Goal: Information Seeking & Learning: Learn about a topic

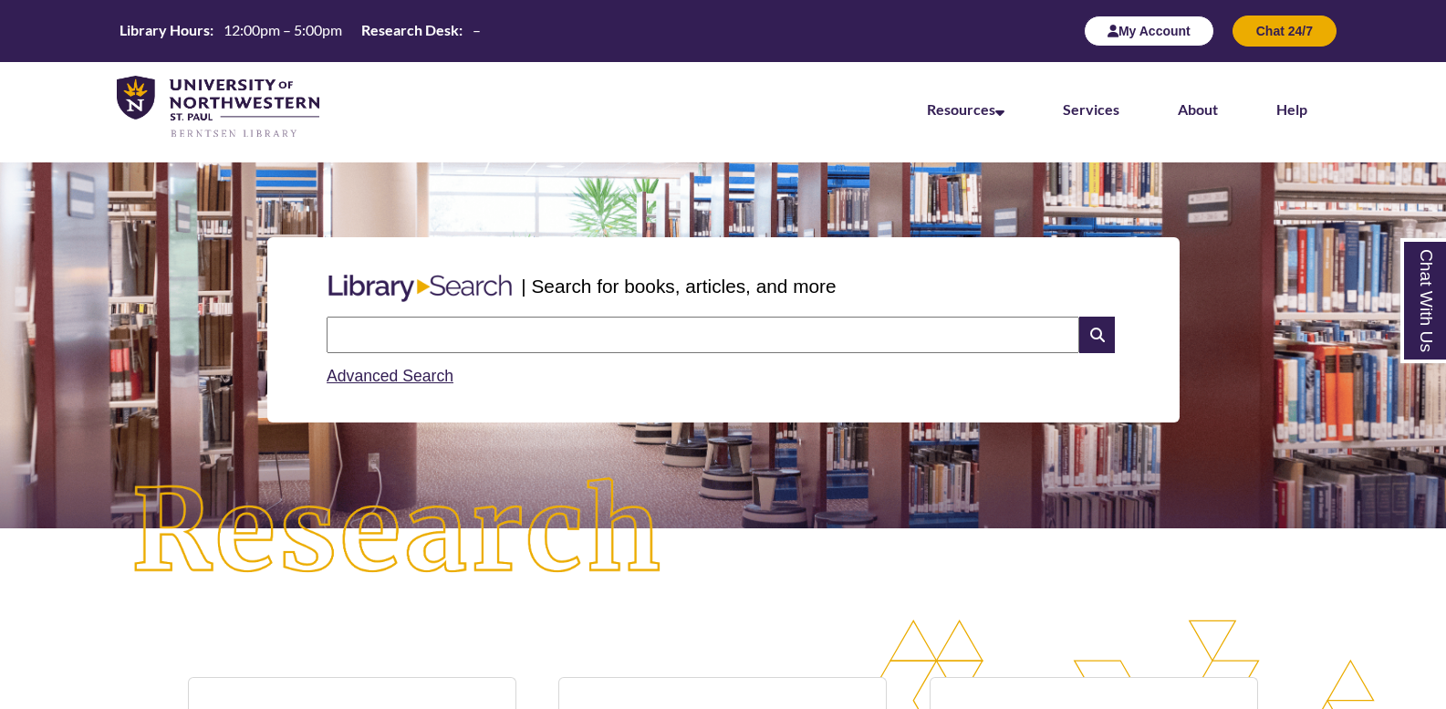
click at [1191, 45] on button "My Account" at bounding box center [1149, 31] width 130 height 31
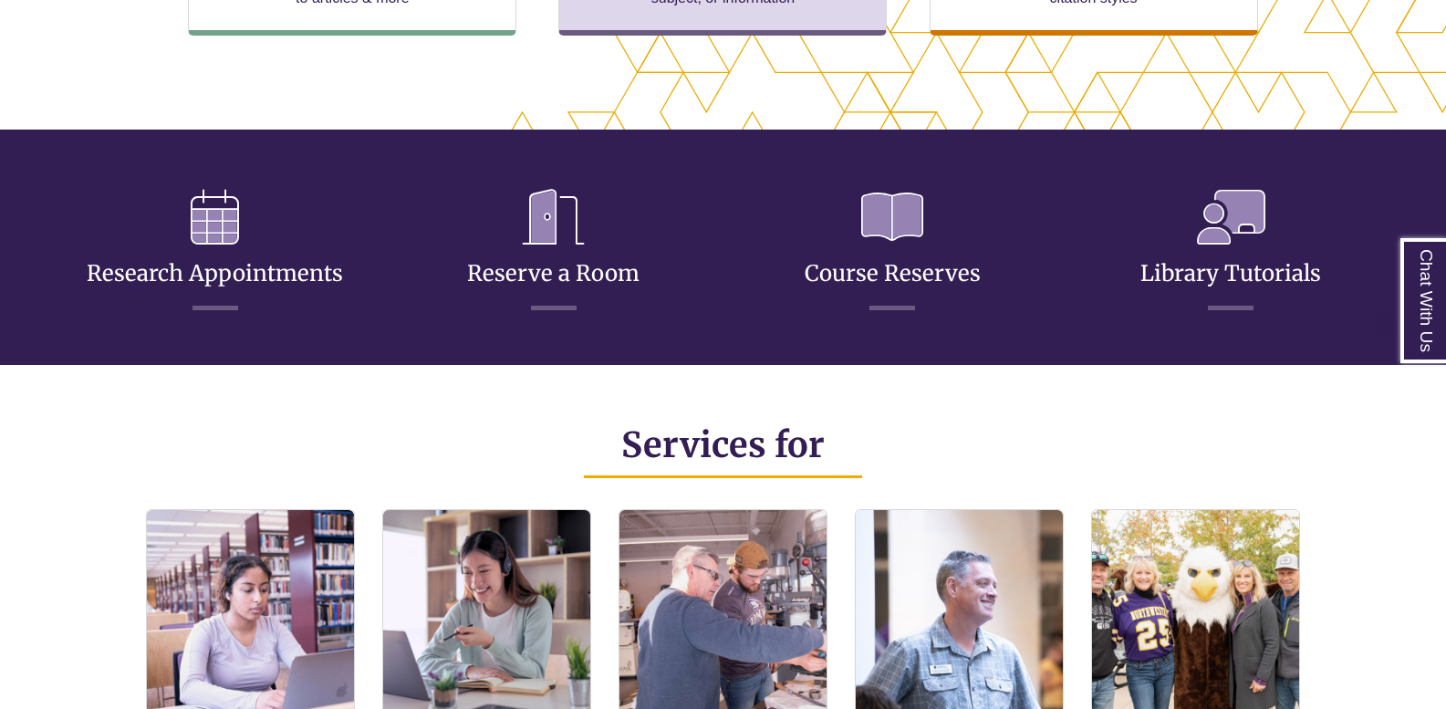
scroll to position [553, 1291]
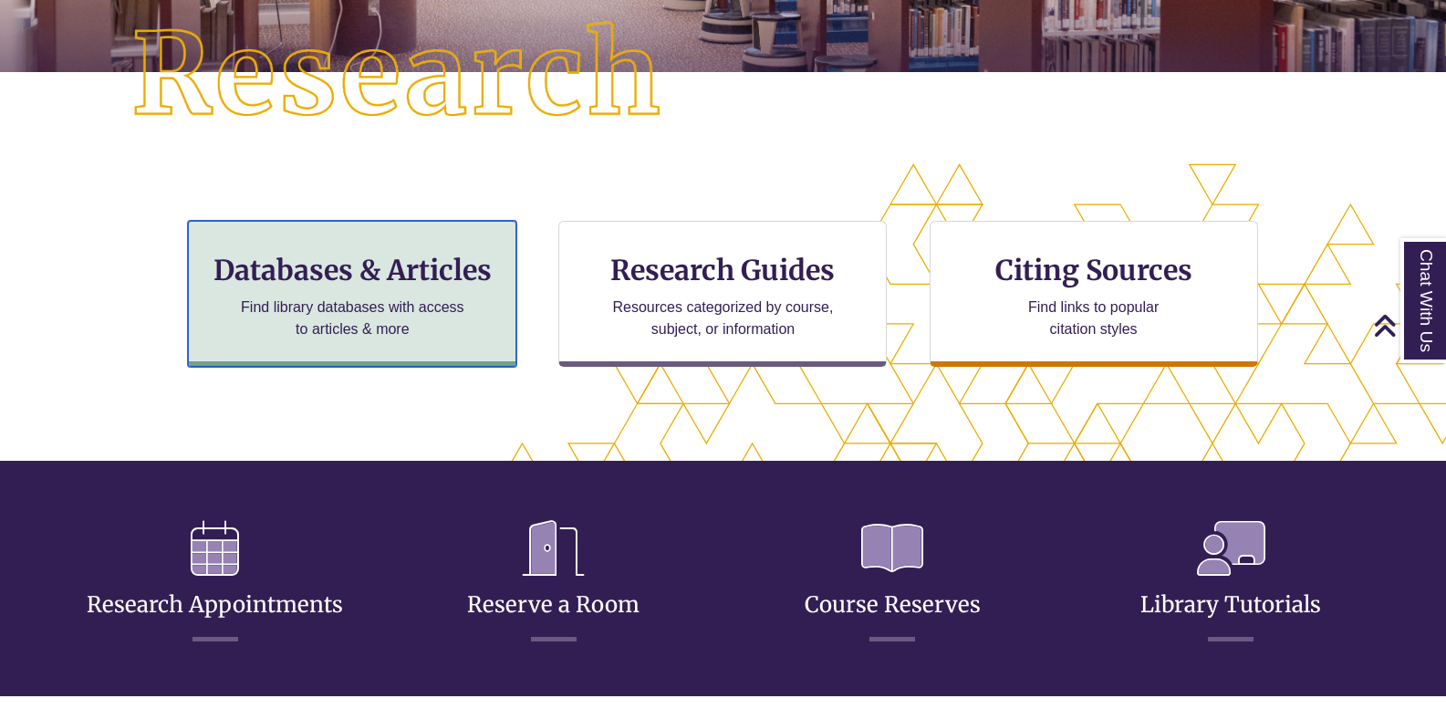
click at [500, 340] on div "Databases & Articles Find library databases with access to articles & more" at bounding box center [352, 294] width 328 height 146
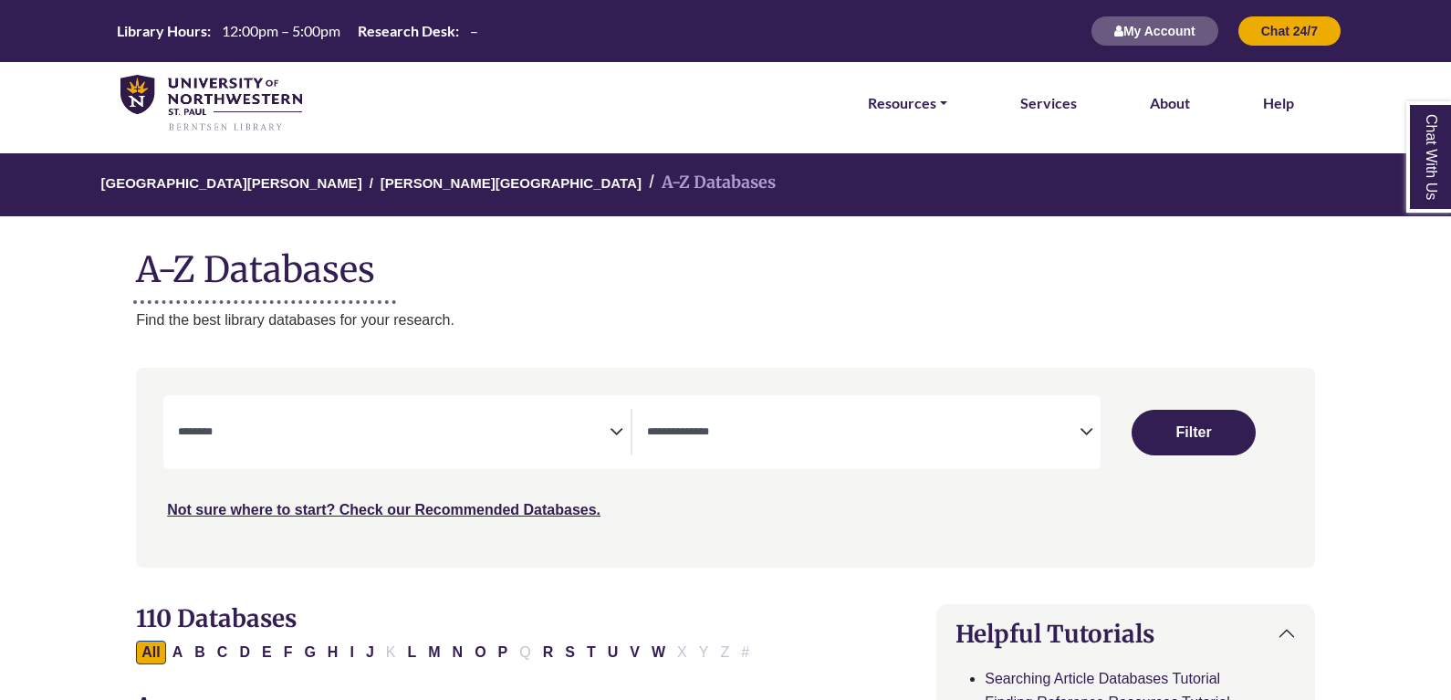
select select "Database Subject Filter"
select select "Database Types Filter"
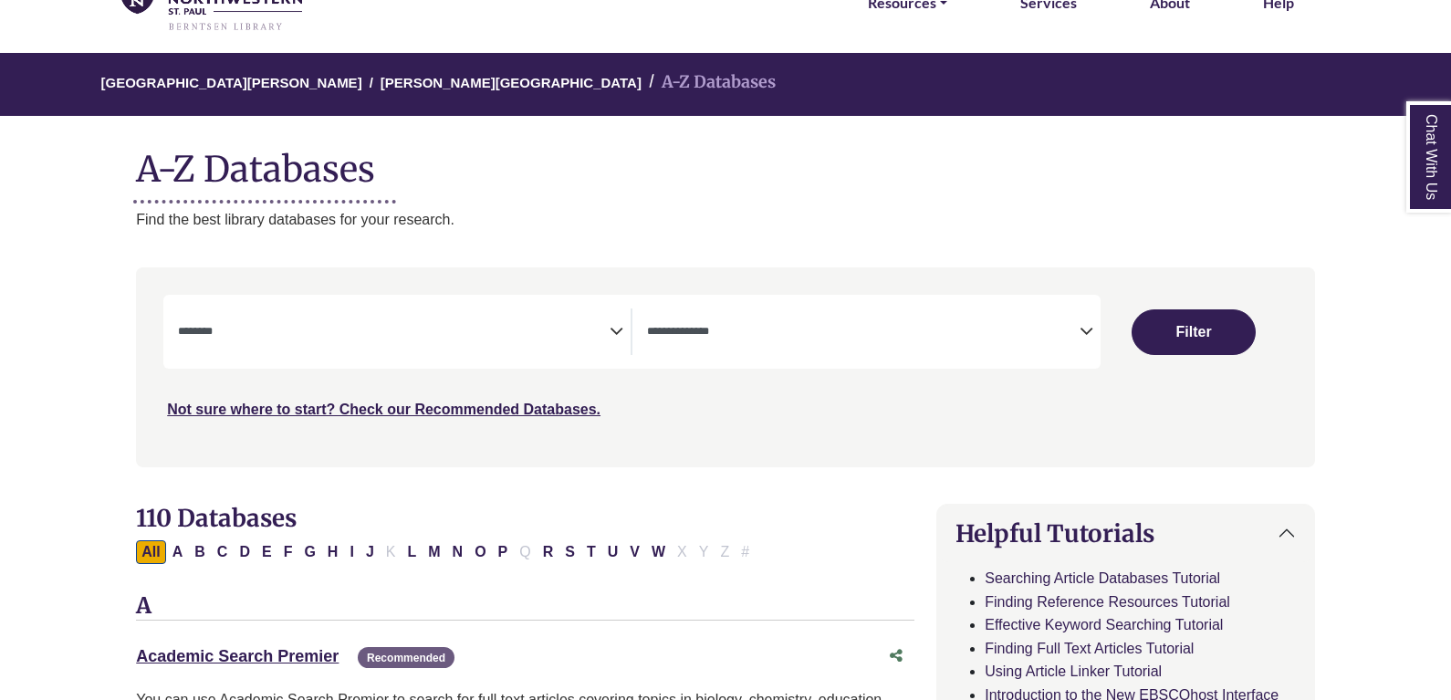
scroll to position [274, 0]
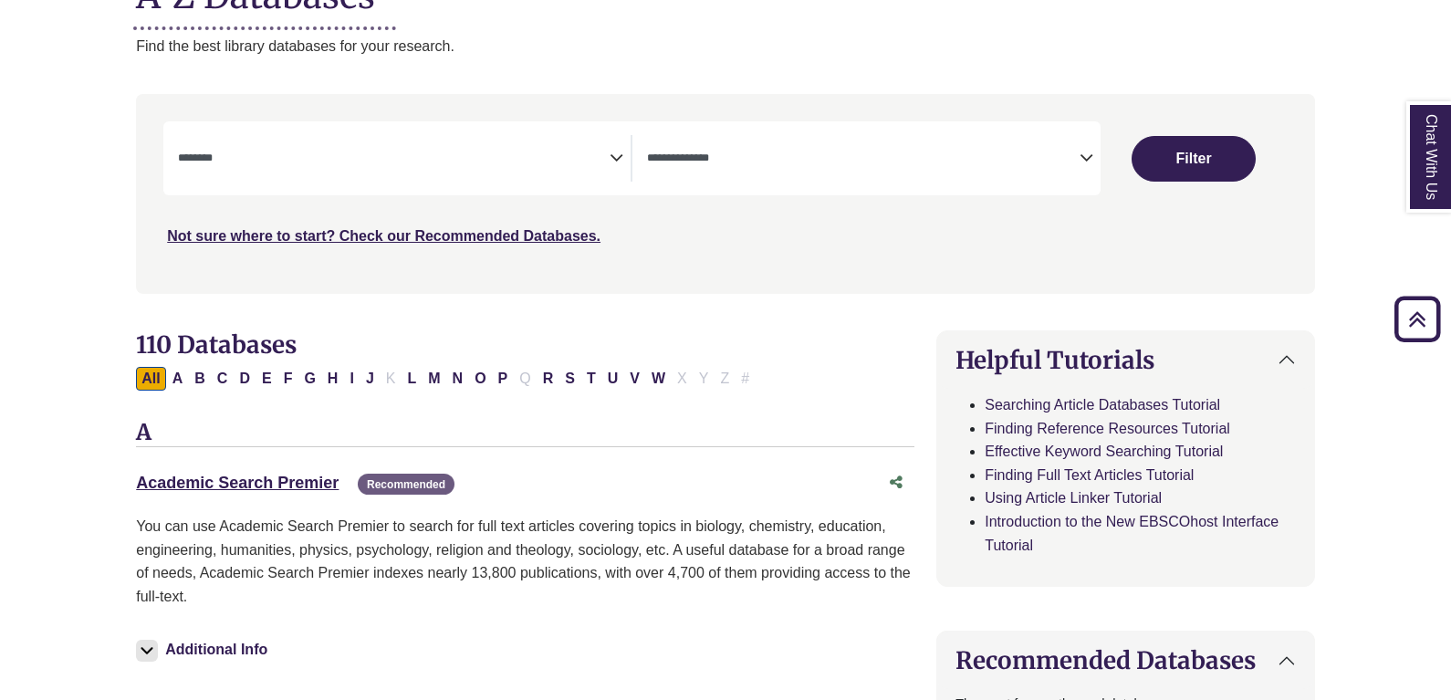
click at [469, 168] on span "Search filters" at bounding box center [394, 158] width 432 height 47
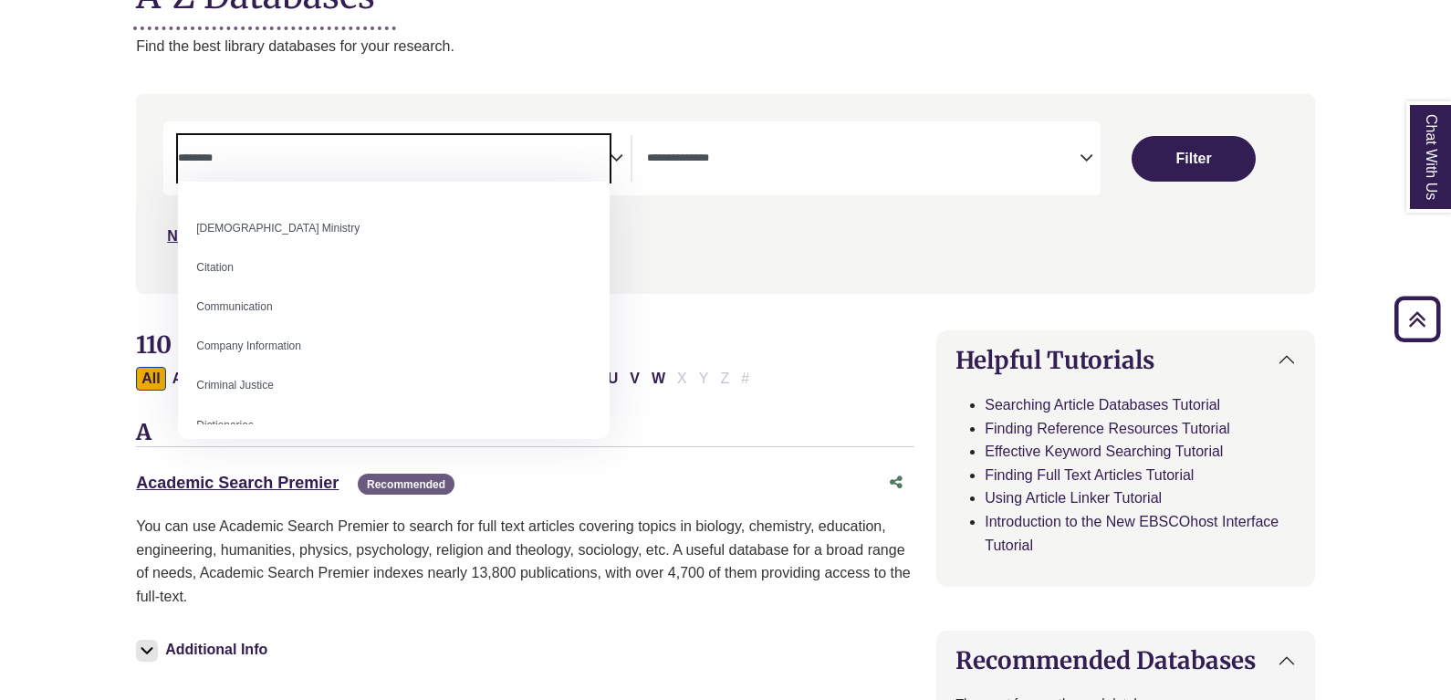
scroll to position [0, 0]
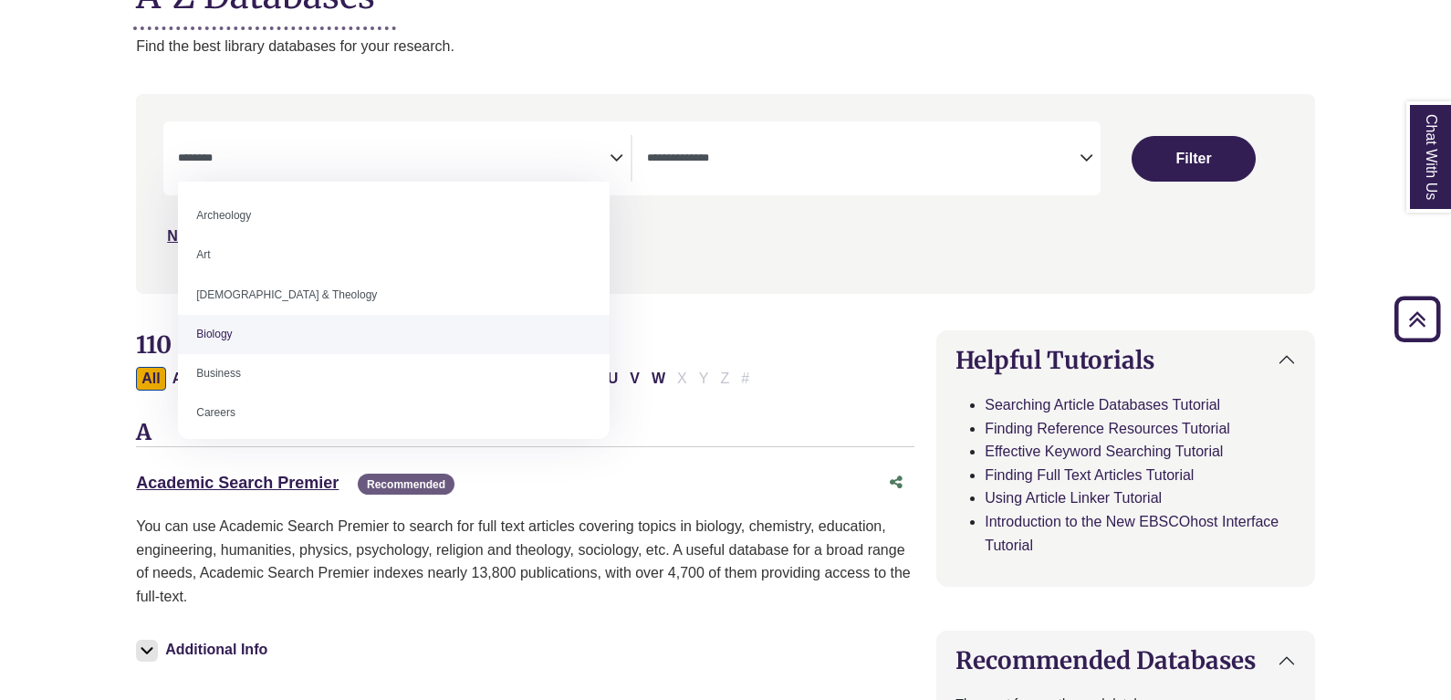
select select "*****"
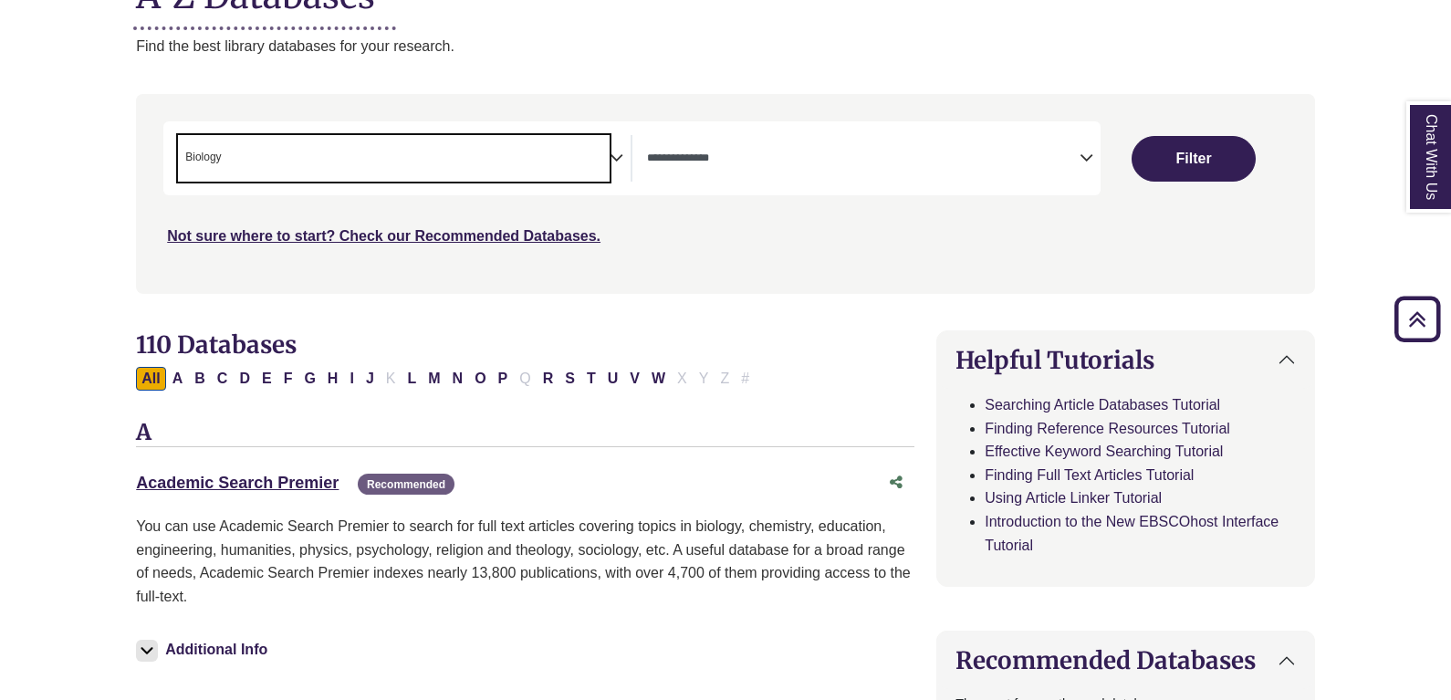
click at [757, 178] on span "Search filters" at bounding box center [863, 158] width 432 height 47
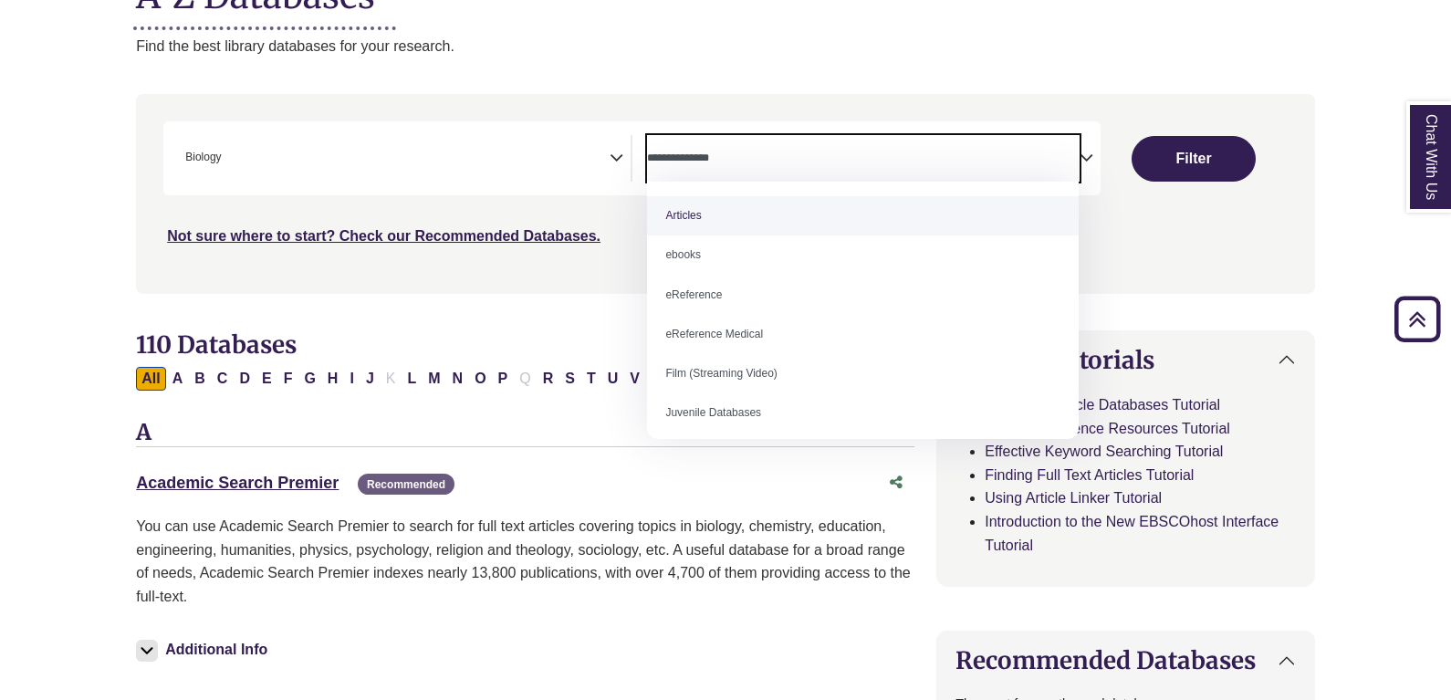
click at [412, 134] on div "**********" at bounding box center [631, 158] width 936 height 74
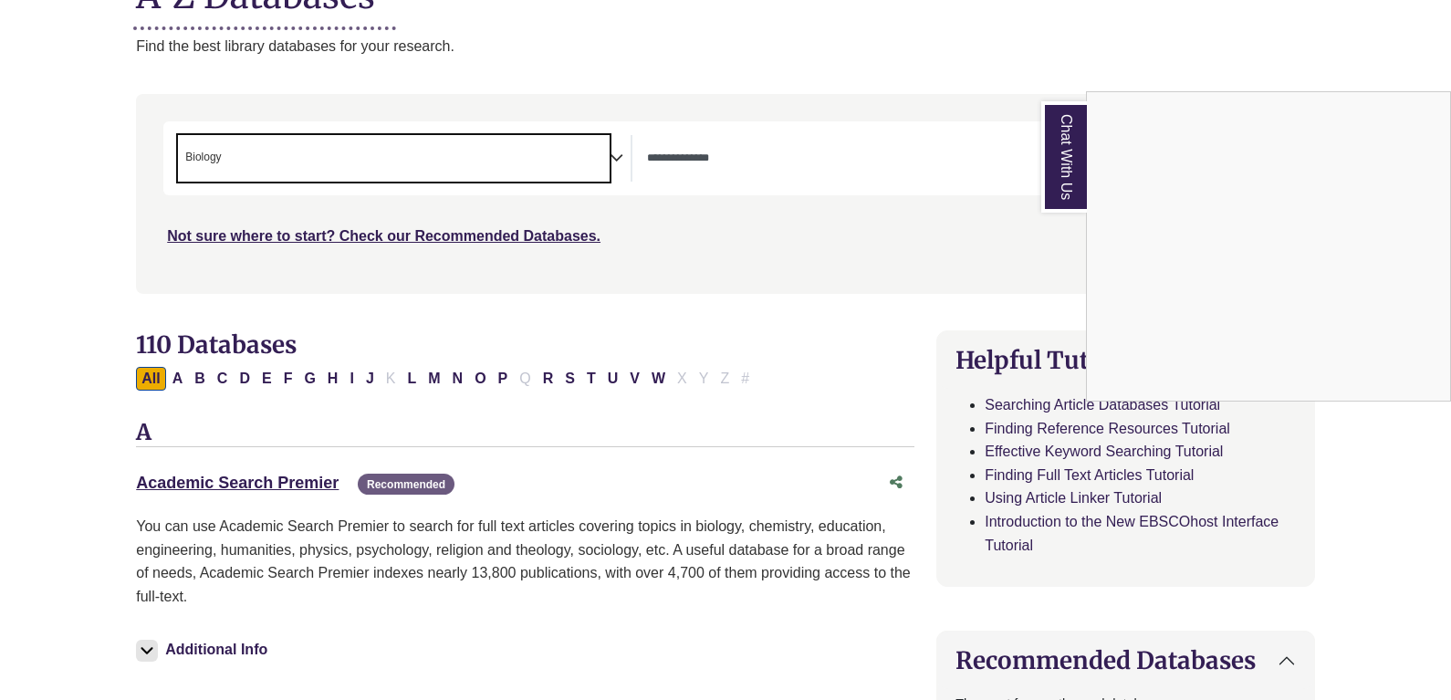
click at [516, 171] on div "Chat With Us" at bounding box center [725, 350] width 1451 height 700
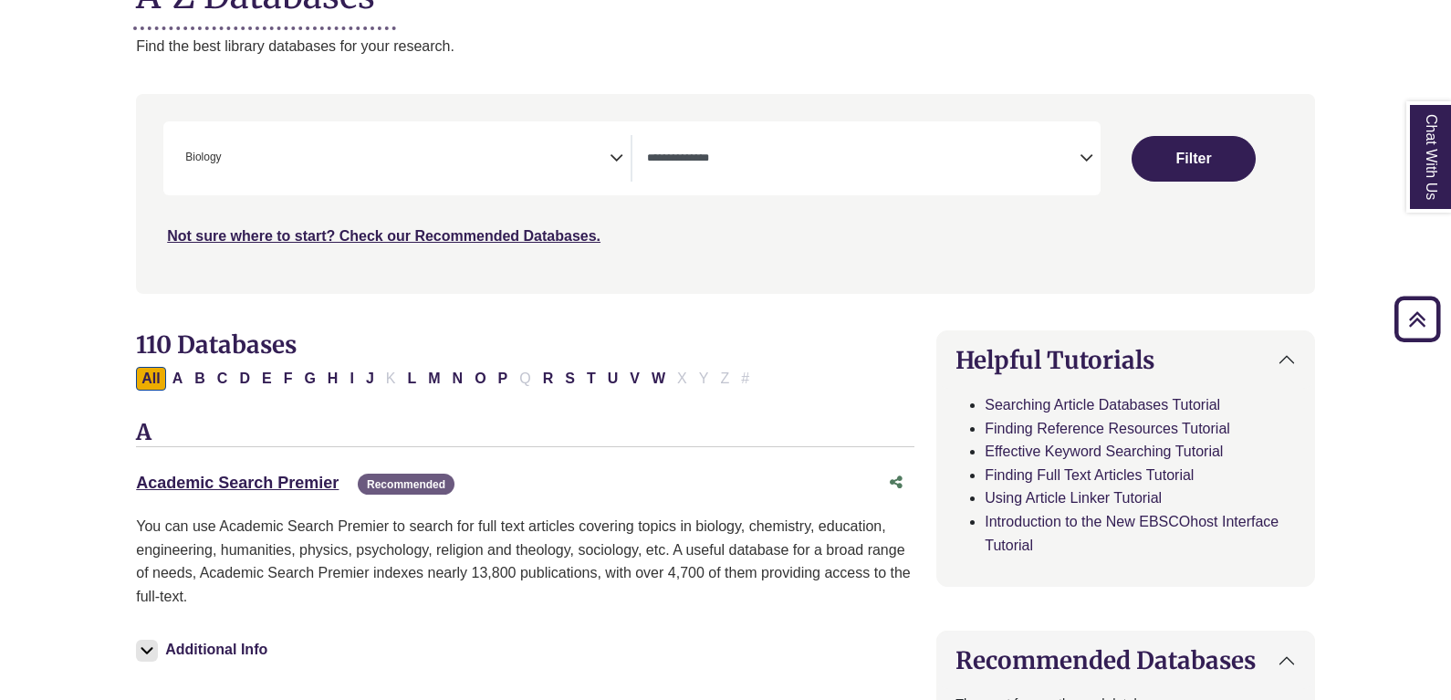
click at [478, 152] on span "× Biology" at bounding box center [394, 158] width 432 height 47
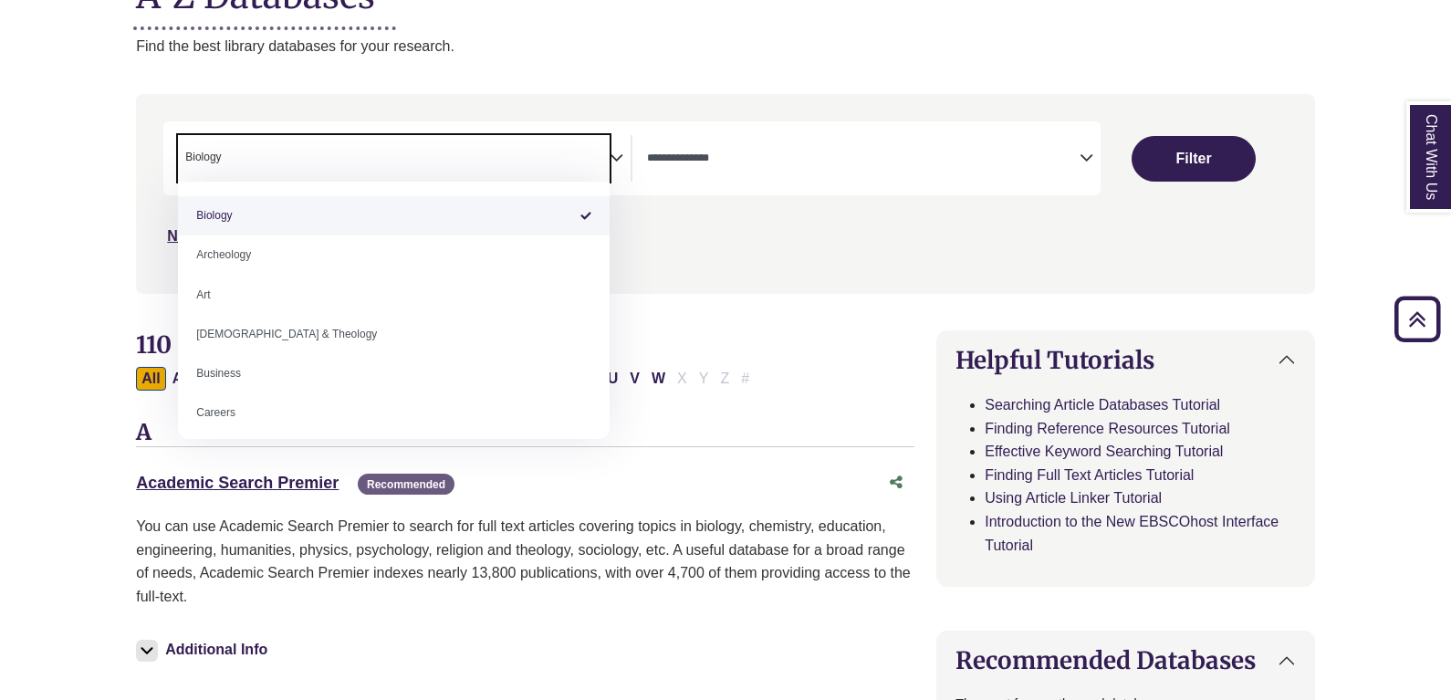
select select "Database Subject Filter"
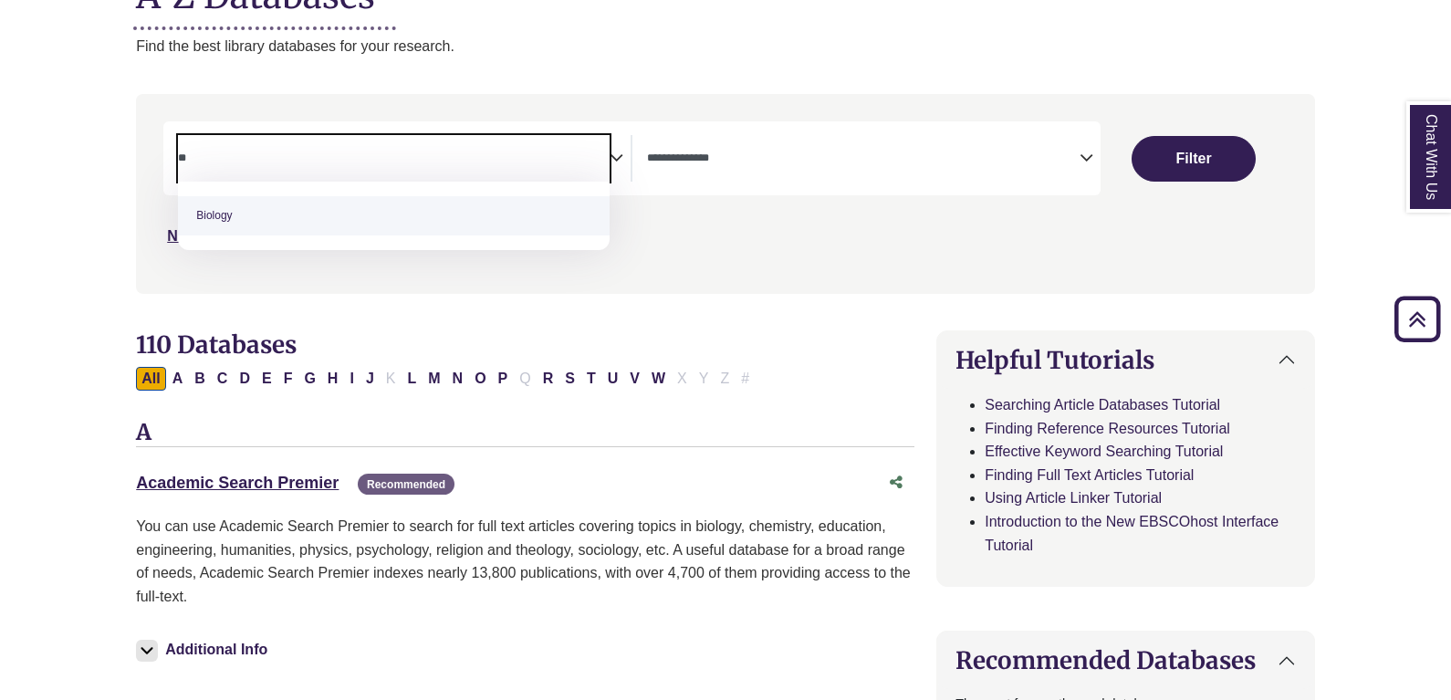
type textarea "*"
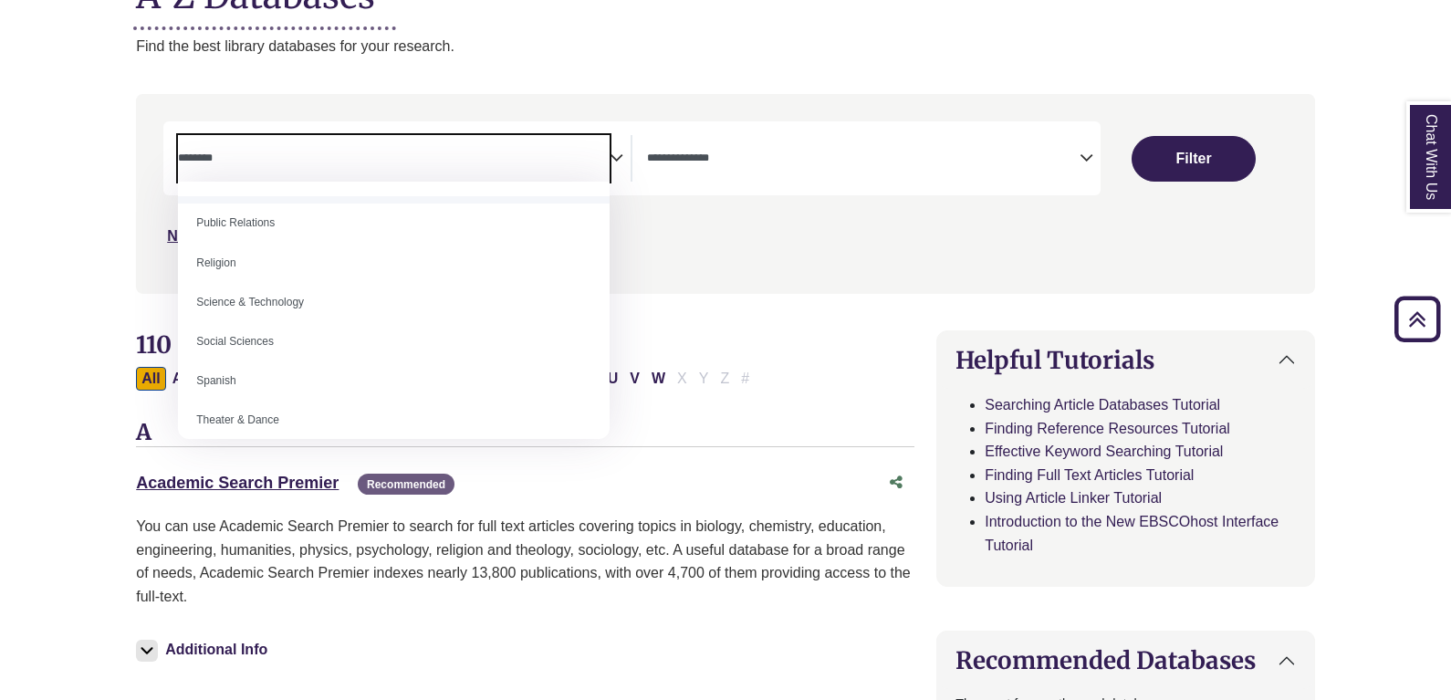
scroll to position [1460, 0]
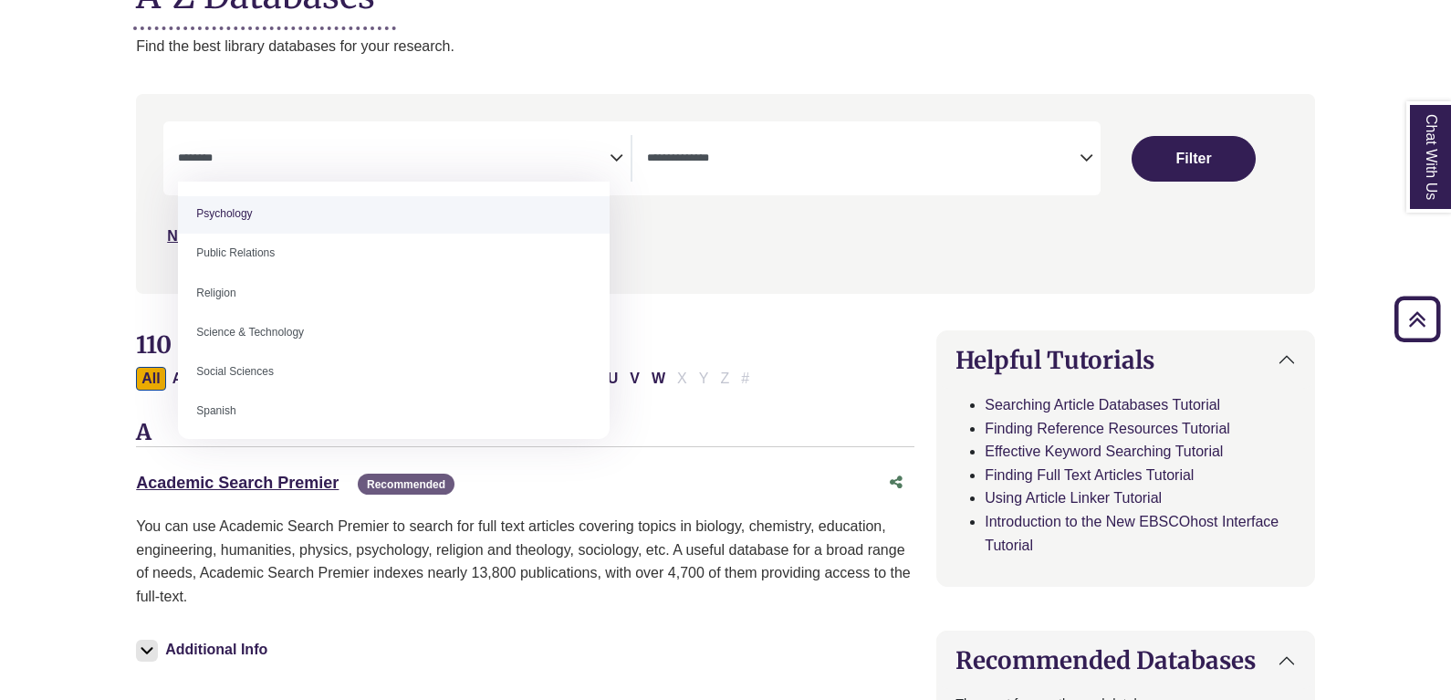
select select "*****"
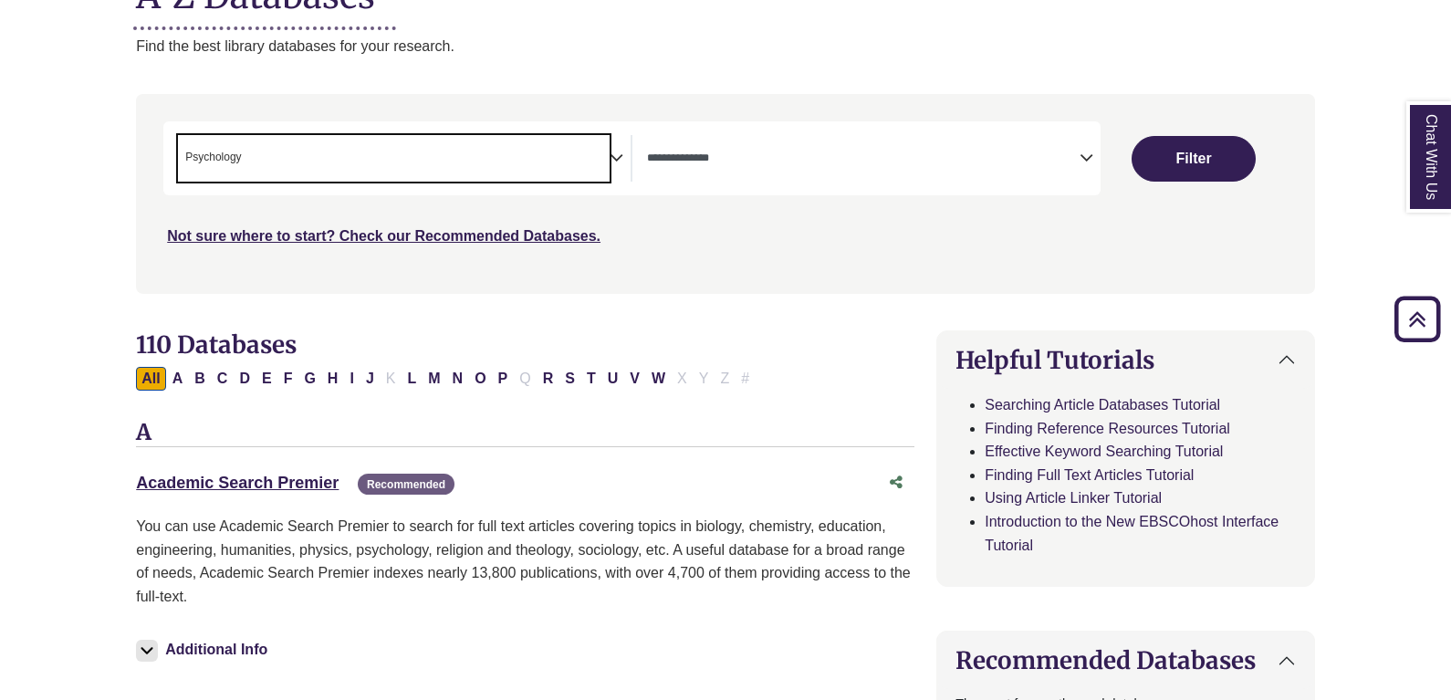
click at [764, 173] on span "Search filters" at bounding box center [863, 158] width 432 height 47
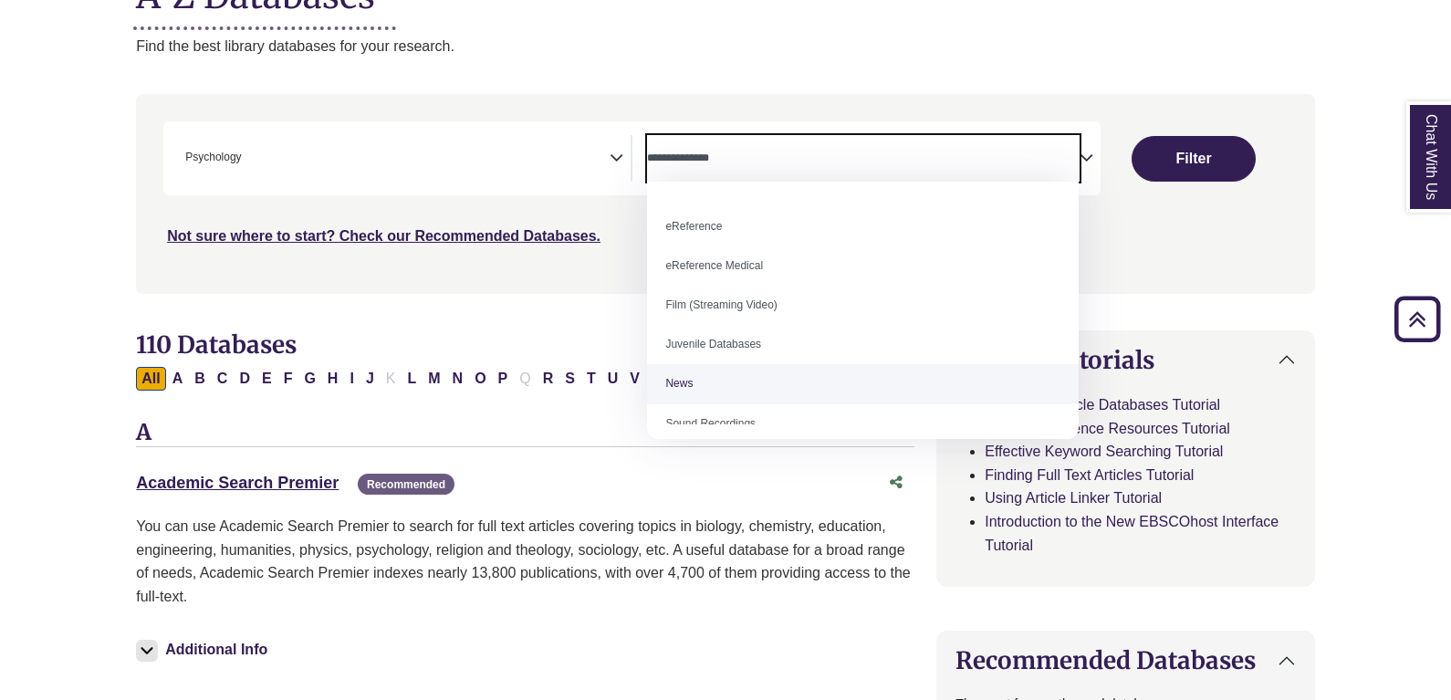
scroll to position [36, 0]
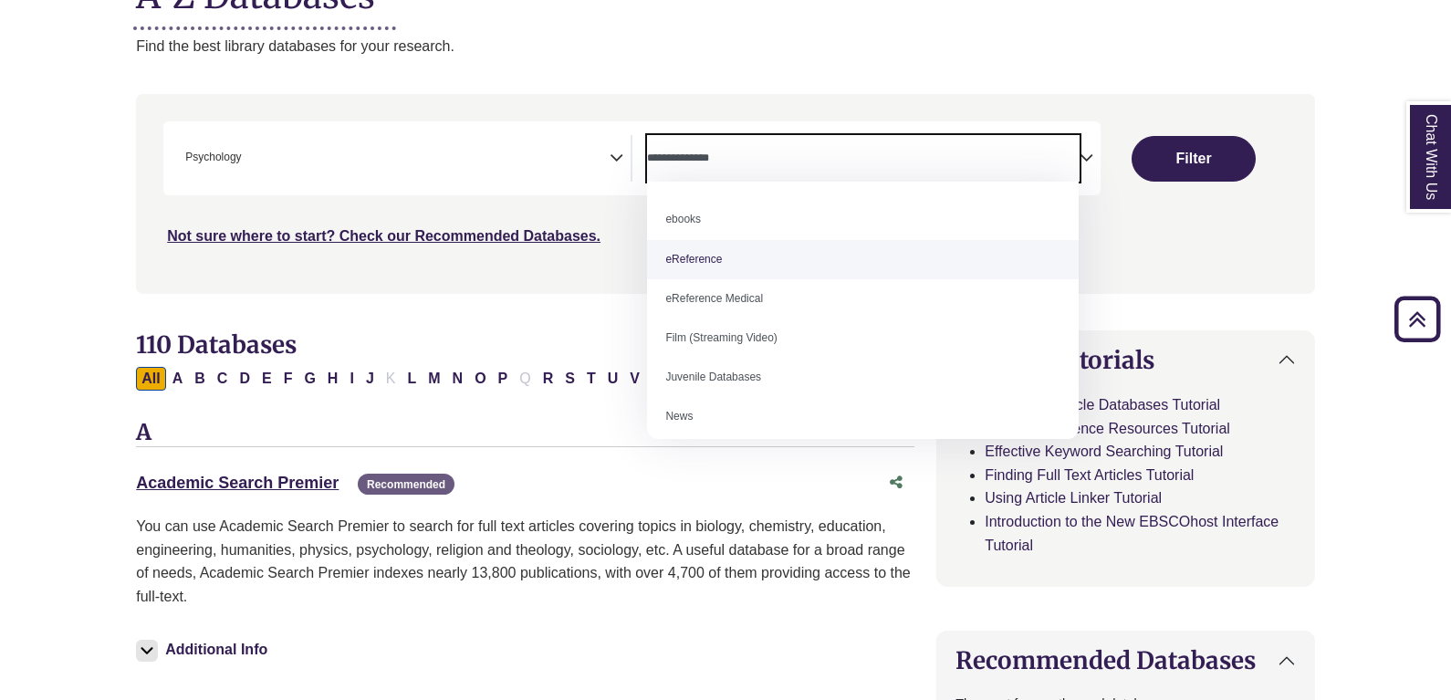
select select "*****"
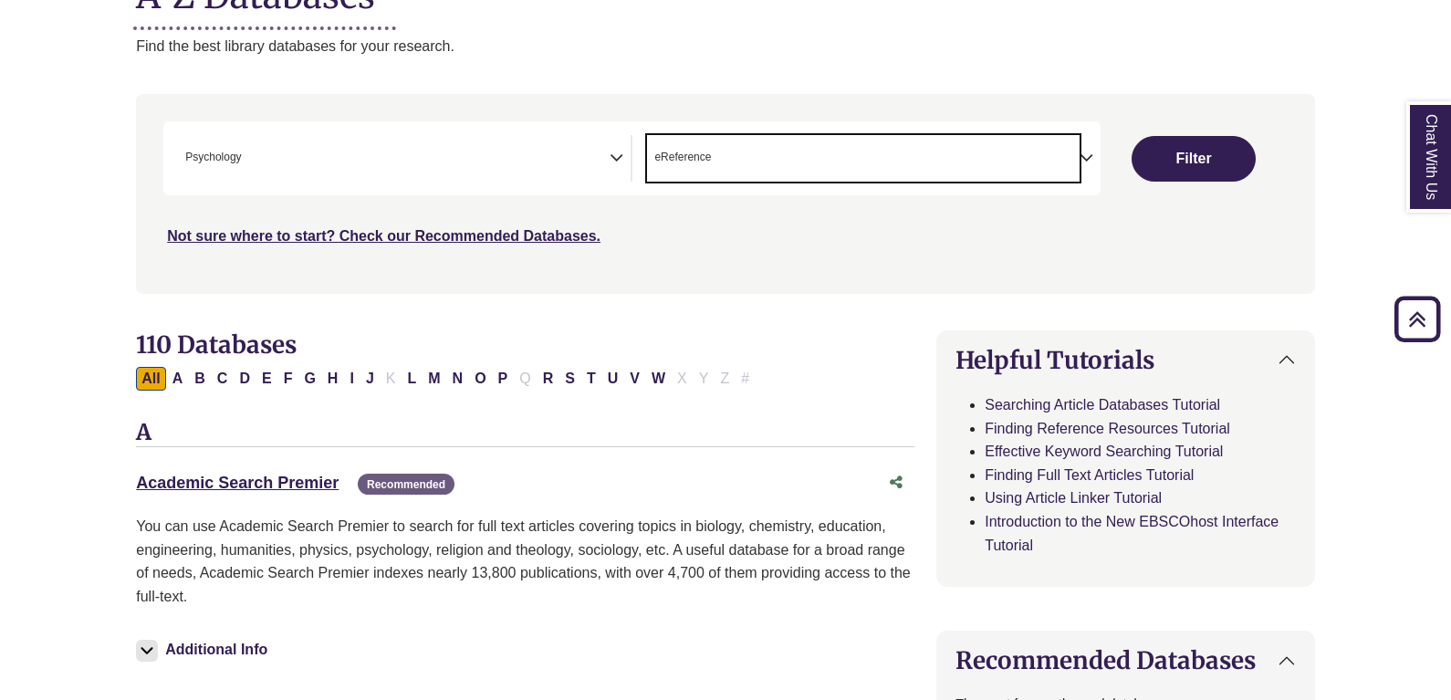
click at [1191, 162] on button "Filter" at bounding box center [1193, 159] width 124 height 46
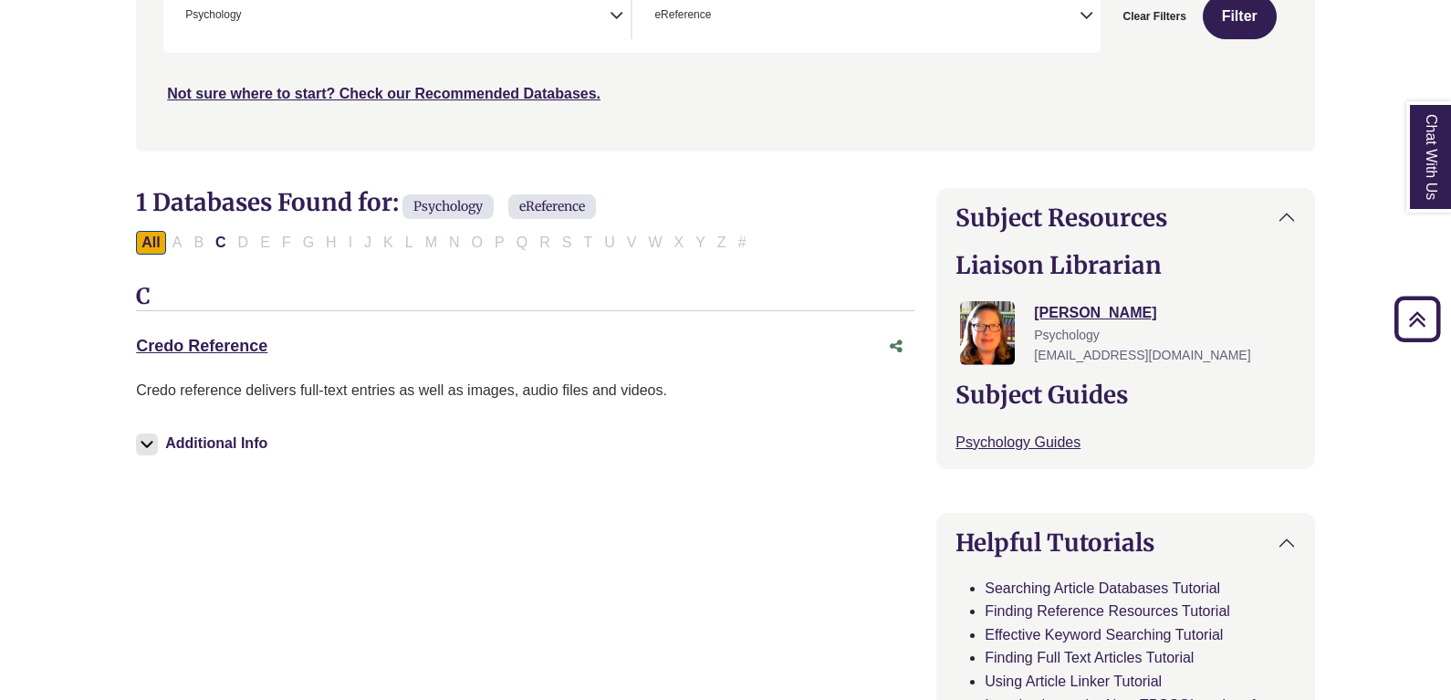
scroll to position [456, 0]
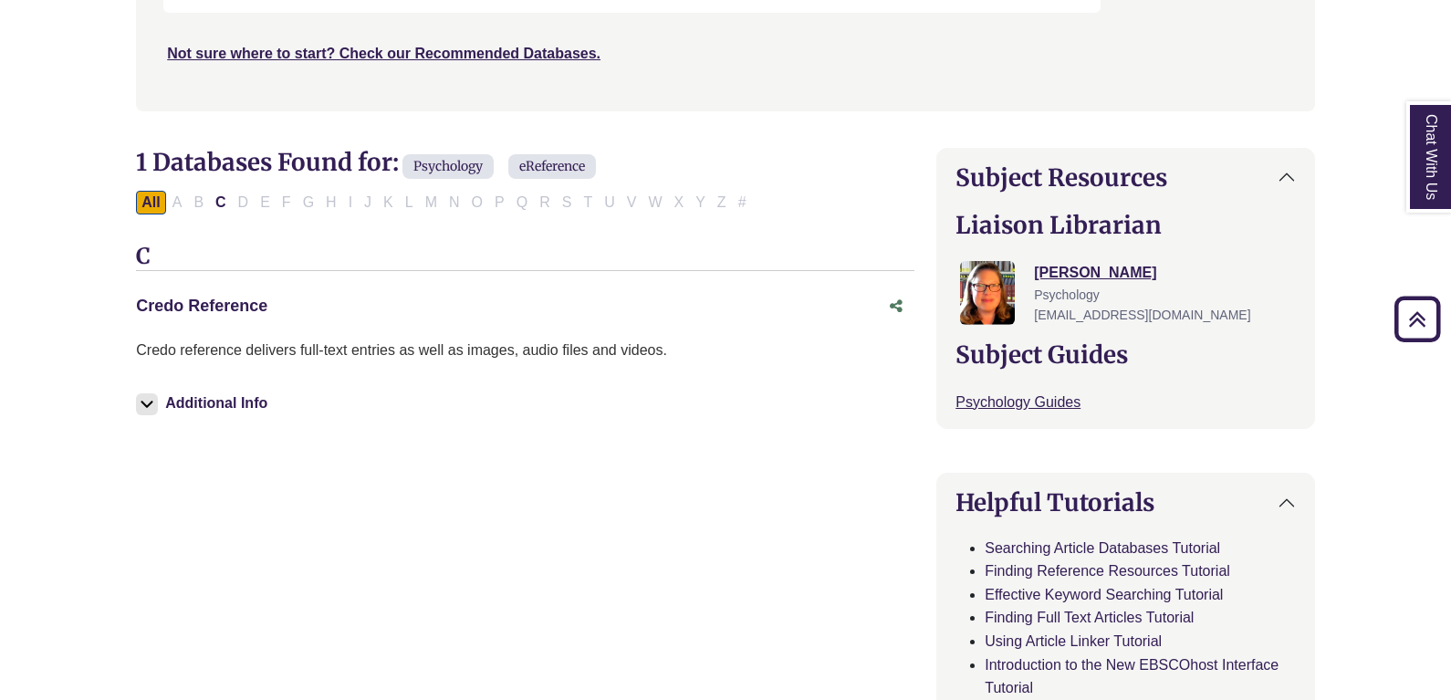
click at [234, 303] on link "Credo Reference This link opens in a new window" at bounding box center [201, 306] width 131 height 18
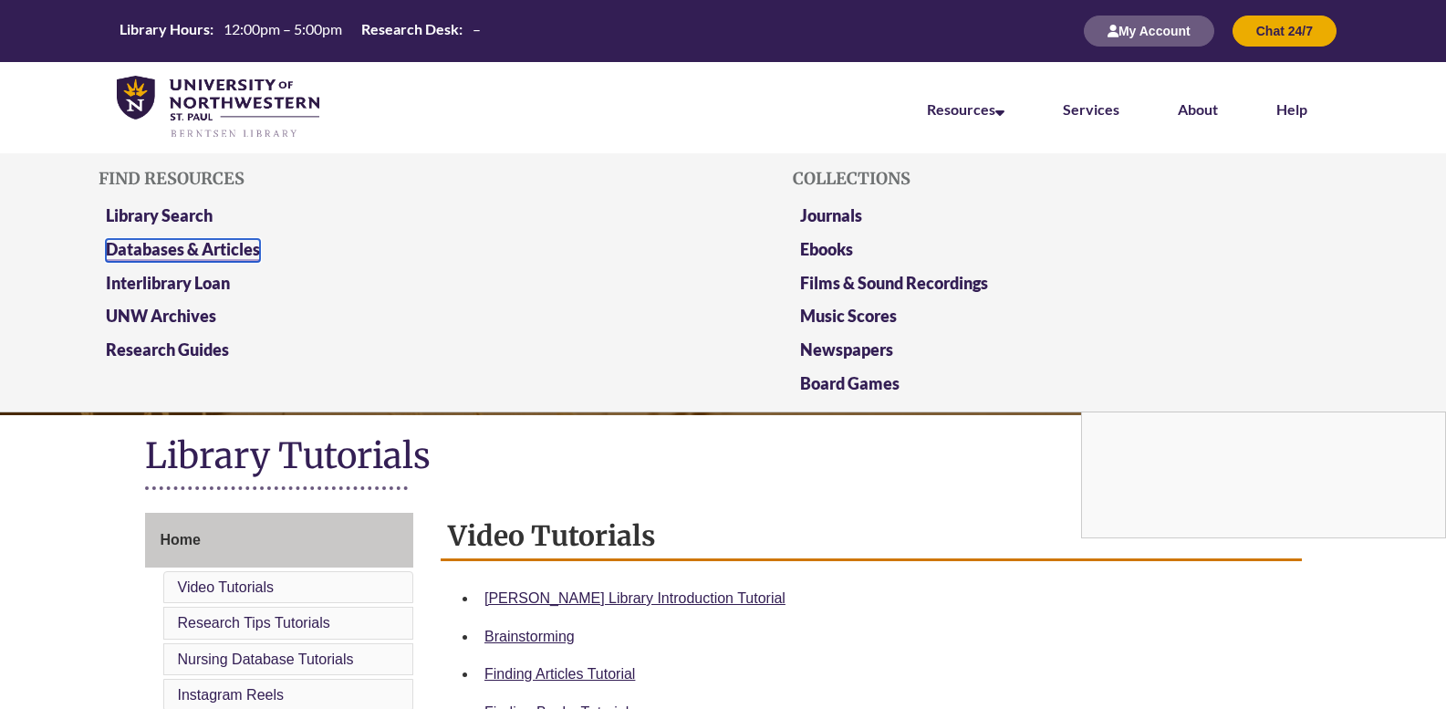
click at [207, 245] on link "Databases & Articles" at bounding box center [183, 250] width 154 height 23
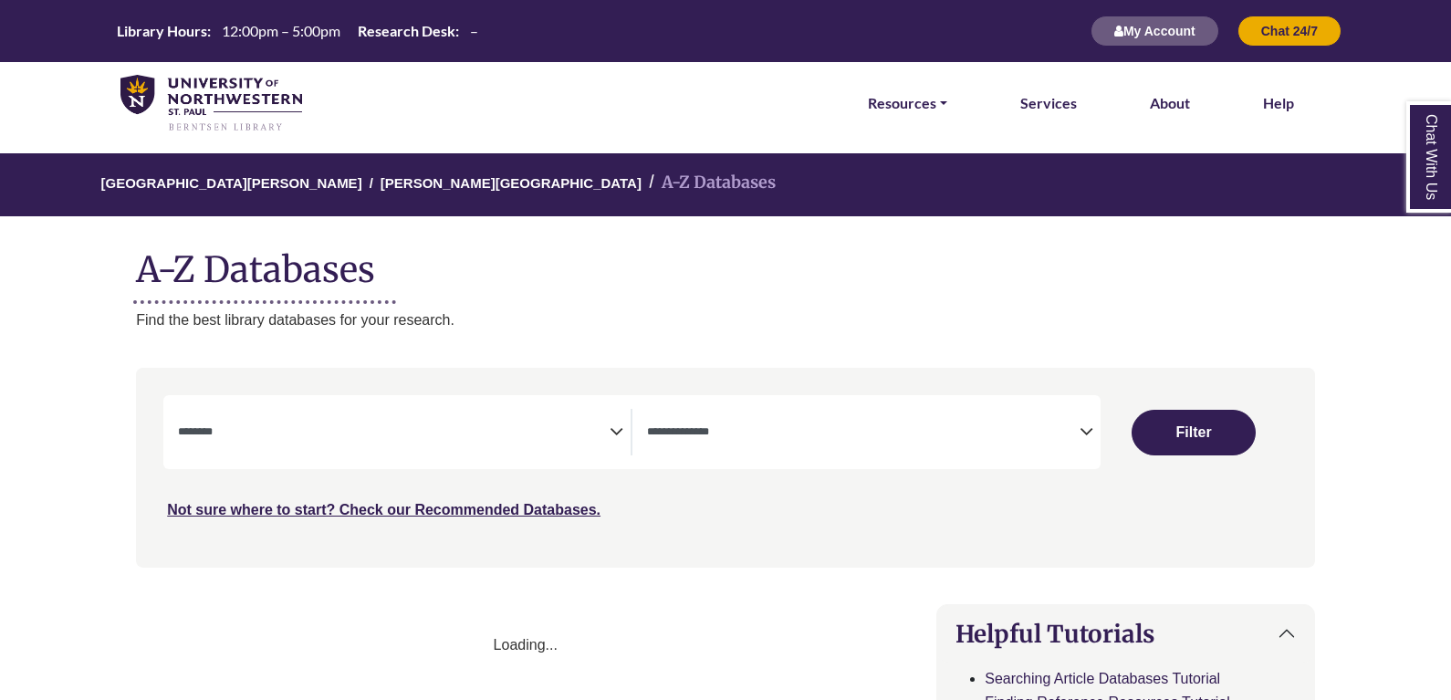
select select "Database Subject Filter"
select select "Database Types Filter"
select select "Database Subject Filter"
select select "Database Types Filter"
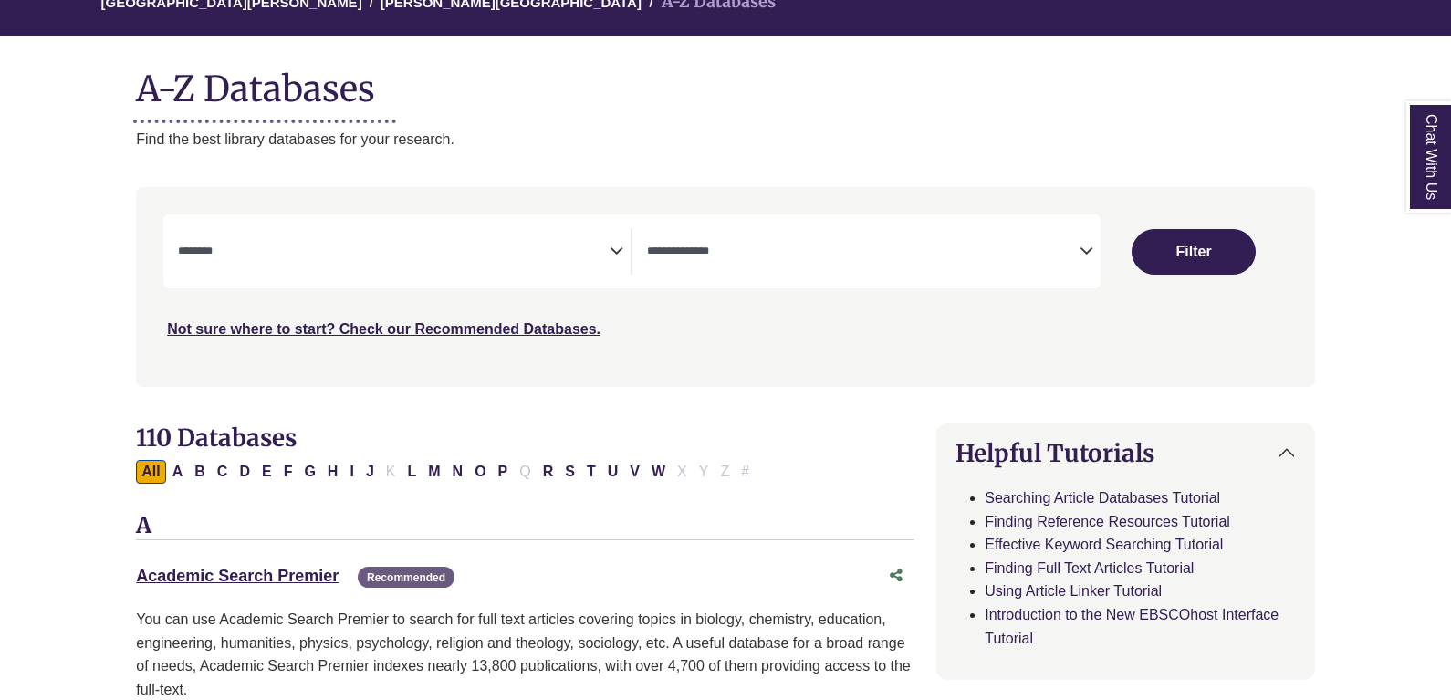
scroll to position [182, 0]
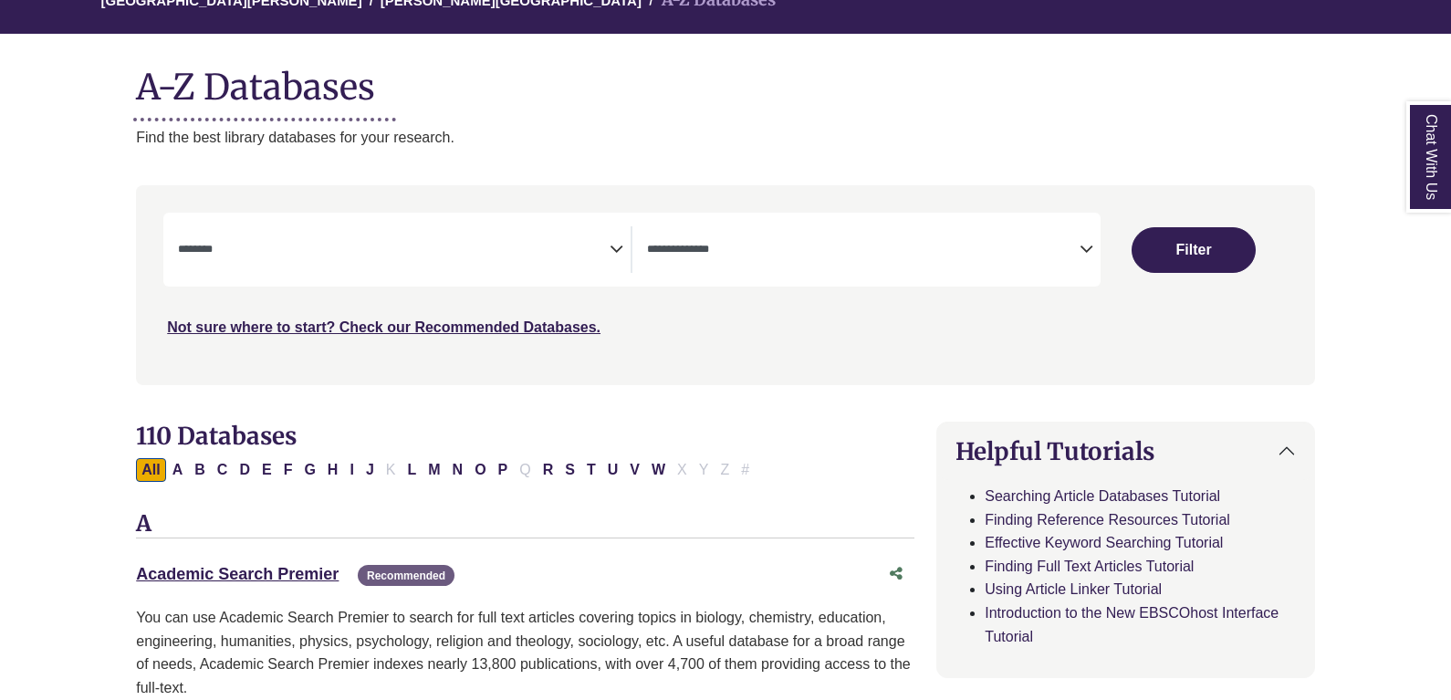
click at [476, 235] on span "Search filters" at bounding box center [394, 249] width 432 height 47
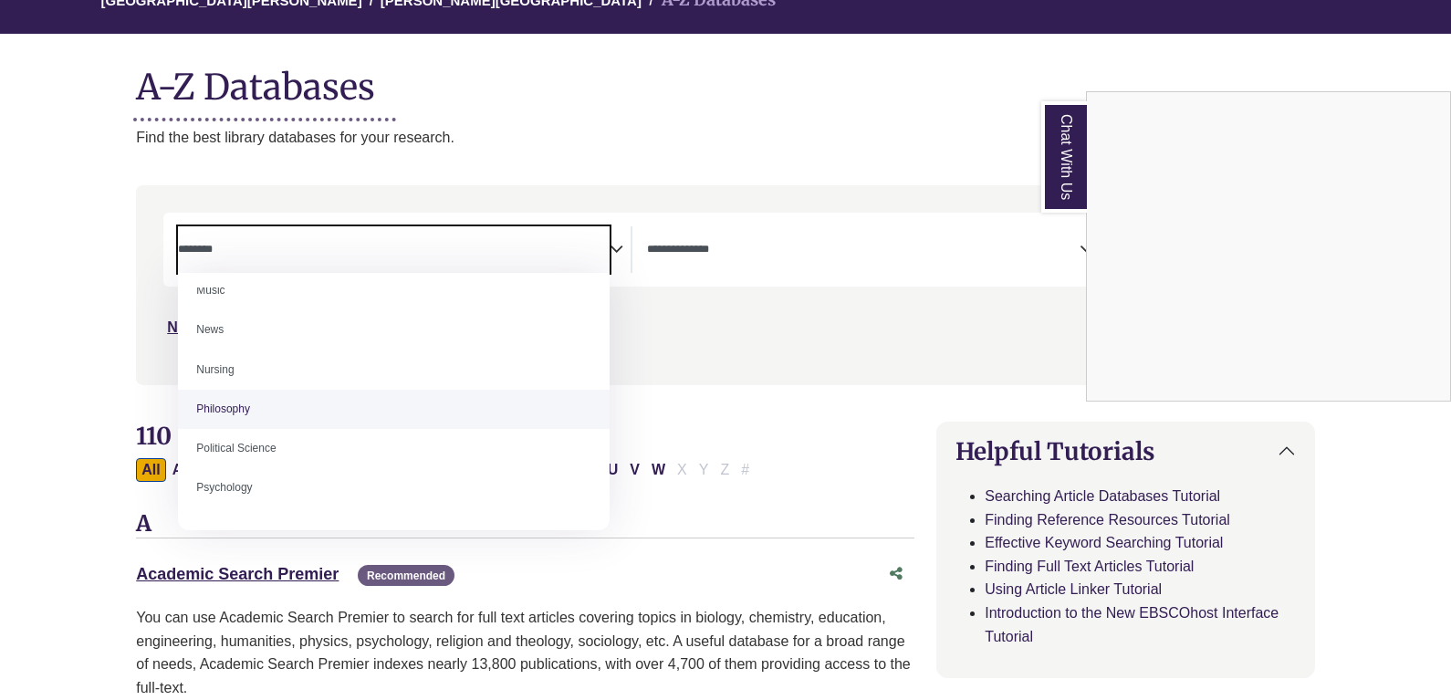
scroll to position [613, 0]
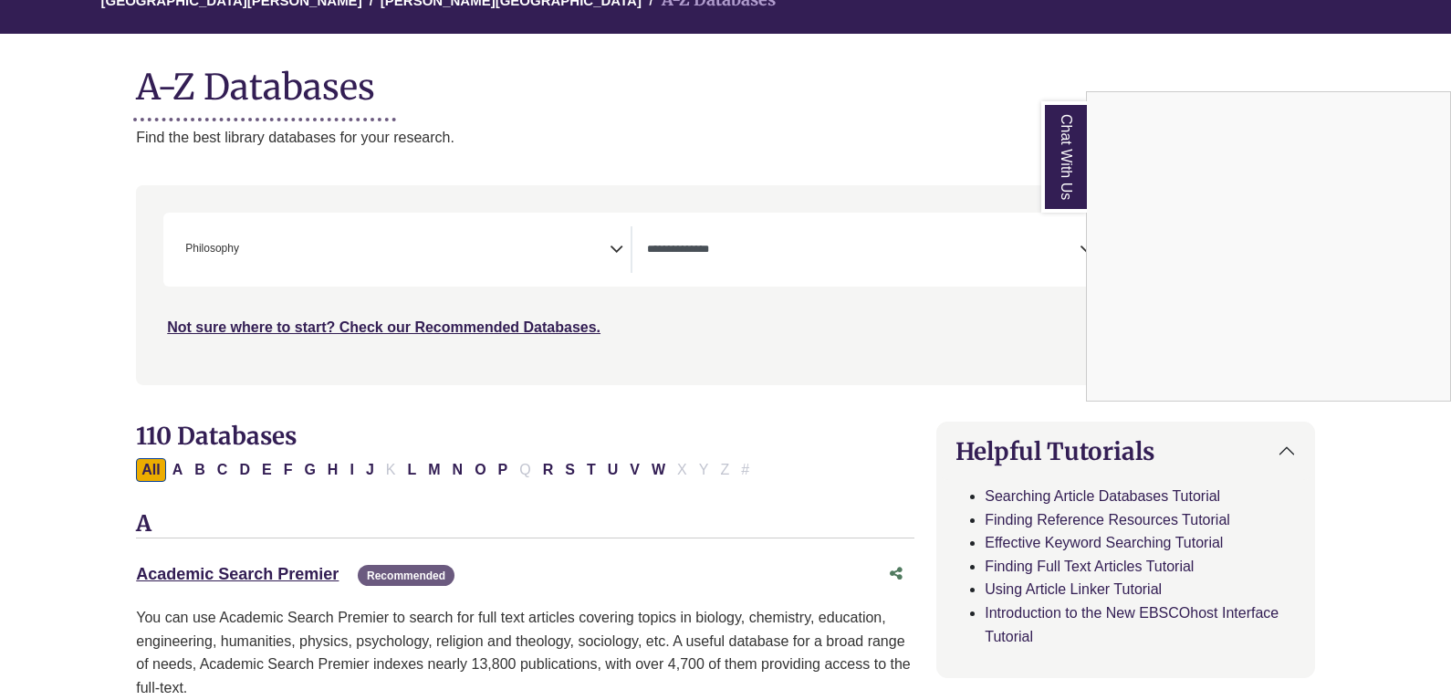
click at [482, 238] on div "Chat With Us" at bounding box center [725, 350] width 1451 height 700
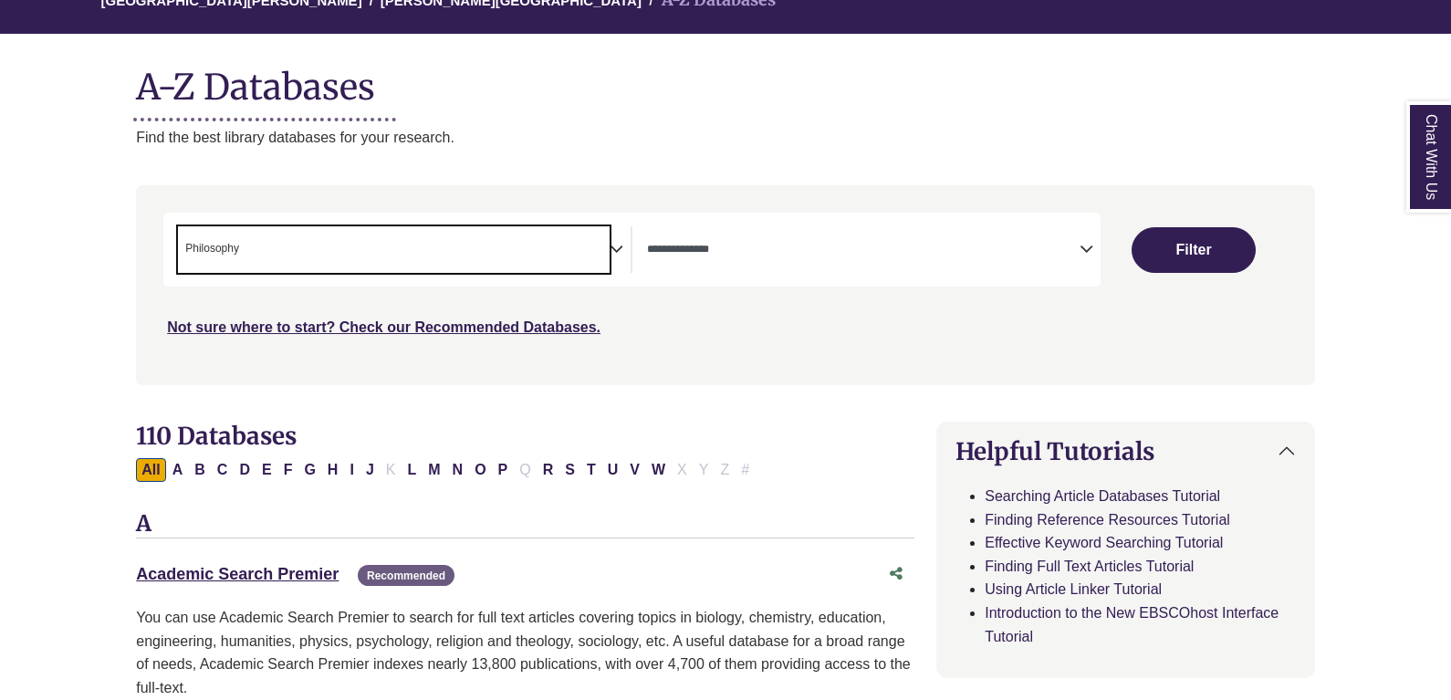
click at [453, 259] on span "× Philosophy" at bounding box center [394, 249] width 432 height 47
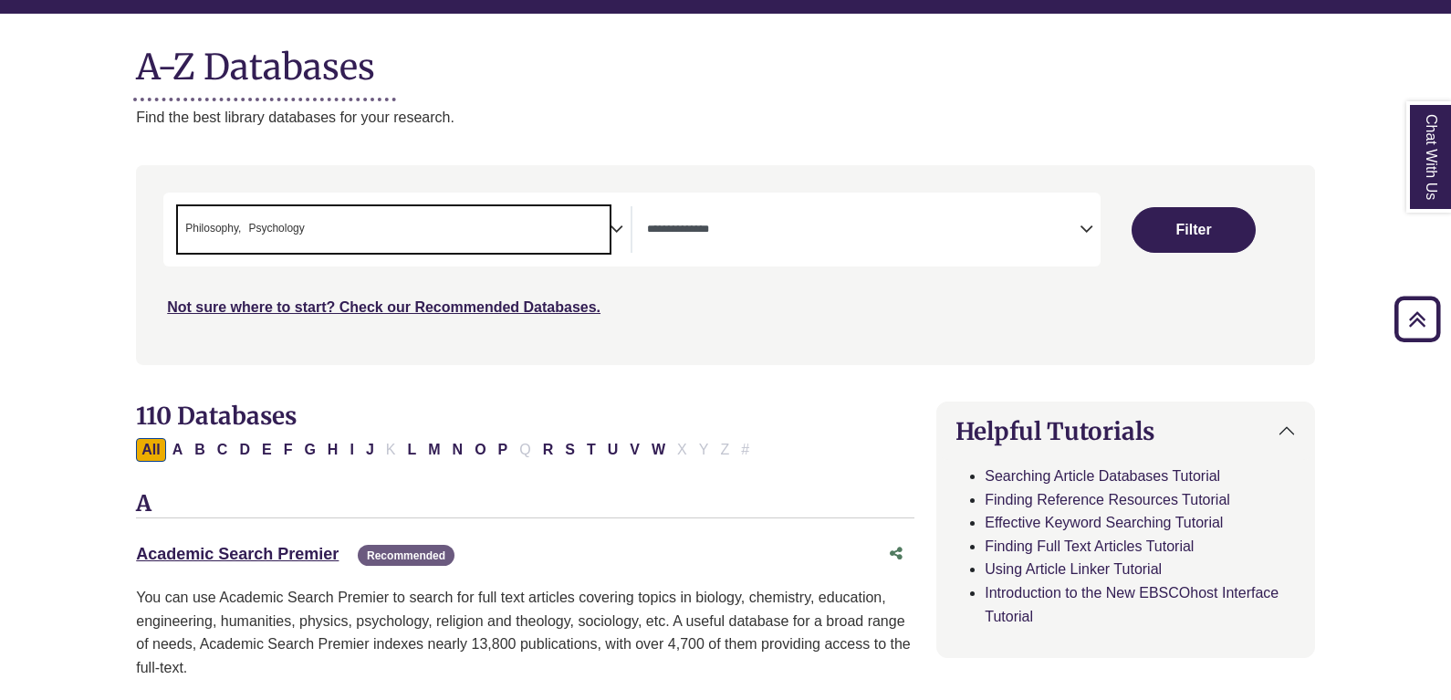
scroll to position [182, 0]
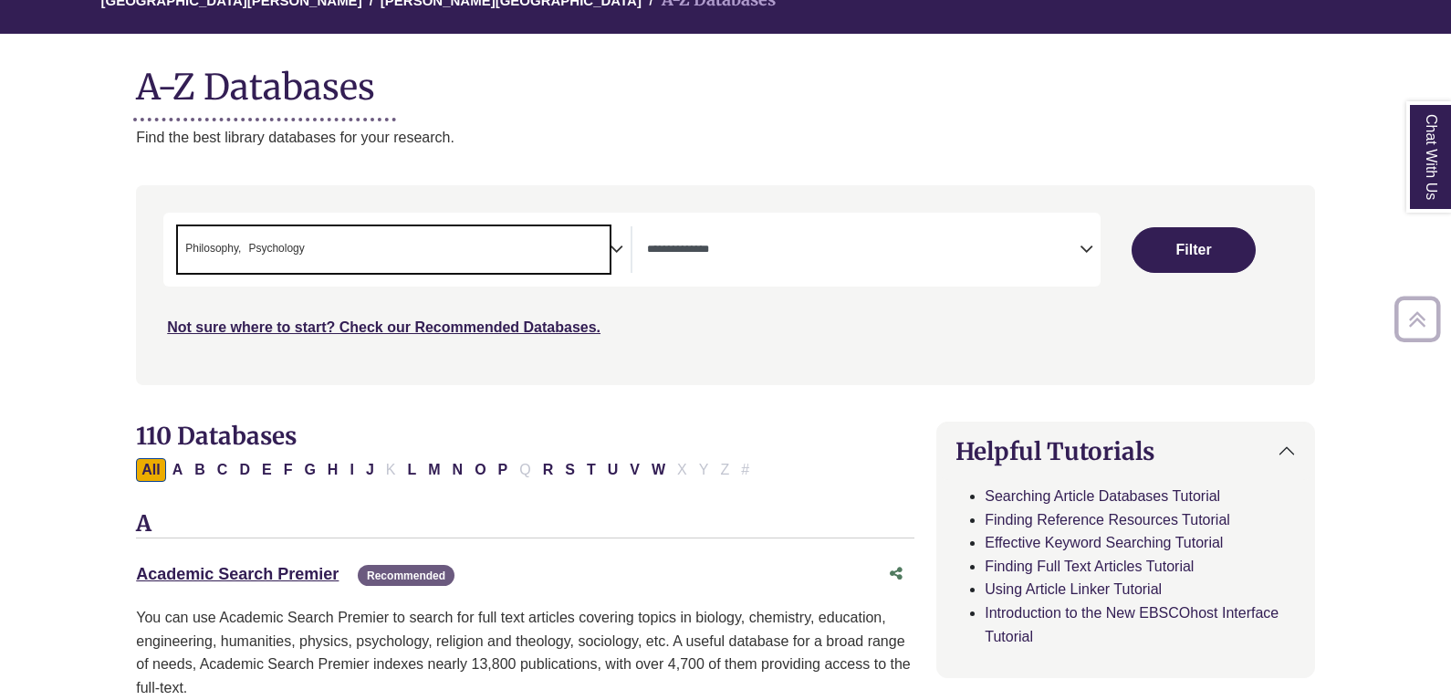
click at [437, 249] on span "× Philosophy × Psychology" at bounding box center [394, 249] width 432 height 47
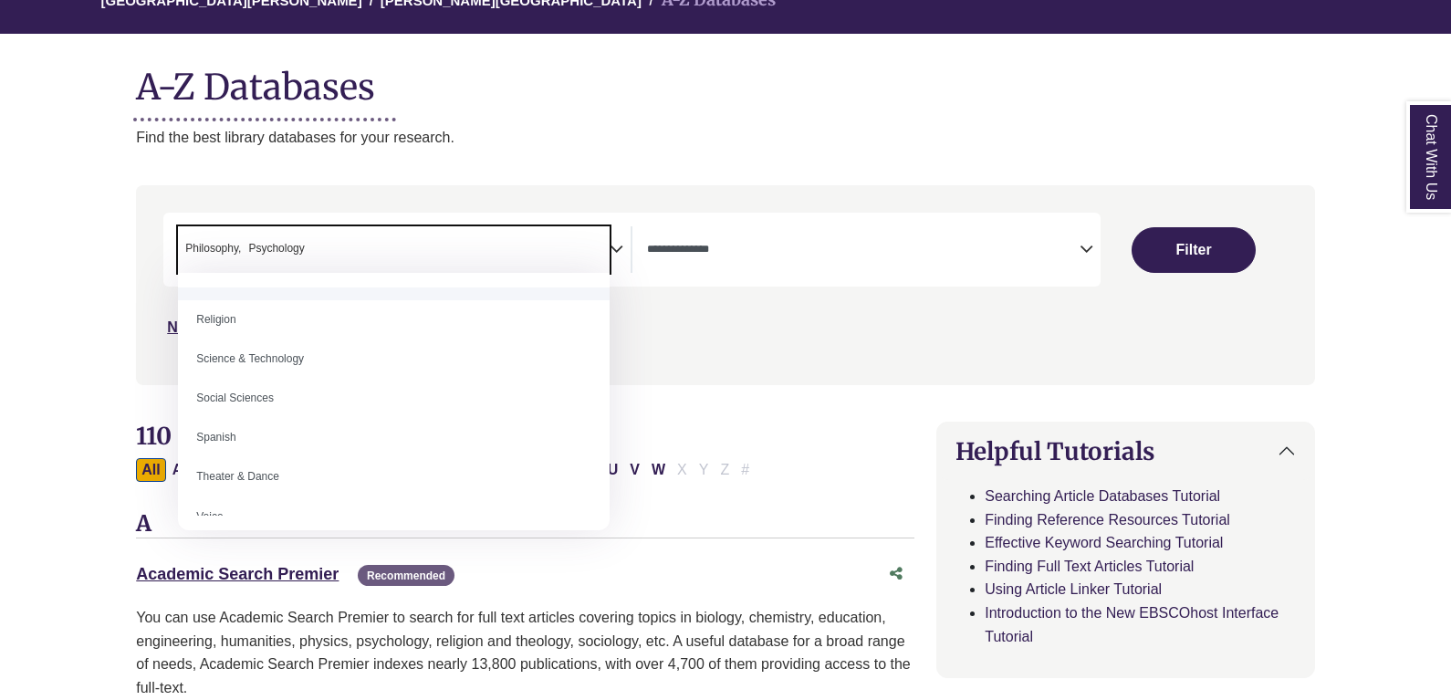
scroll to position [1624, 0]
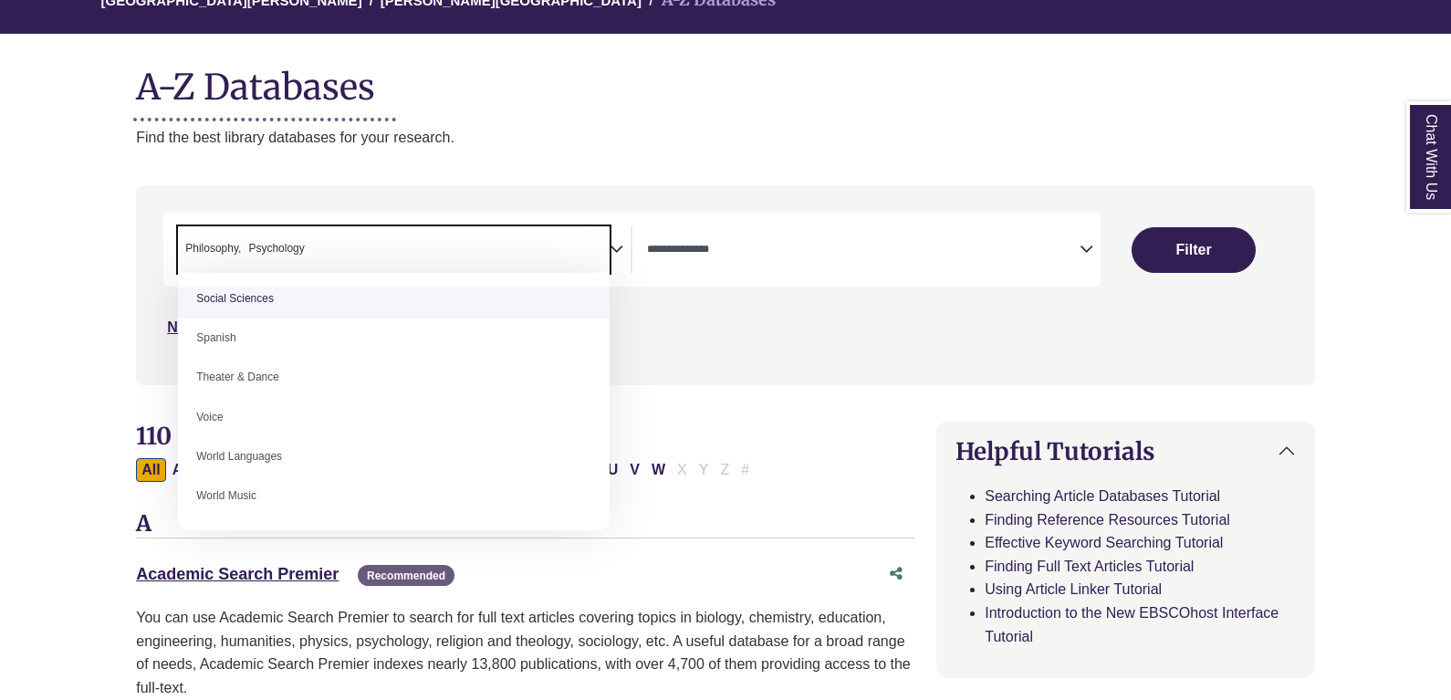
click at [250, 235] on span "× Philosophy × Psychology" at bounding box center [394, 249] width 432 height 47
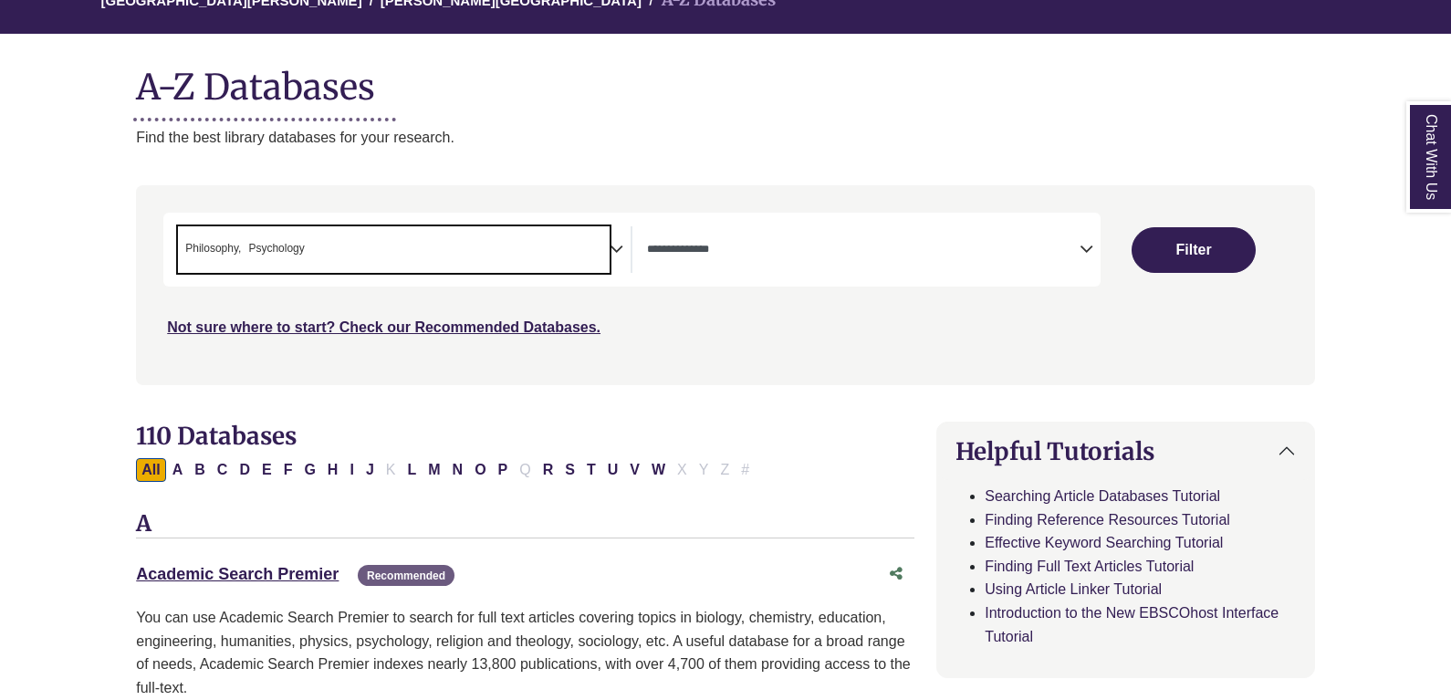
click at [232, 249] on span "Philosophy" at bounding box center [213, 248] width 56 height 17
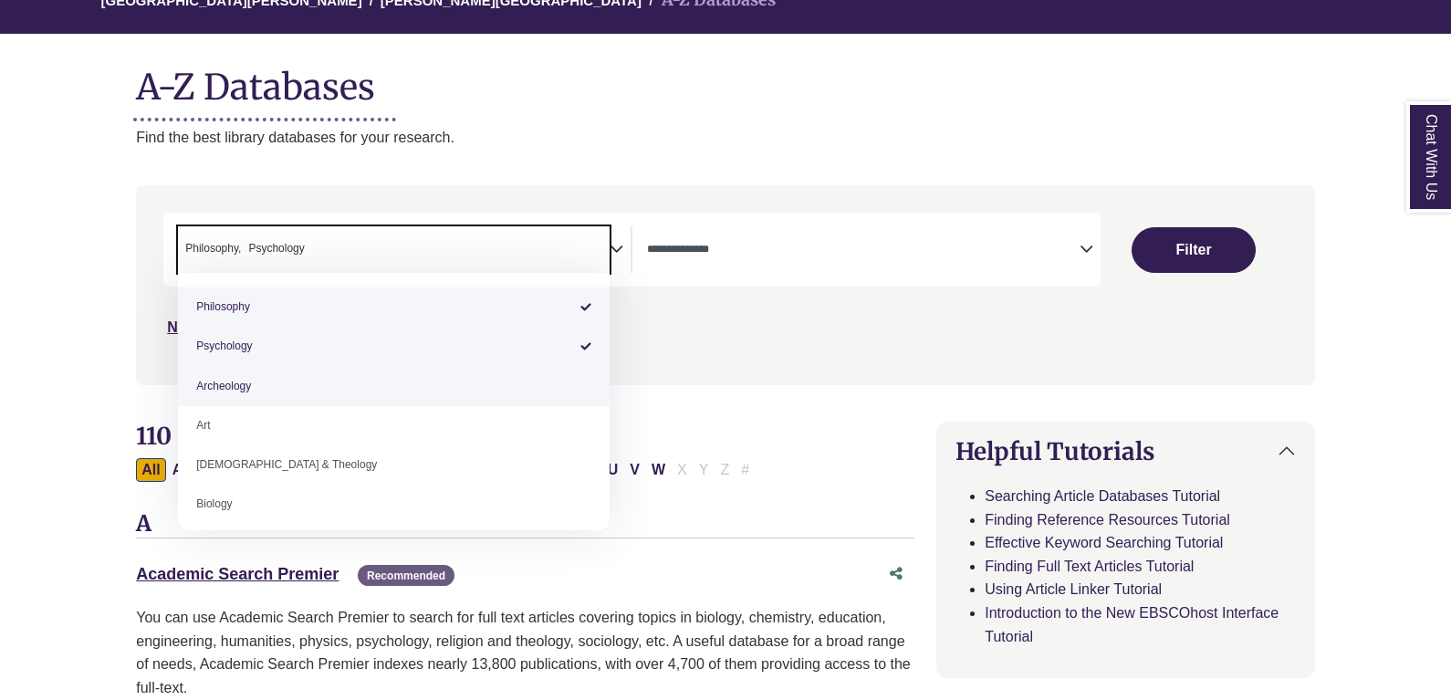
drag, startPoint x: 245, startPoint y: 246, endPoint x: 383, endPoint y: 372, distance: 187.3
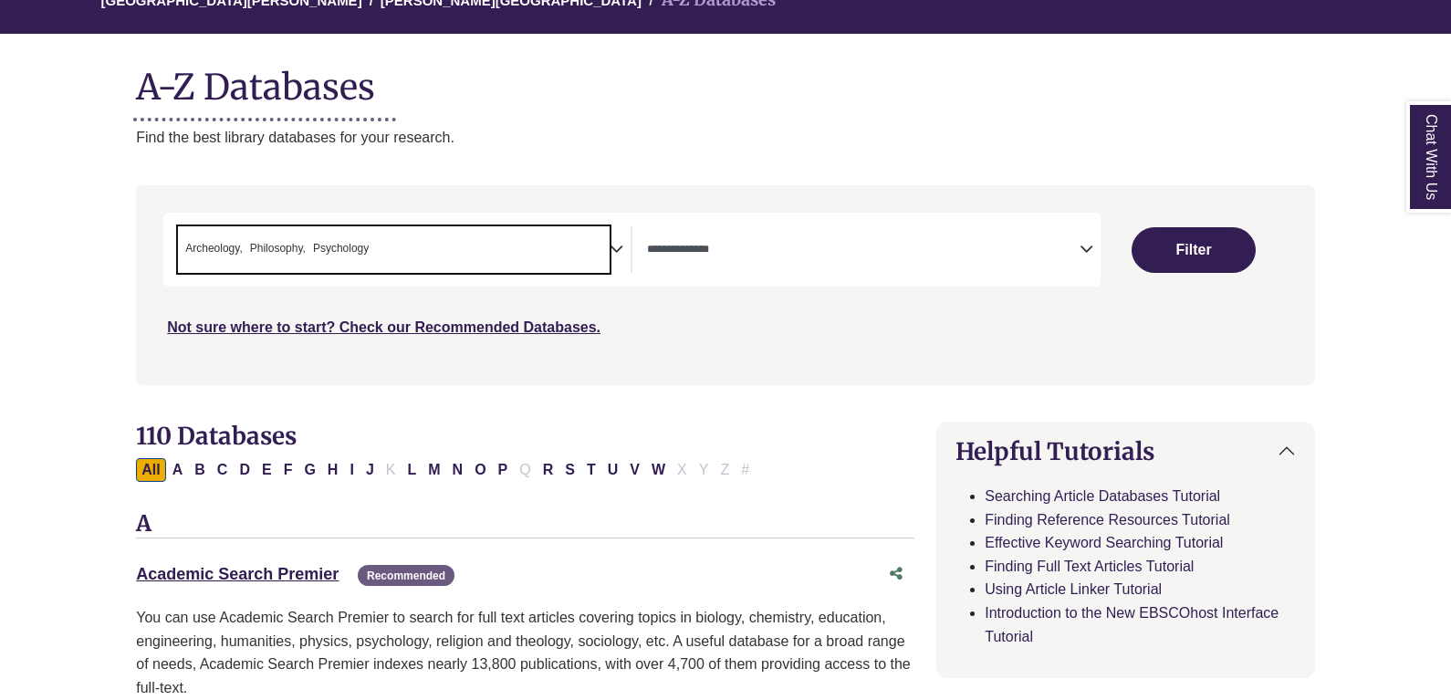
click at [346, 246] on span "Psychology" at bounding box center [341, 248] width 56 height 17
click at [391, 243] on span "× Philosophy × Psychology" at bounding box center [394, 249] width 432 height 47
click at [428, 245] on span "× Psychology" at bounding box center [394, 249] width 432 height 47
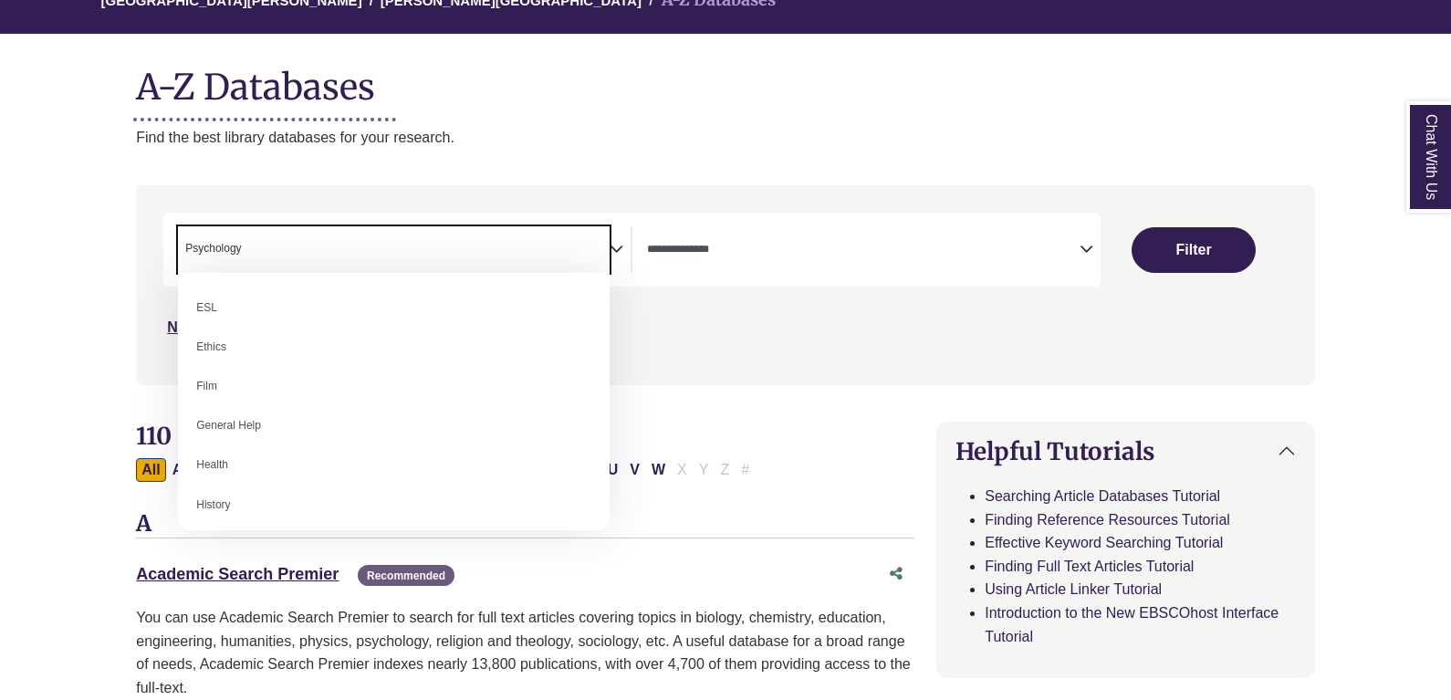
scroll to position [730, 0]
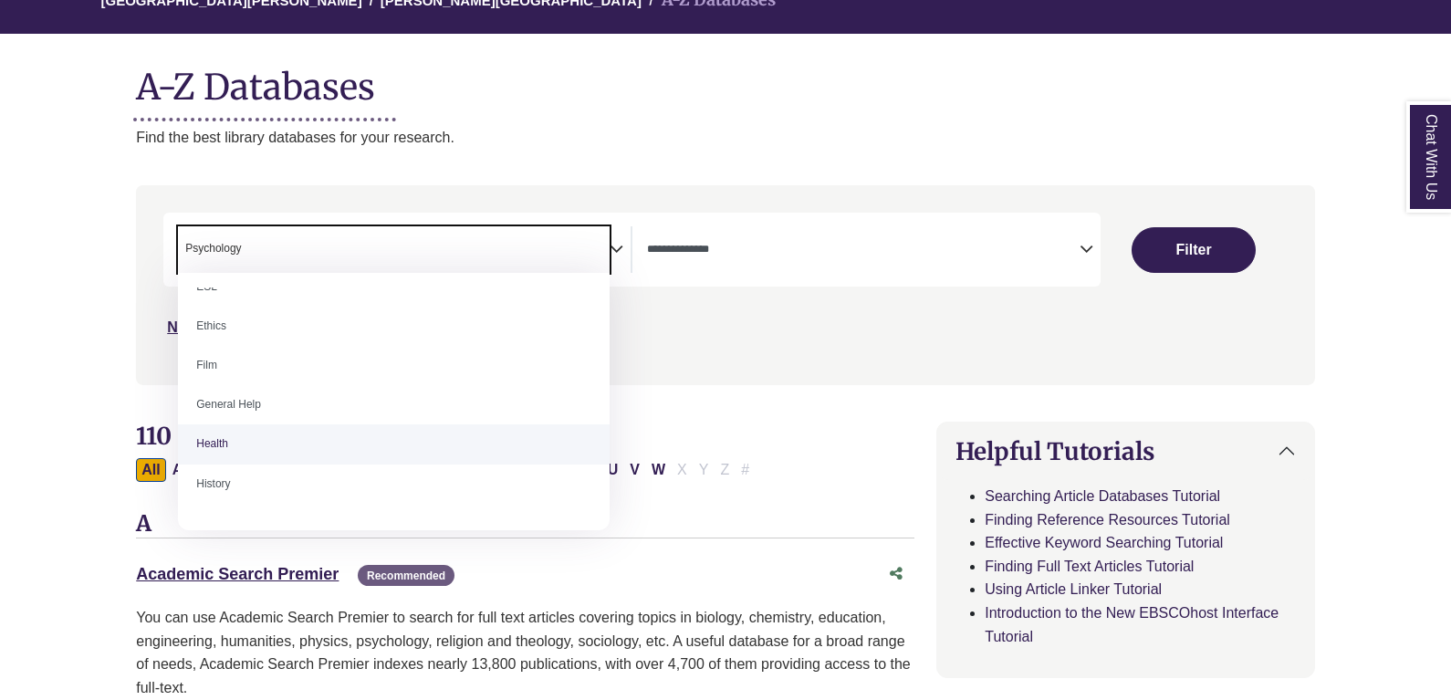
drag, startPoint x: 335, startPoint y: 442, endPoint x: 345, endPoint y: 404, distance: 38.7
select select "*****"
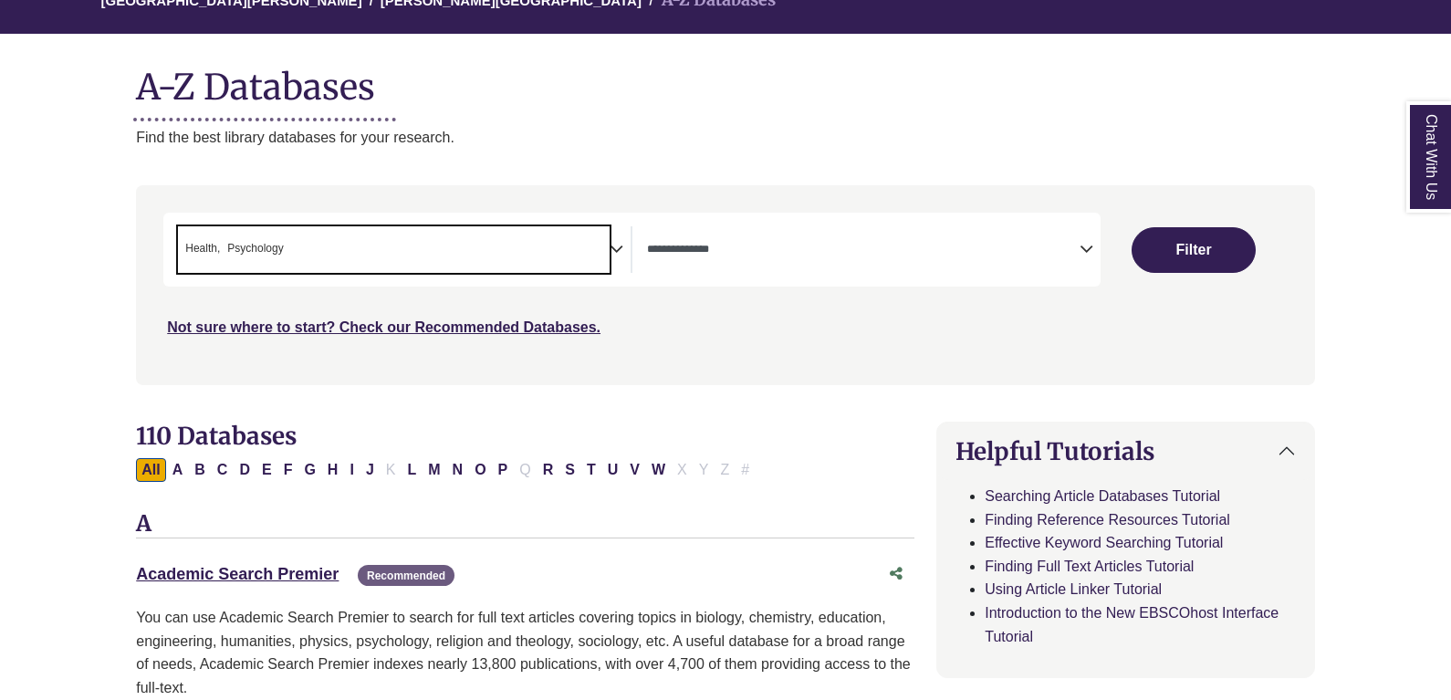
click at [427, 233] on span "× Health × Psychology" at bounding box center [394, 249] width 432 height 47
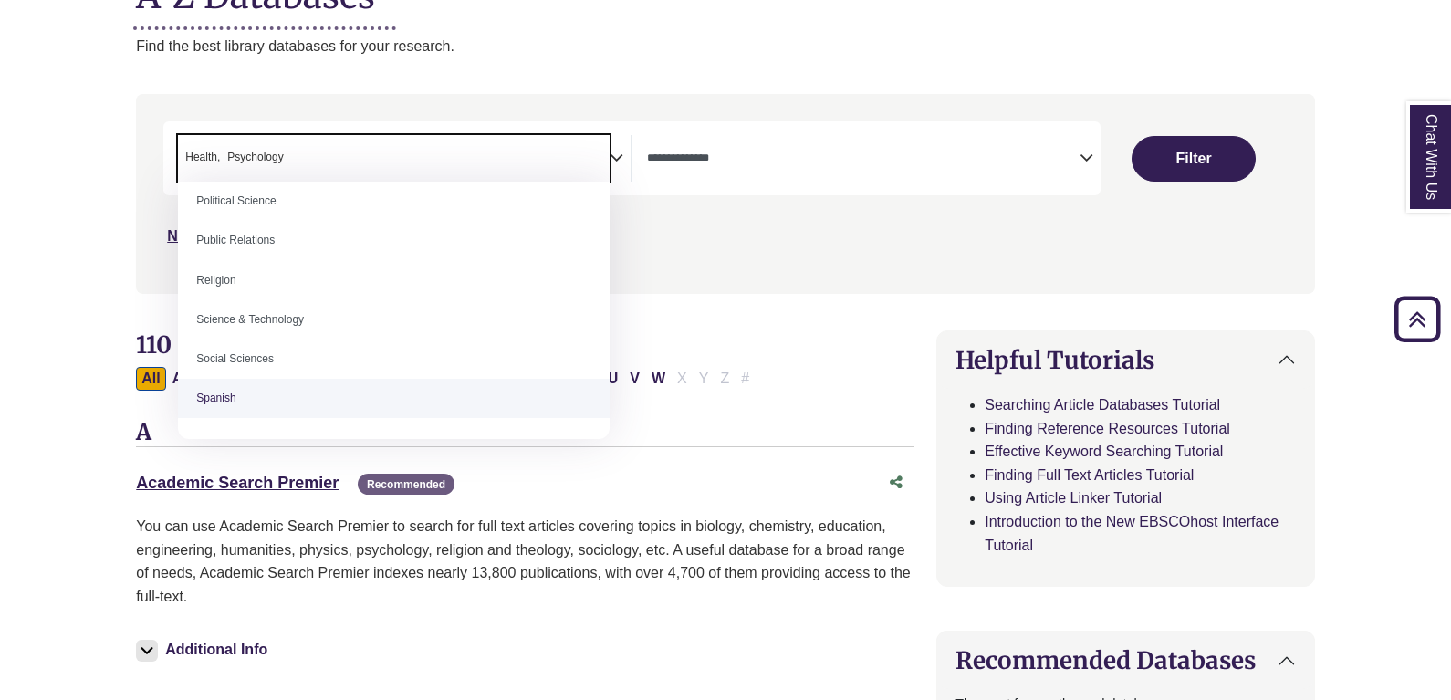
scroll to position [1442, 0]
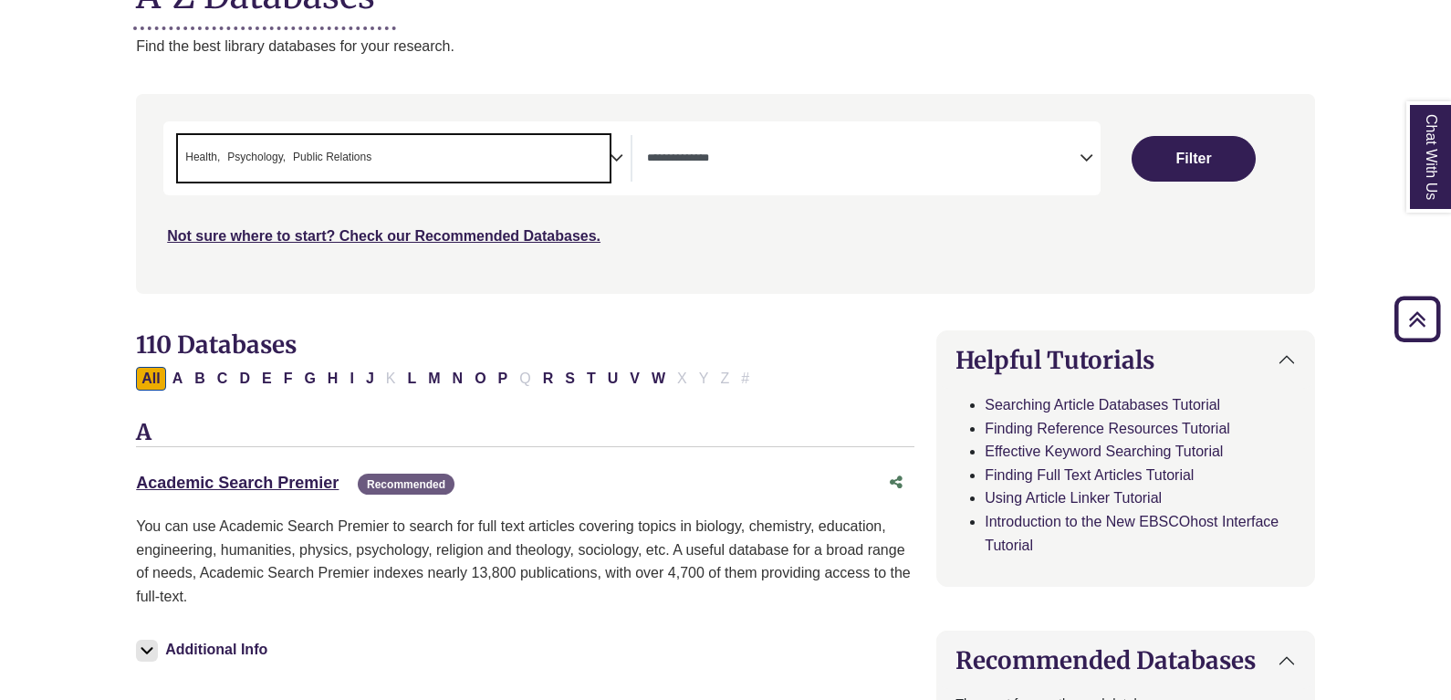
click at [762, 162] on textarea "Search" at bounding box center [863, 159] width 432 height 15
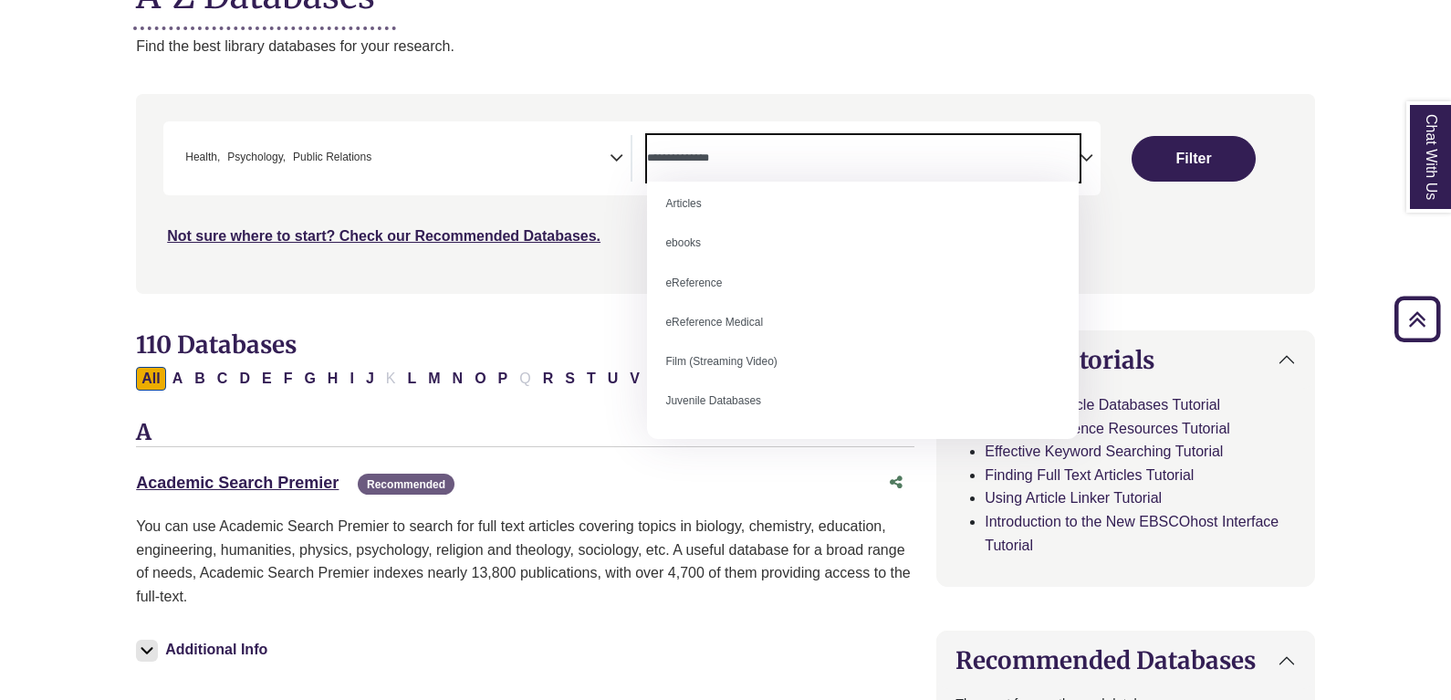
scroll to position [0, 0]
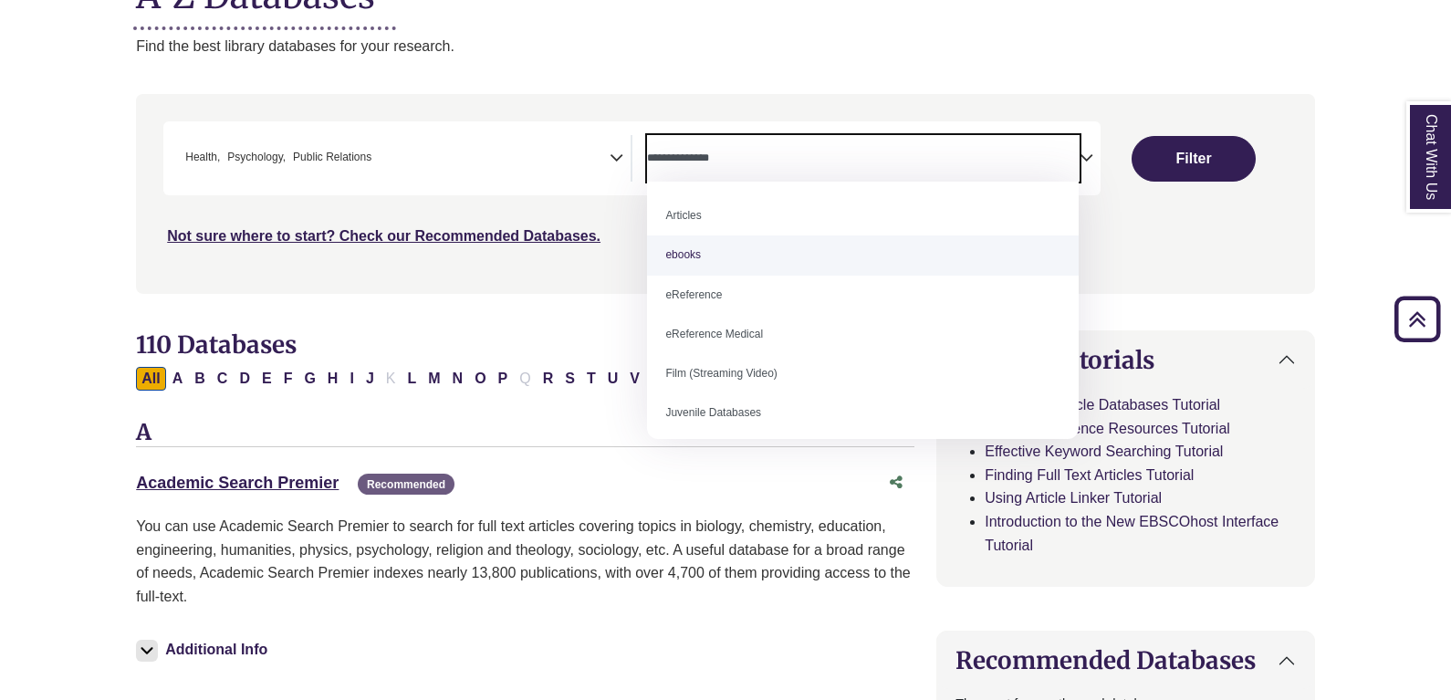
select select "*****"
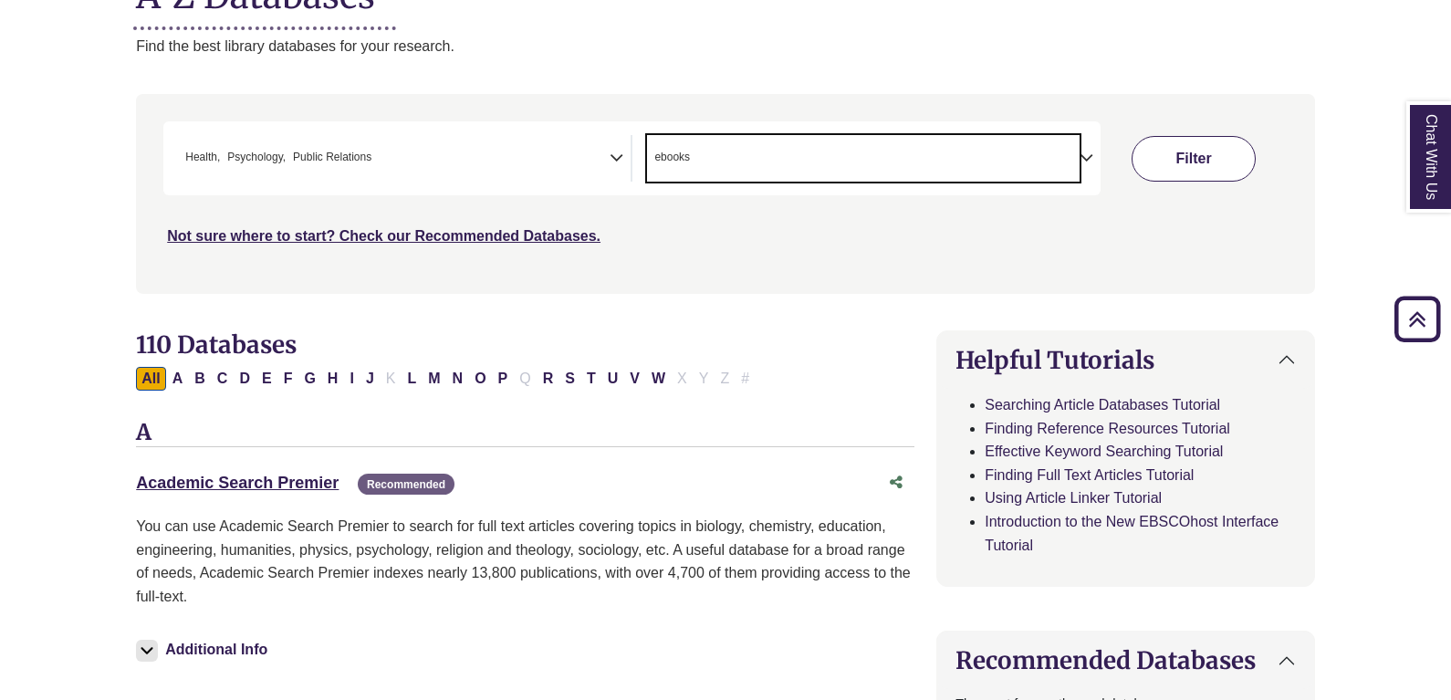
click at [1168, 152] on button "Filter" at bounding box center [1193, 159] width 124 height 46
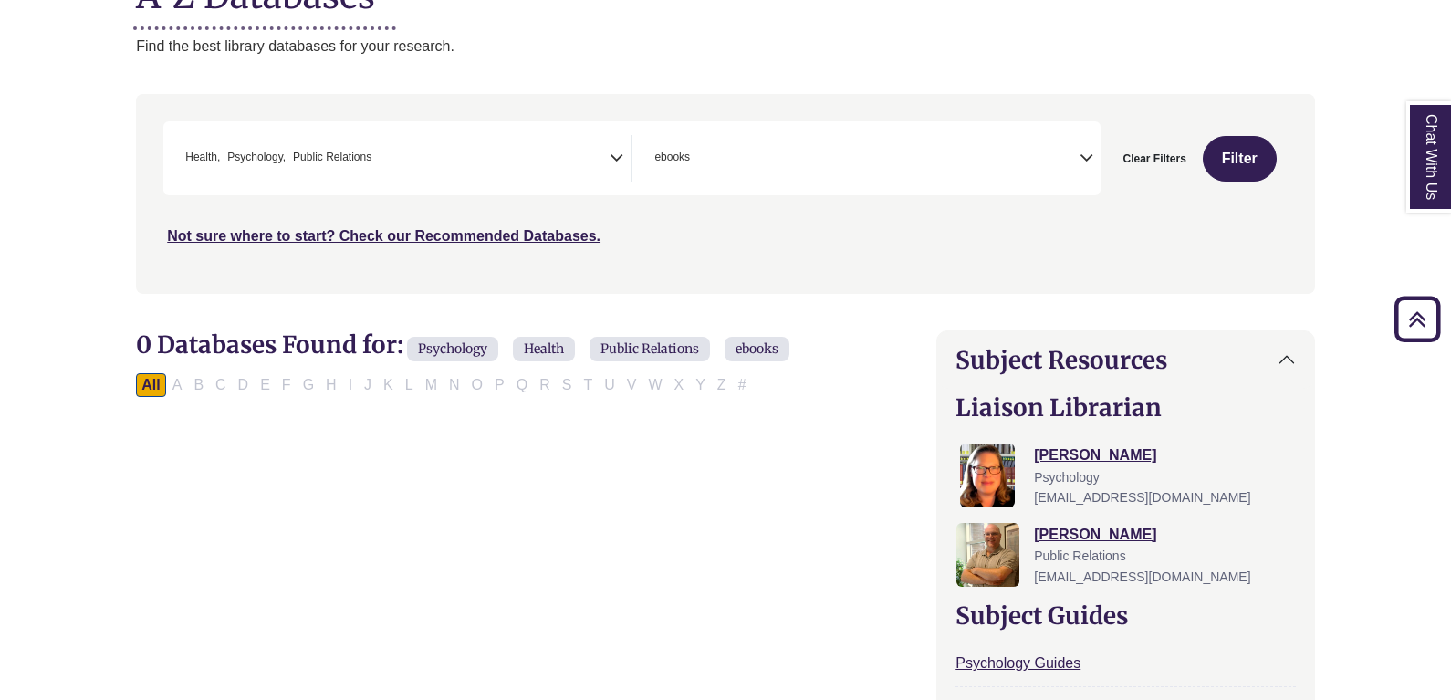
click at [516, 162] on span "× Health × Psychology × Public Relations" at bounding box center [394, 158] width 432 height 47
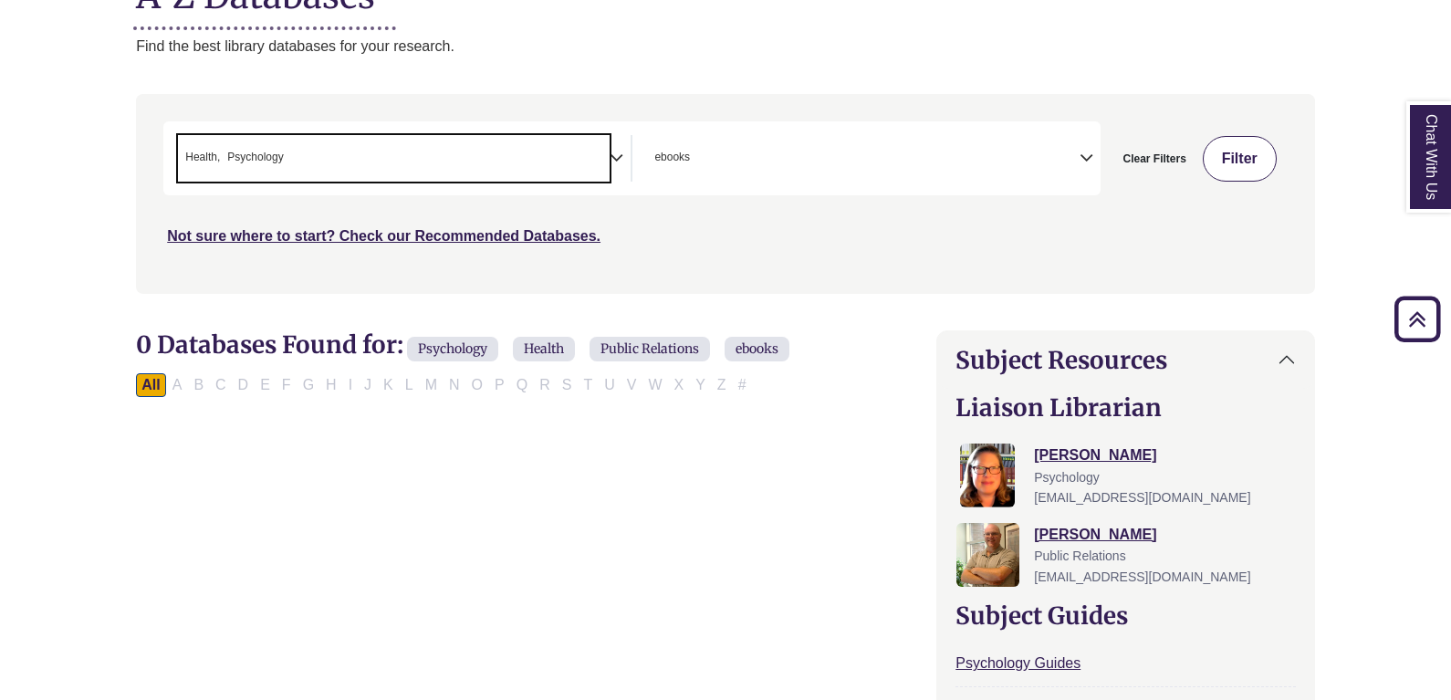
click at [1226, 176] on button "Filter" at bounding box center [1240, 159] width 74 height 46
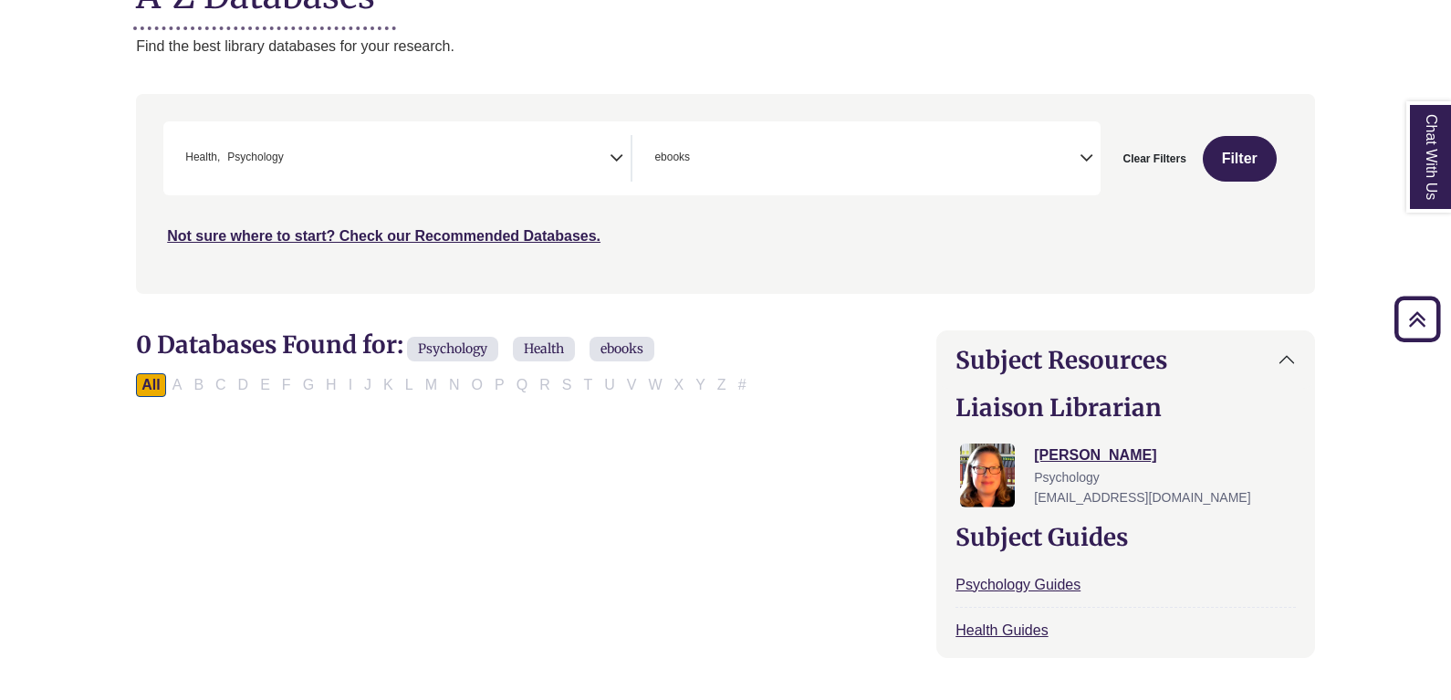
click at [401, 168] on span "× Health × Psychology" at bounding box center [394, 158] width 432 height 47
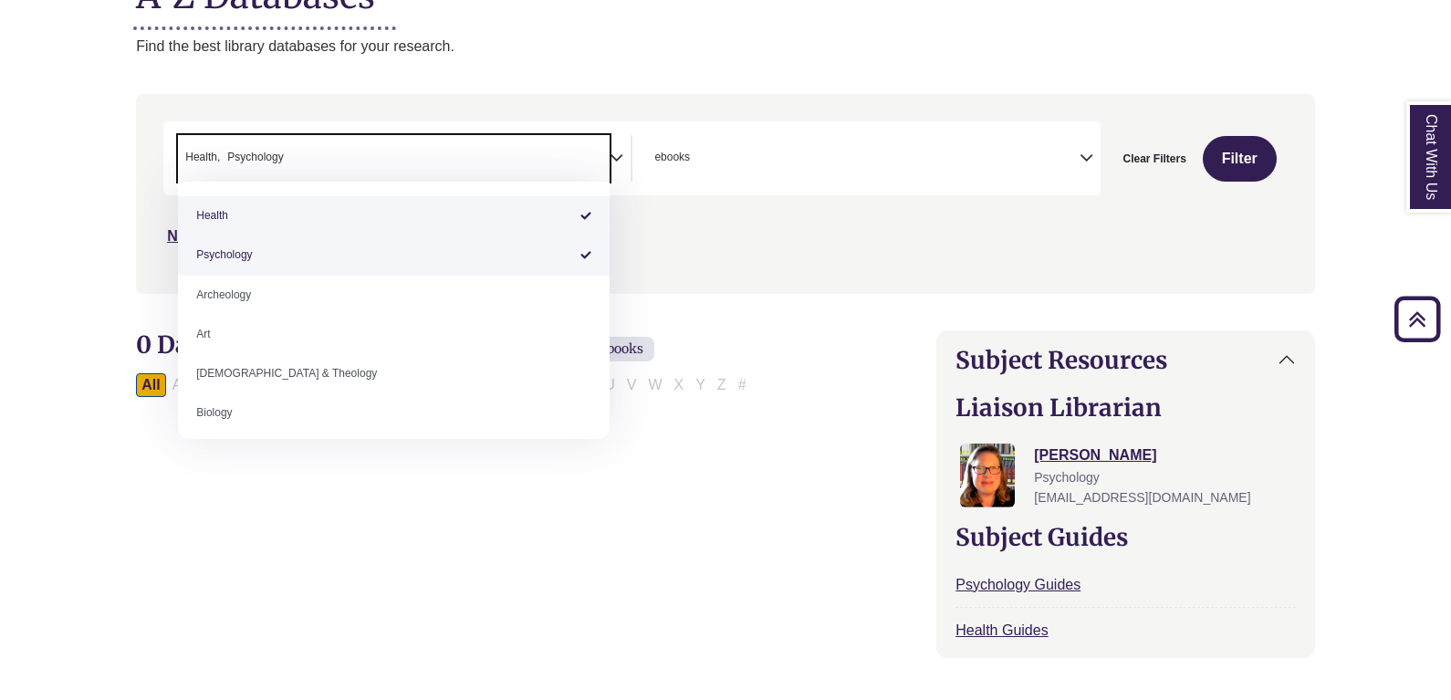
select select "*****"
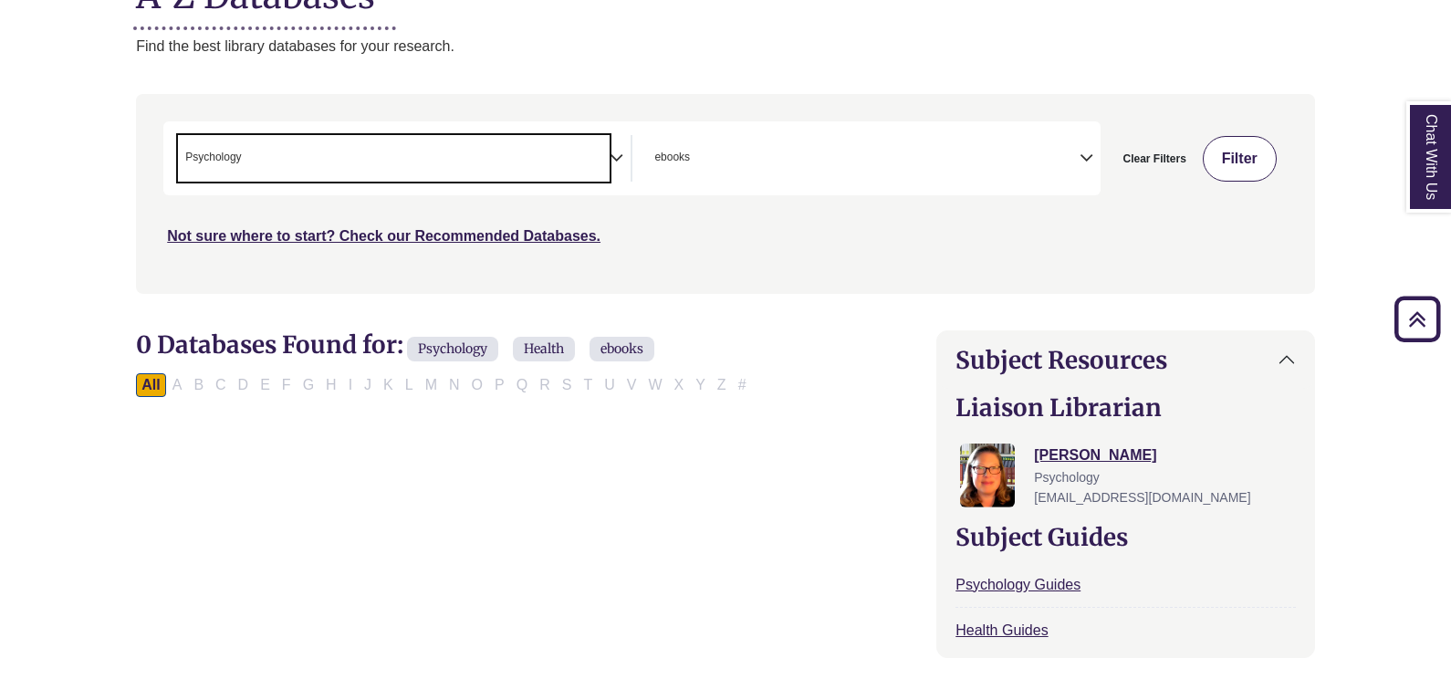
click at [1245, 159] on button "Filter" at bounding box center [1240, 159] width 74 height 46
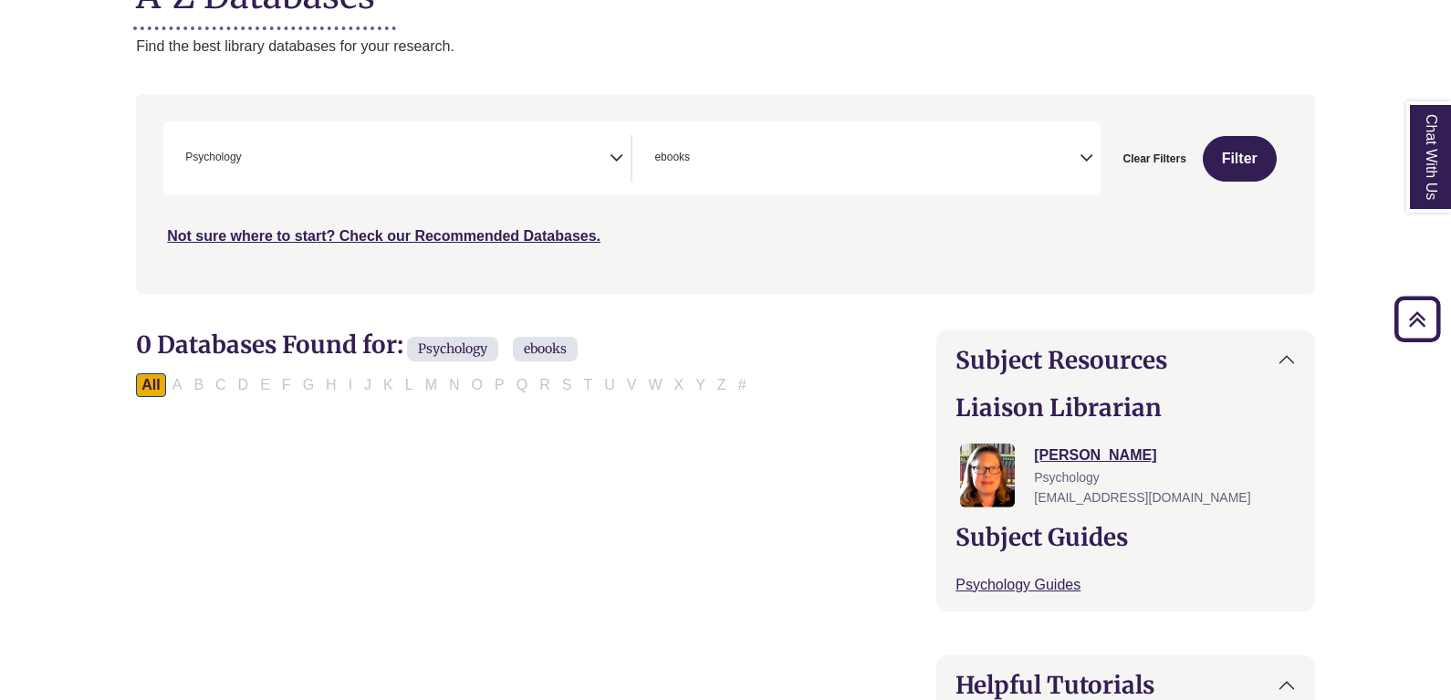
click at [887, 143] on span "× ebooks" at bounding box center [863, 158] width 432 height 47
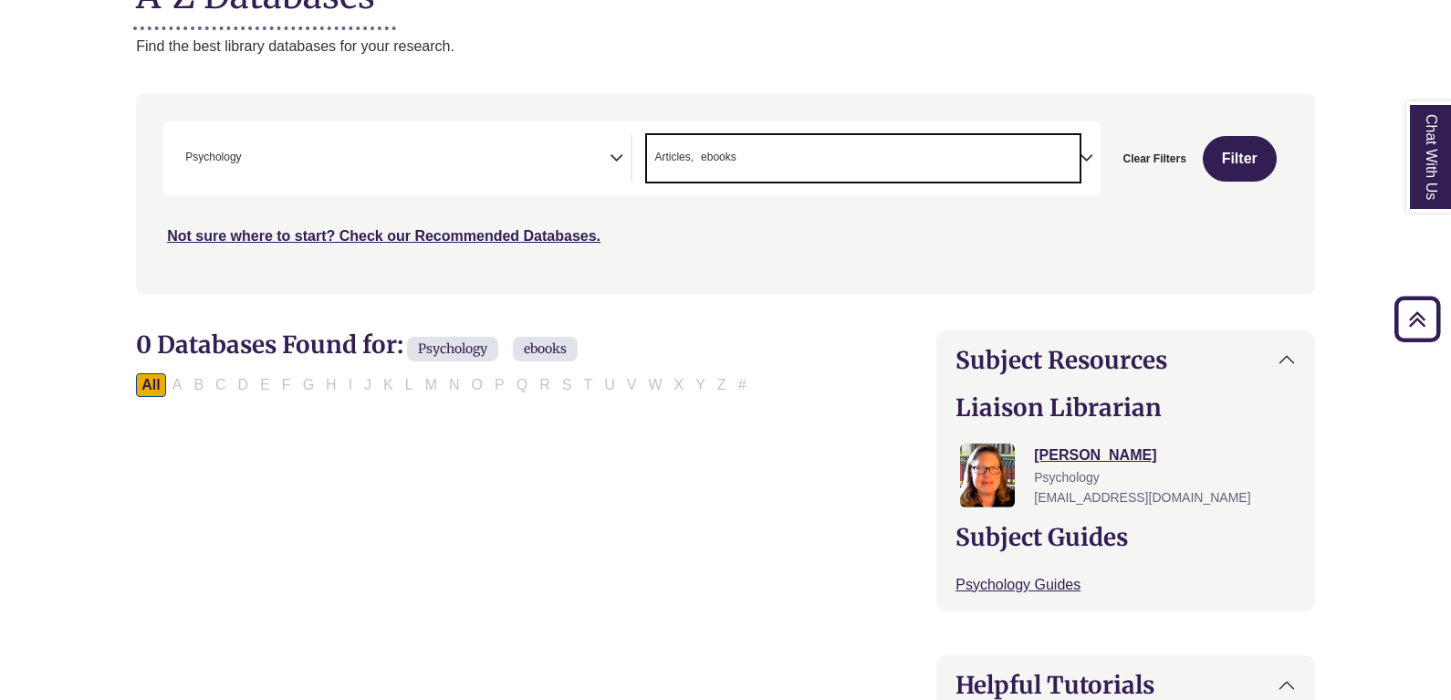
click at [948, 173] on span "× Articles × ebooks" at bounding box center [863, 158] width 432 height 47
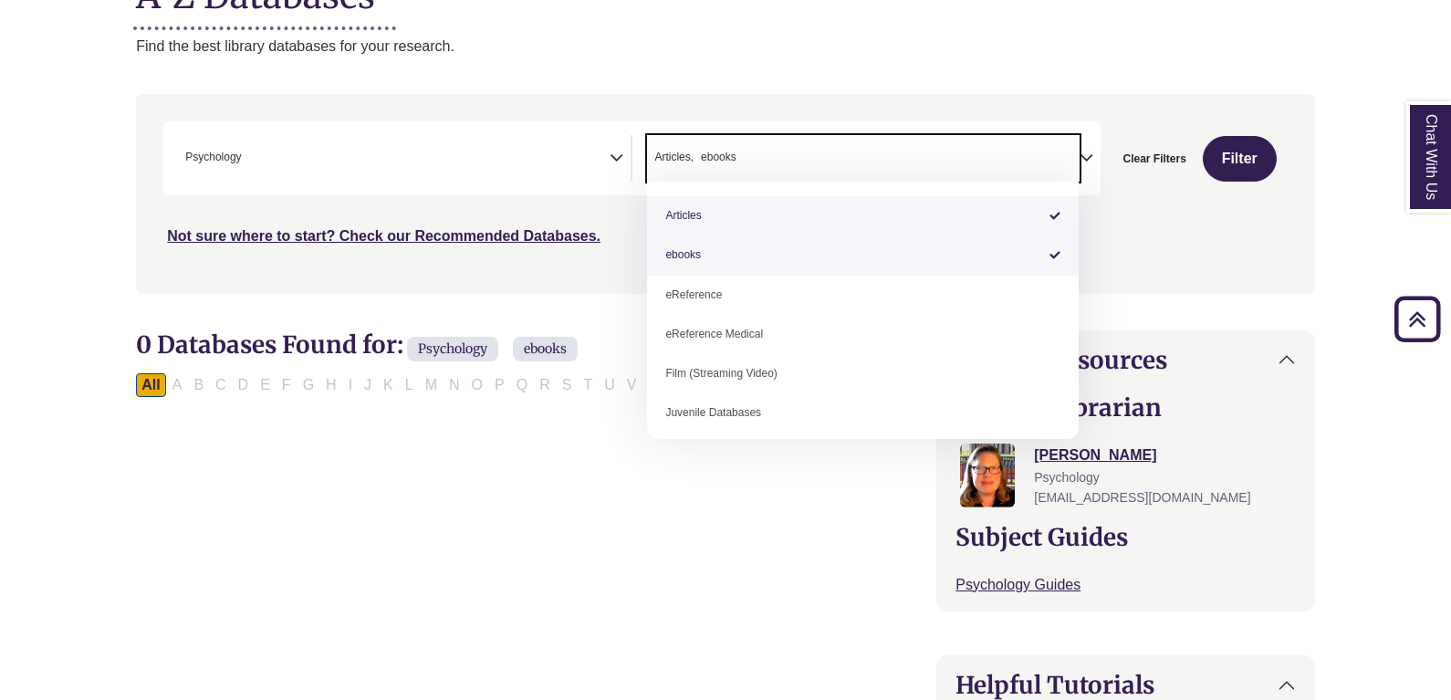
select select "*****"
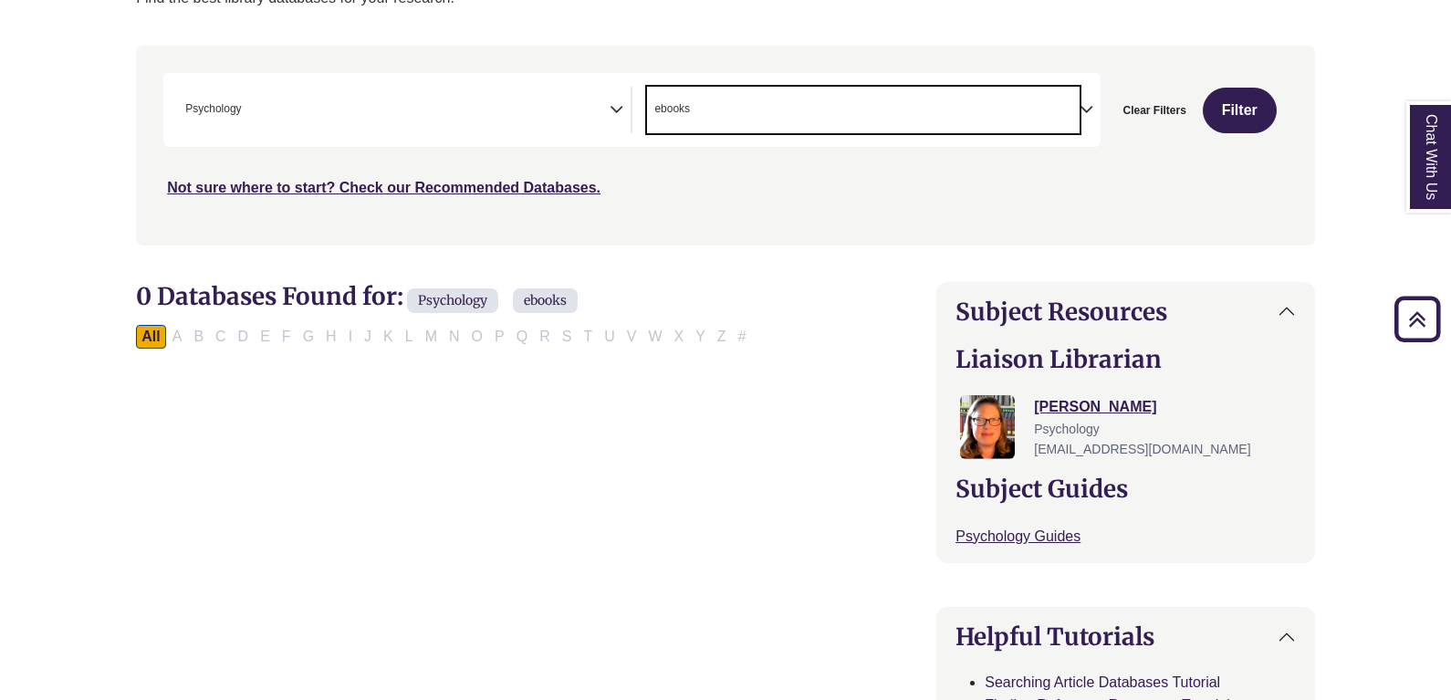
scroll to position [91, 0]
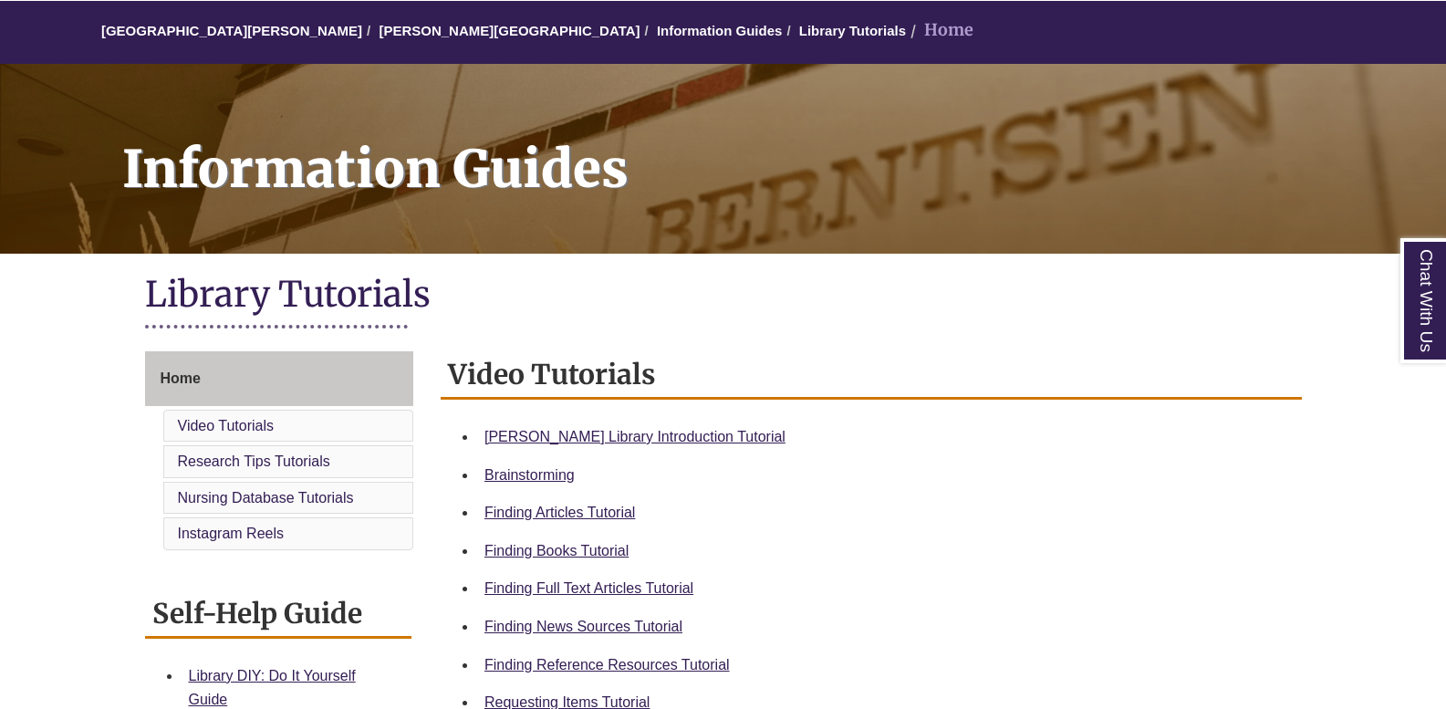
scroll to position [456, 0]
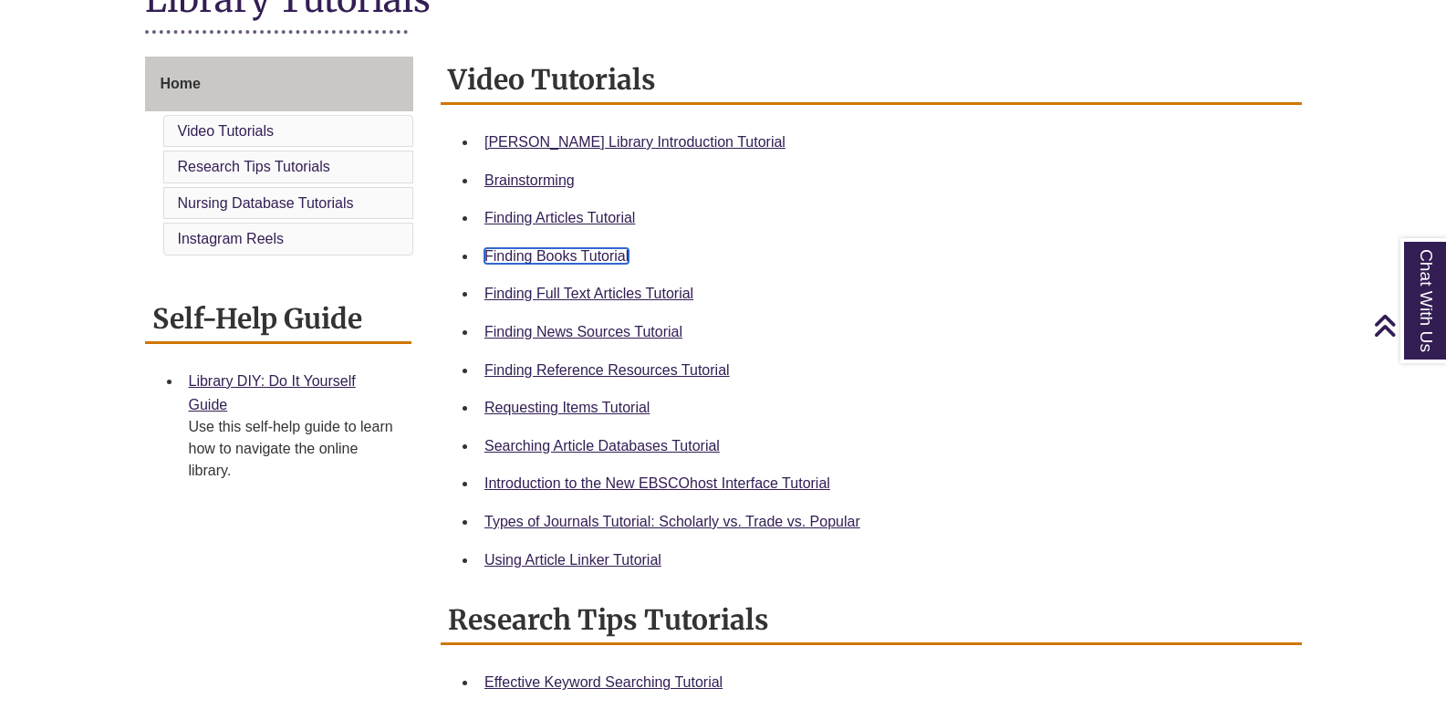
click at [582, 259] on link "Finding Books Tutorial" at bounding box center [557, 256] width 144 height 16
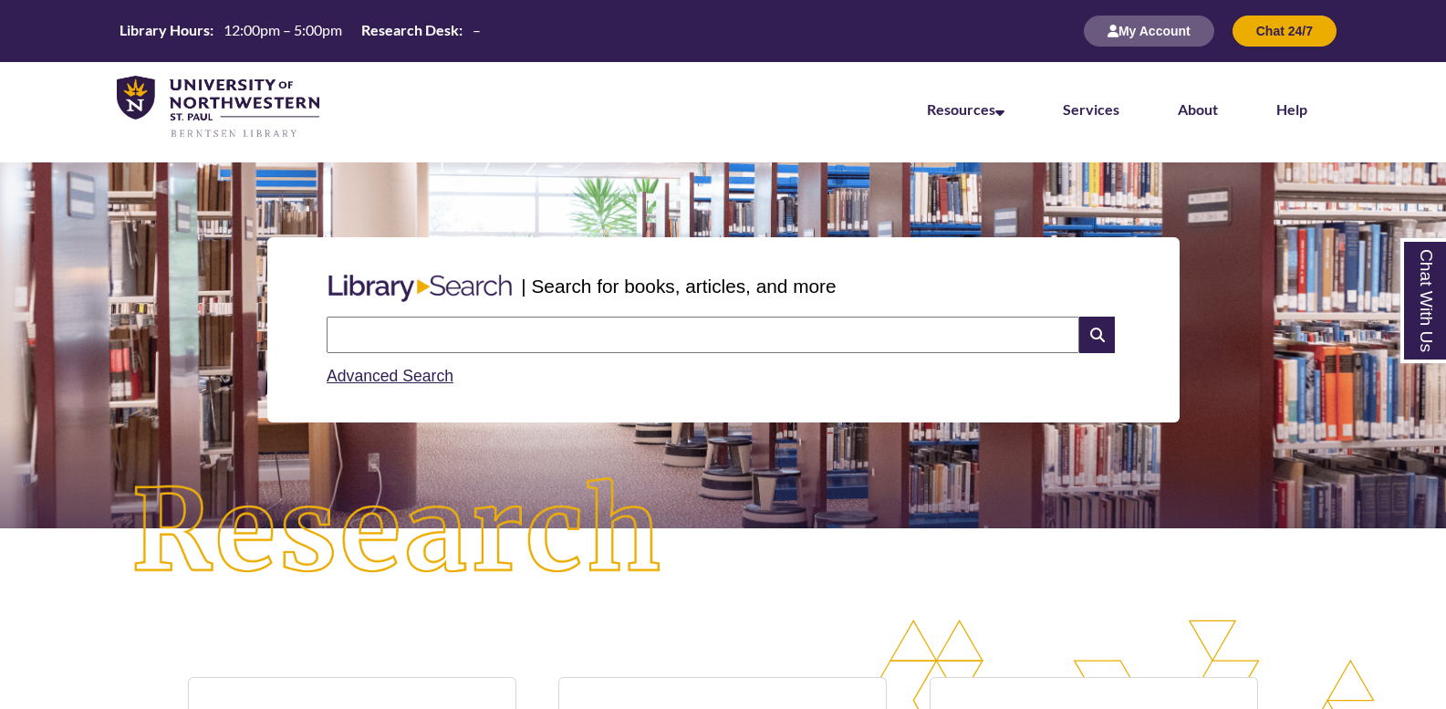
click at [778, 536] on div "| Search for books, articles, and more Search Advanced Search" at bounding box center [723, 390] width 1446 height 457
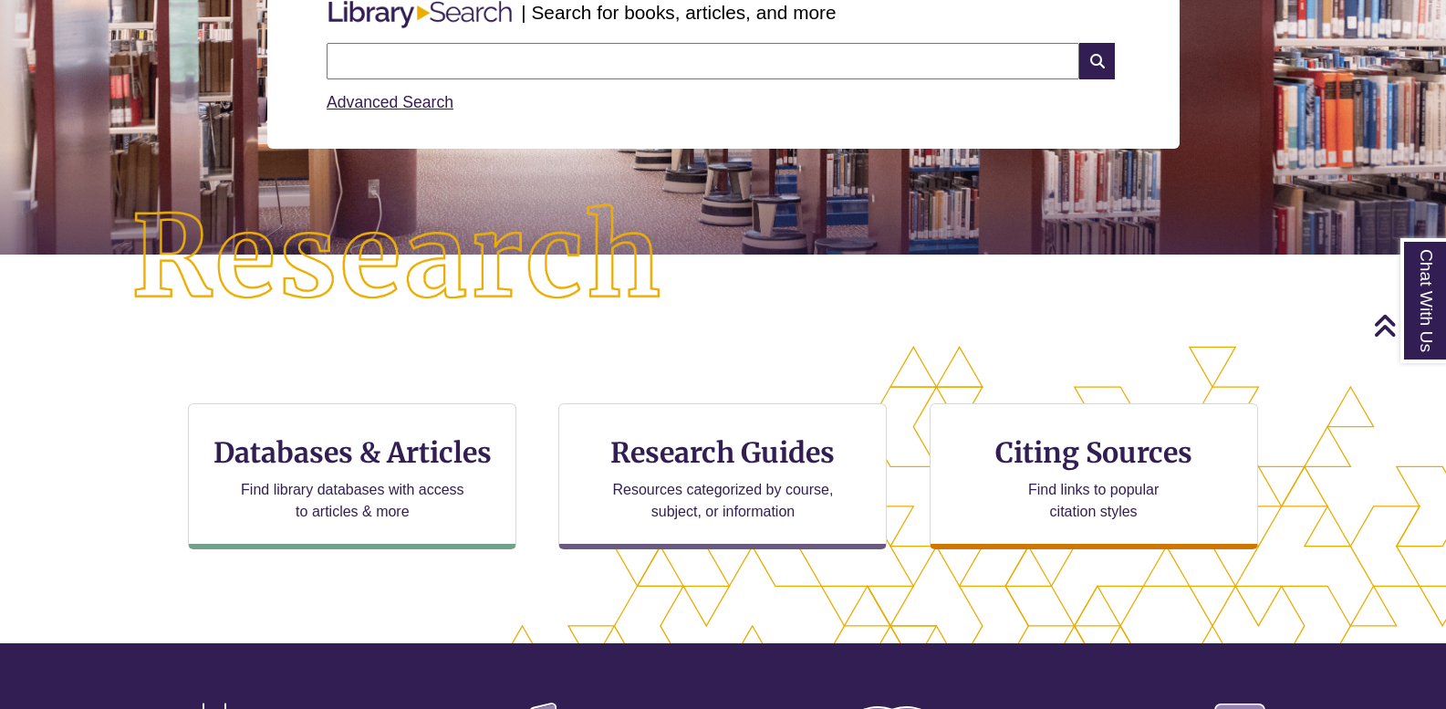
click at [801, 85] on div "Advanced Search" at bounding box center [723, 97] width 793 height 36
click at [823, 61] on input "text" at bounding box center [703, 61] width 753 height 36
type input "**********"
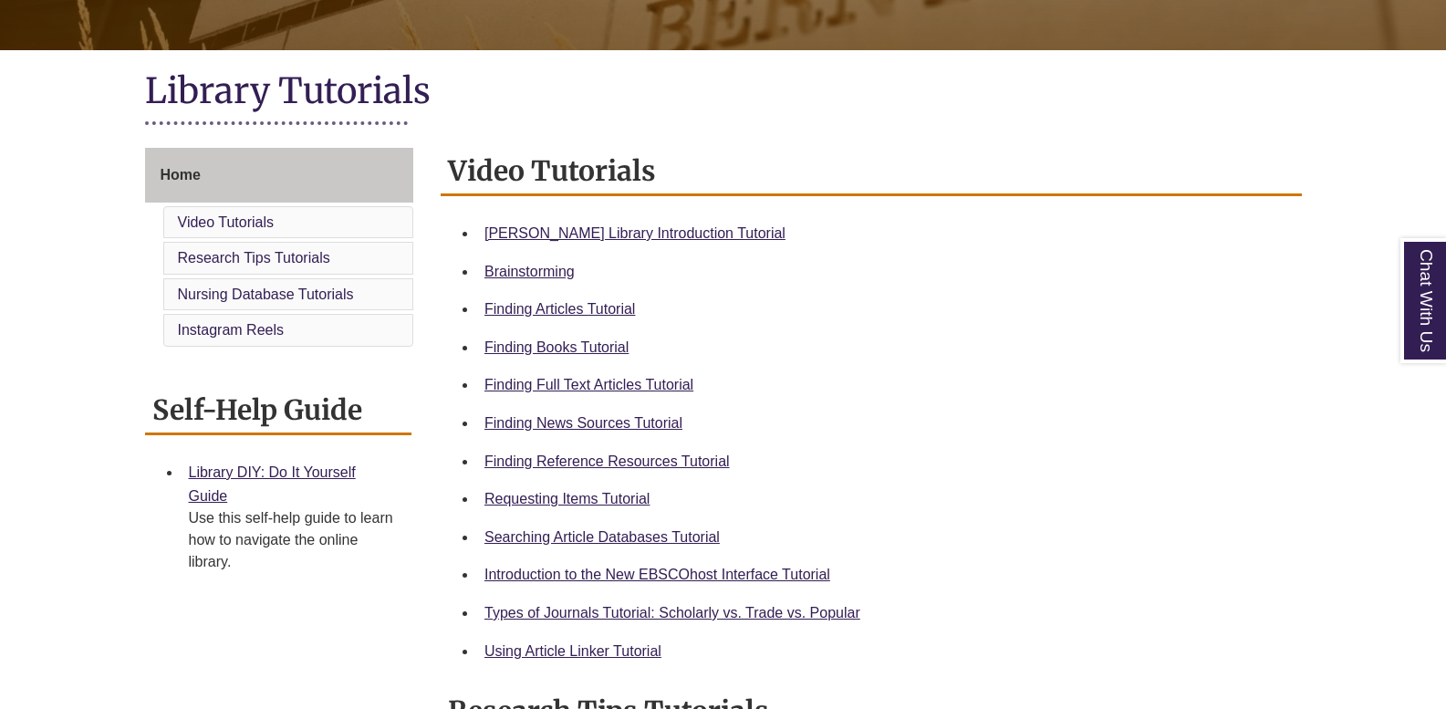
scroll to position [365, 0]
click at [620, 499] on link "Requesting Items Tutorial" at bounding box center [567, 499] width 165 height 16
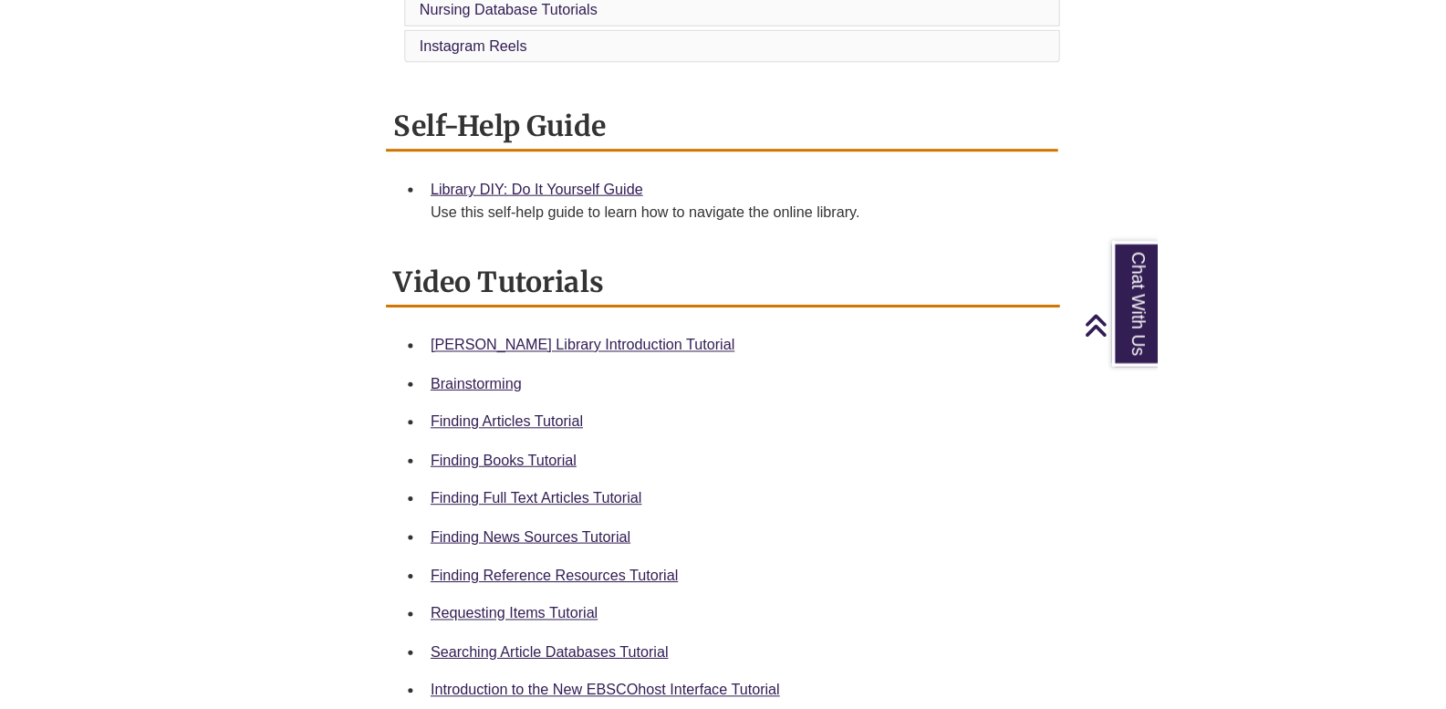
scroll to position [730, 0]
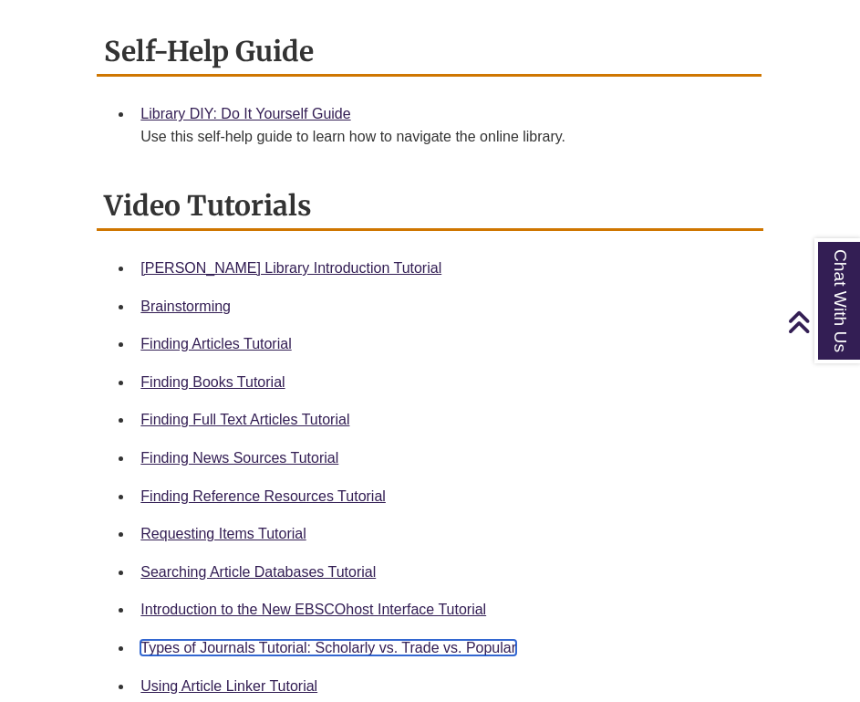
click at [390, 640] on link "Types of Journals Tutorial: Scholarly vs. Trade vs. Popular" at bounding box center [329, 648] width 376 height 16
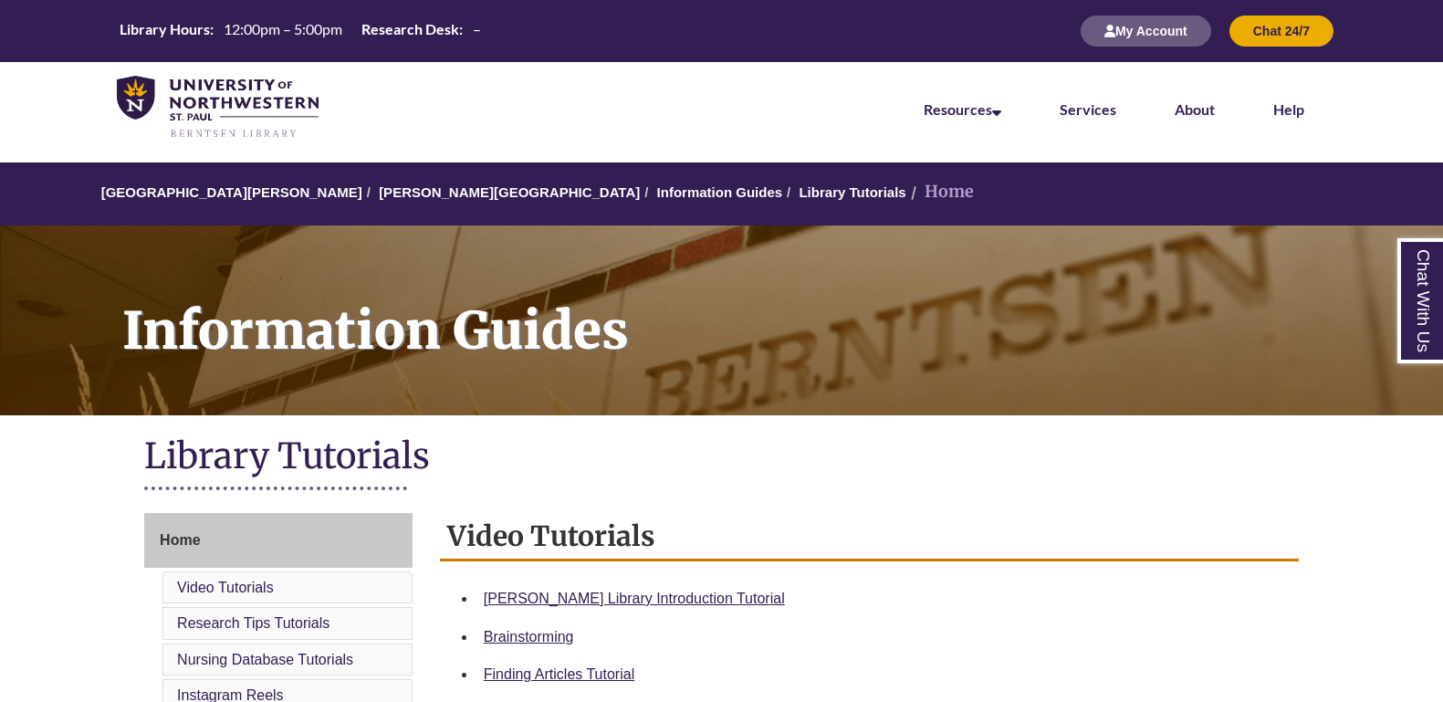
scroll to position [365, 0]
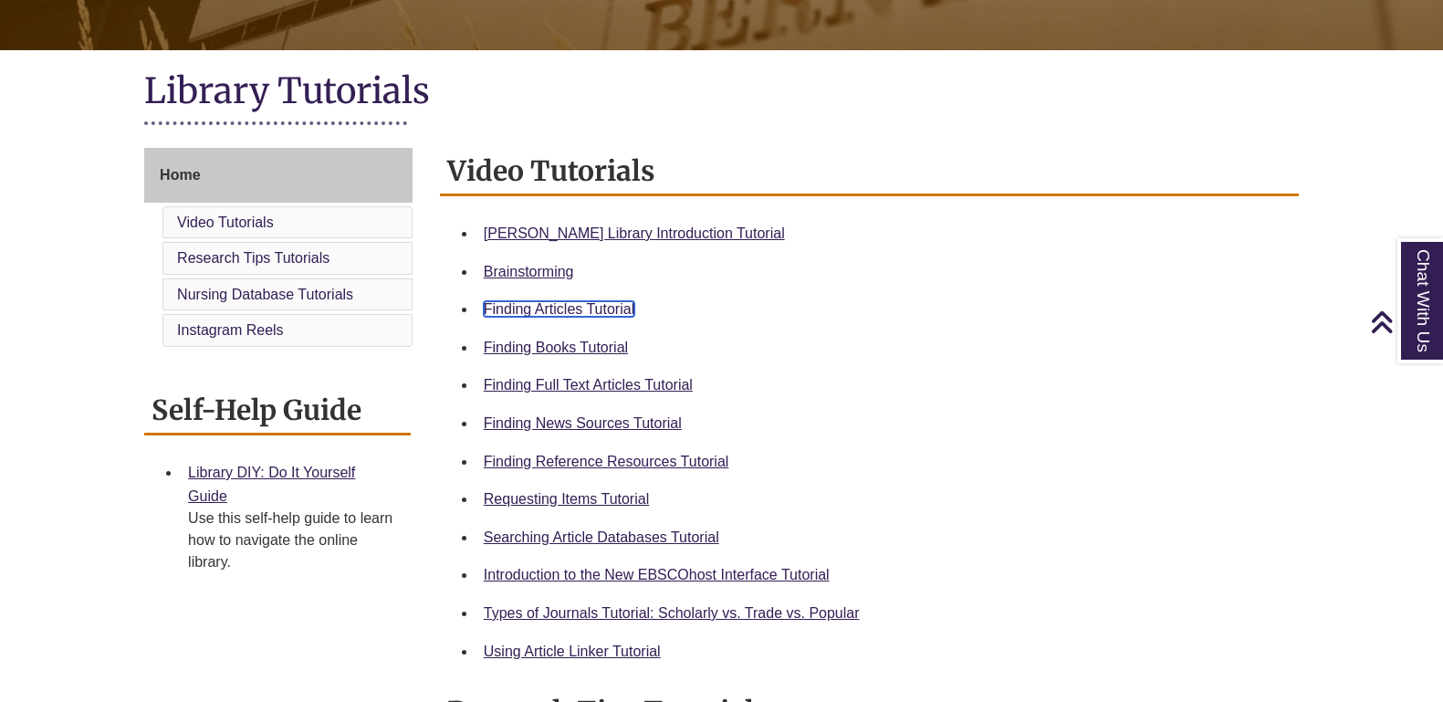
click at [613, 316] on link "Finding Articles Tutorial" at bounding box center [559, 309] width 151 height 16
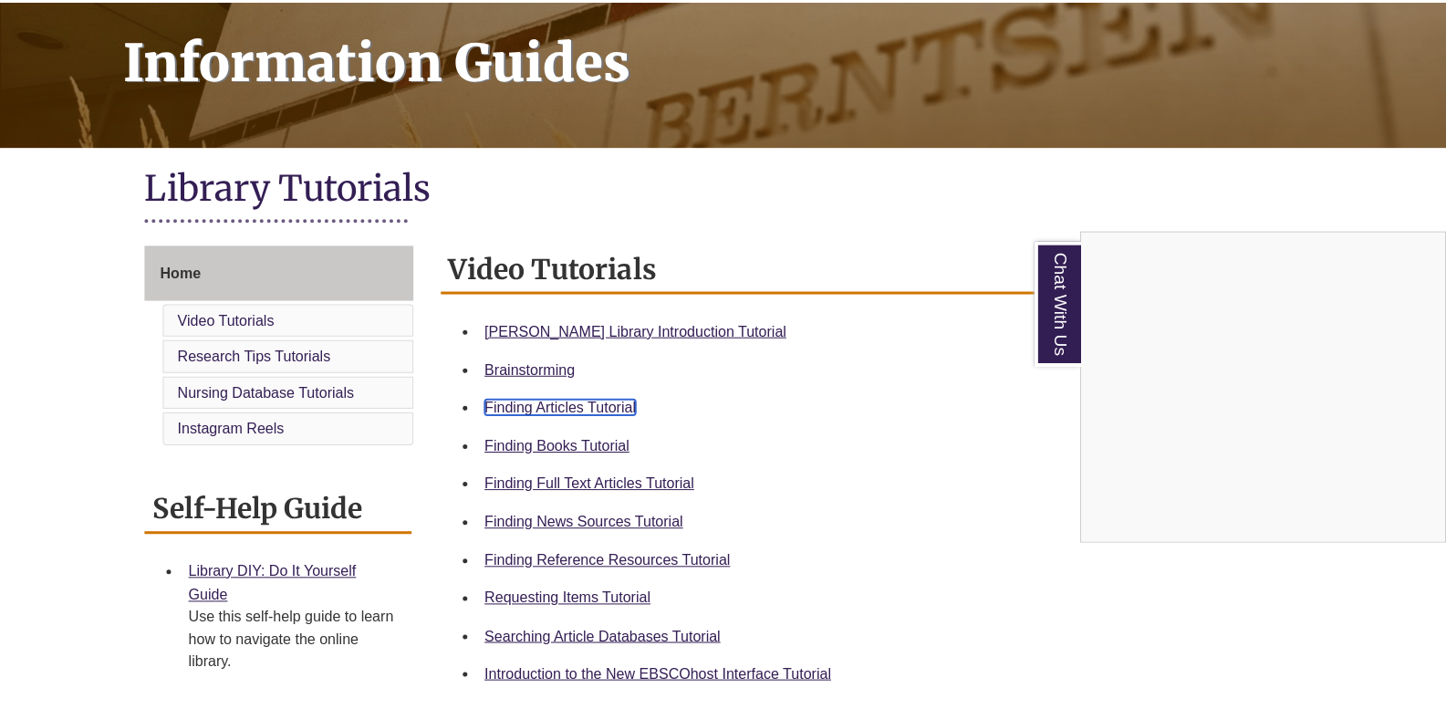
scroll to position [0, 0]
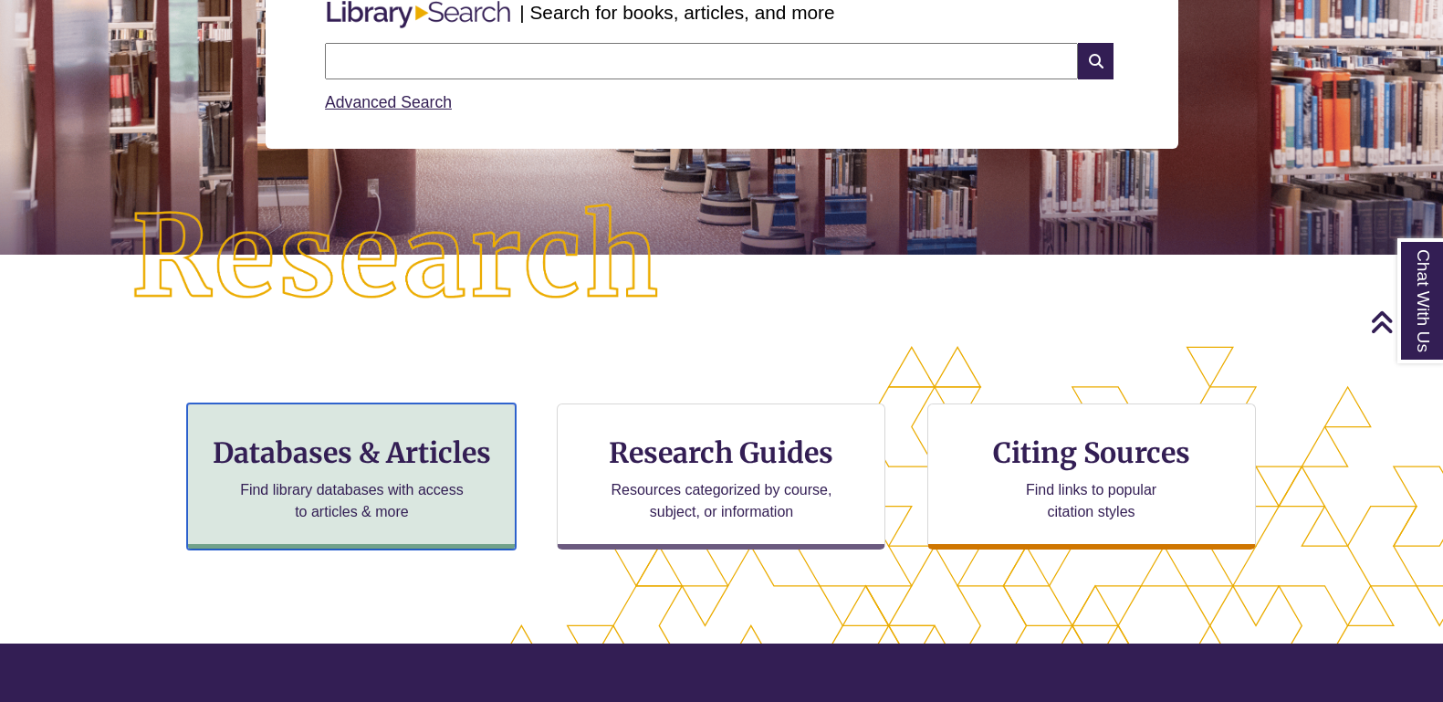
click at [456, 426] on div "Databases & Articles Find library databases with access to articles & more" at bounding box center [351, 476] width 328 height 146
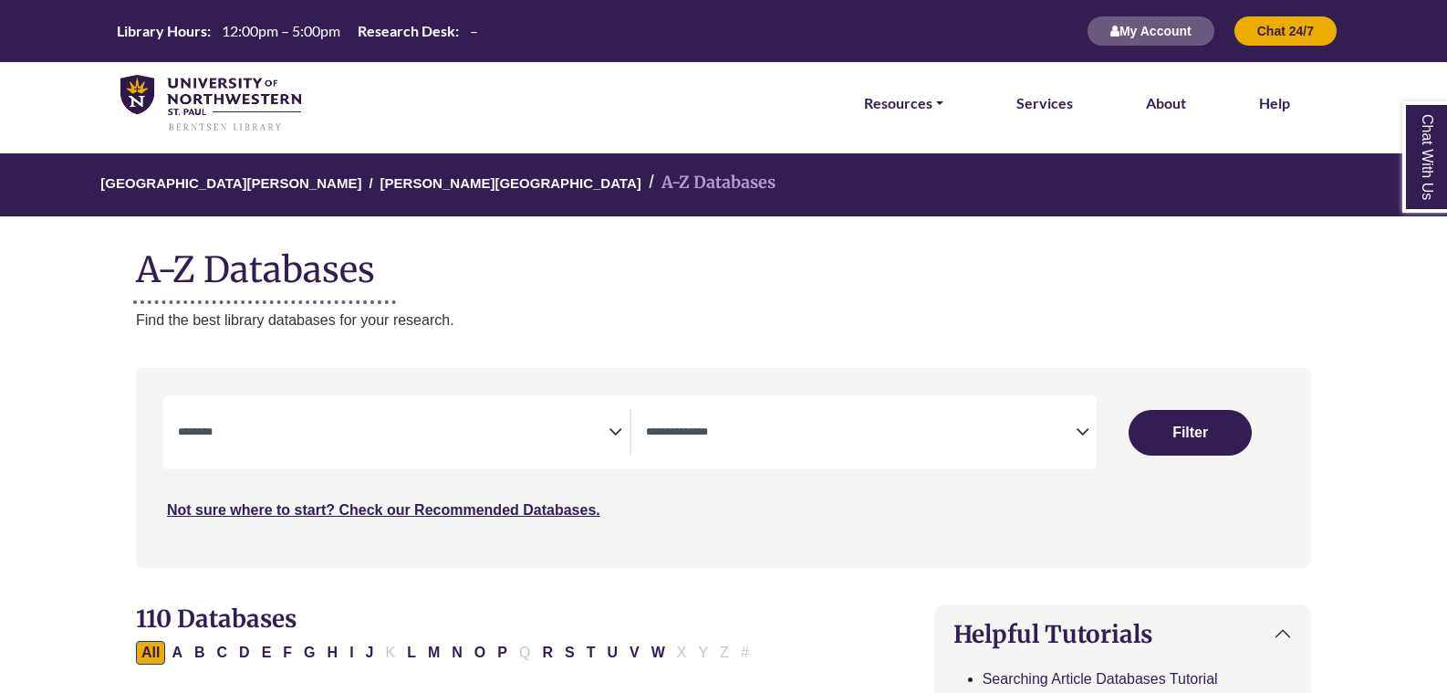
select select "Database Subject Filter"
select select "Database Types Filter"
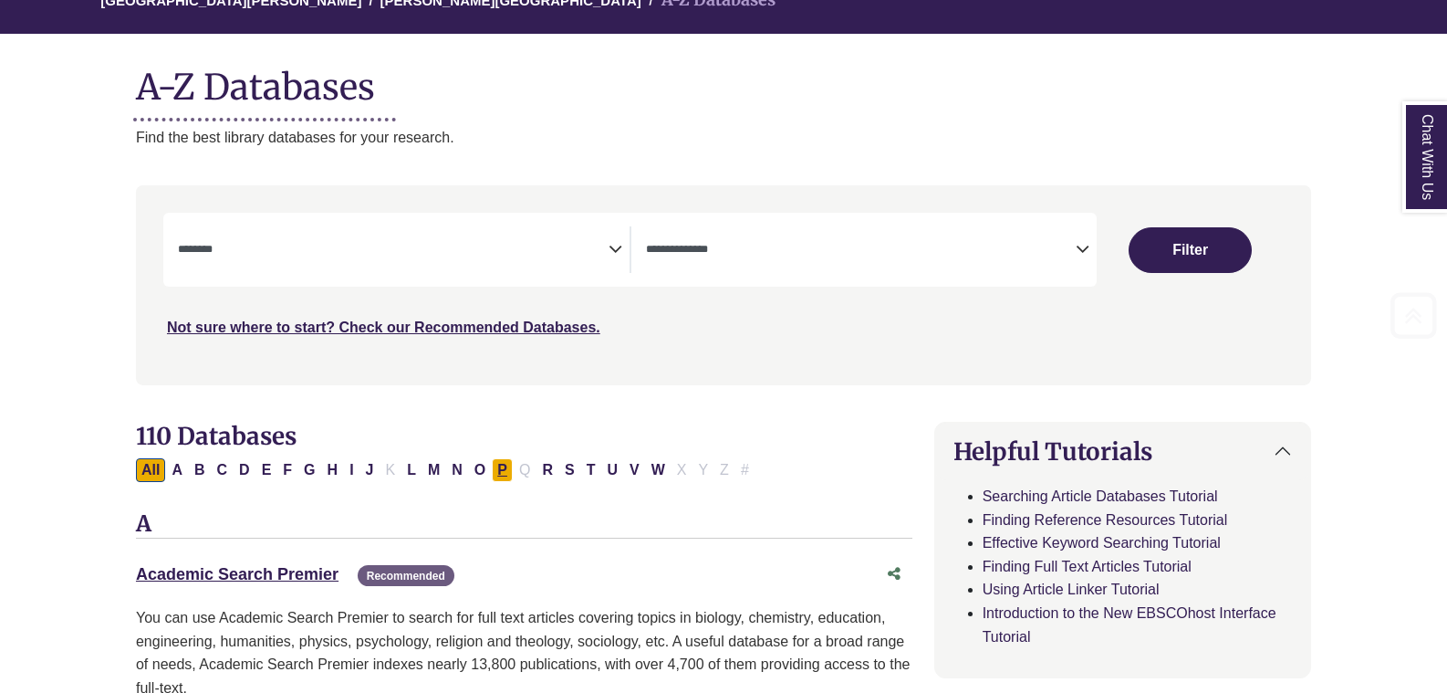
scroll to position [365, 0]
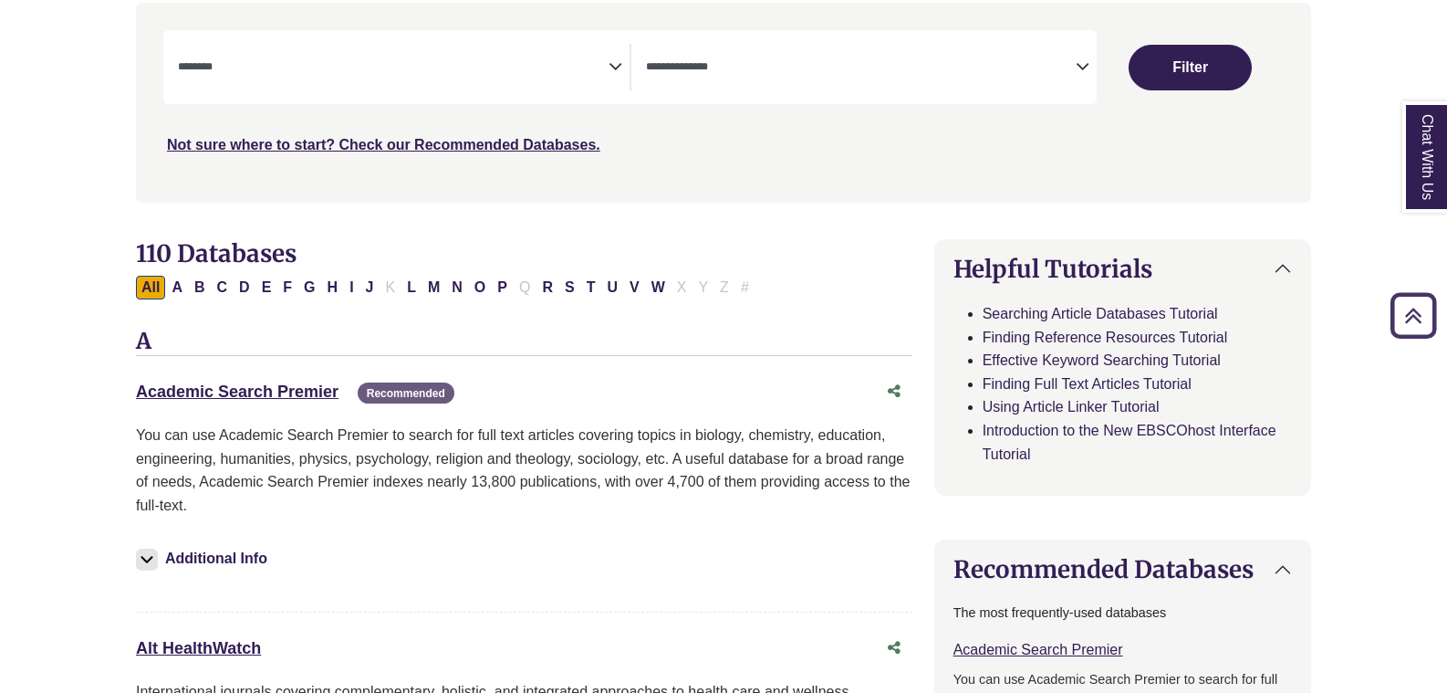
click at [565, 78] on span "Search filters" at bounding box center [393, 67] width 431 height 47
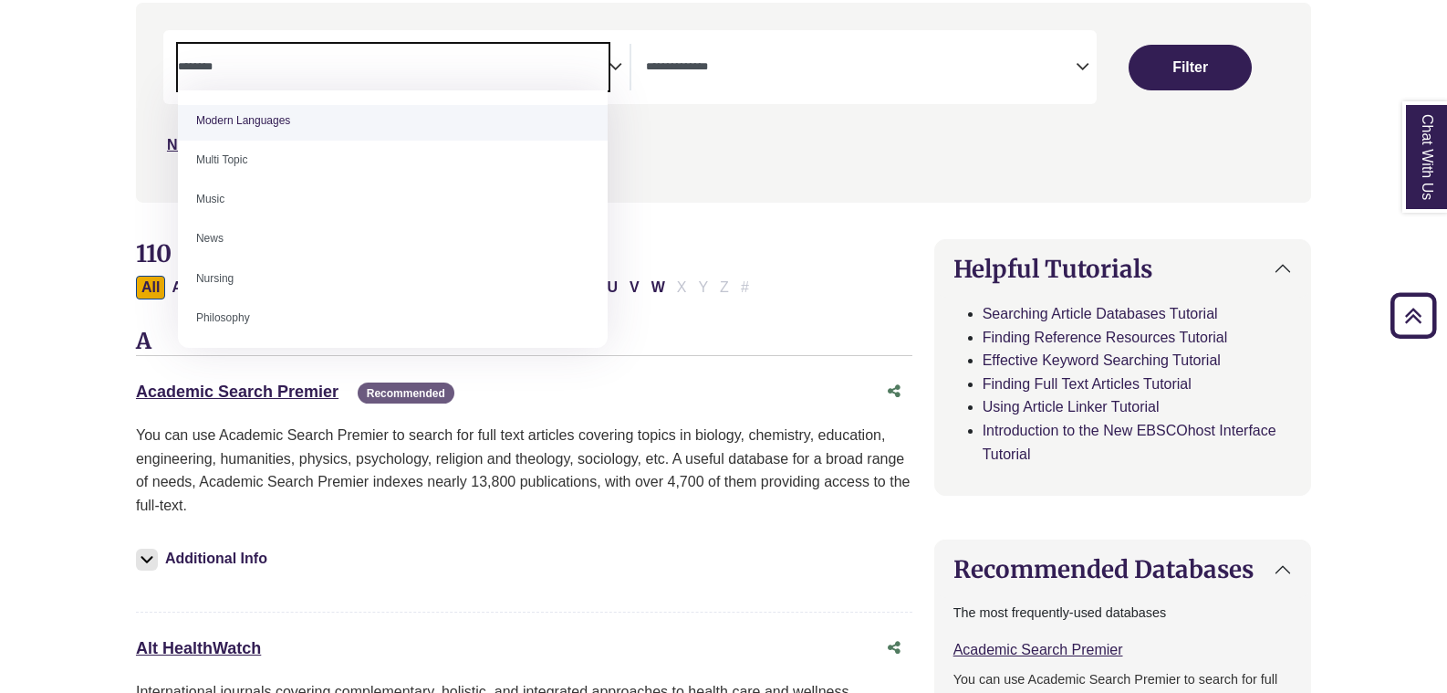
scroll to position [1277, 0]
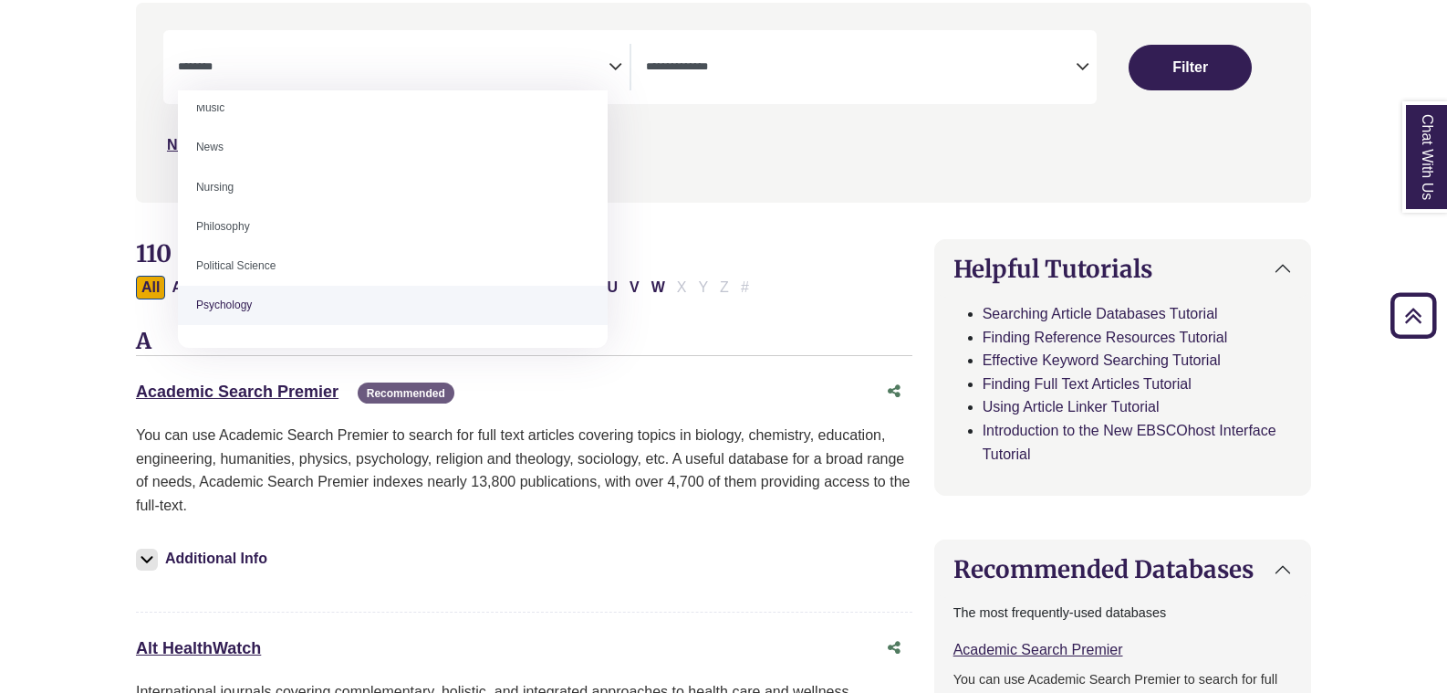
drag, startPoint x: 404, startPoint y: 220, endPoint x: 881, endPoint y: 344, distance: 493.1
select select "*****"
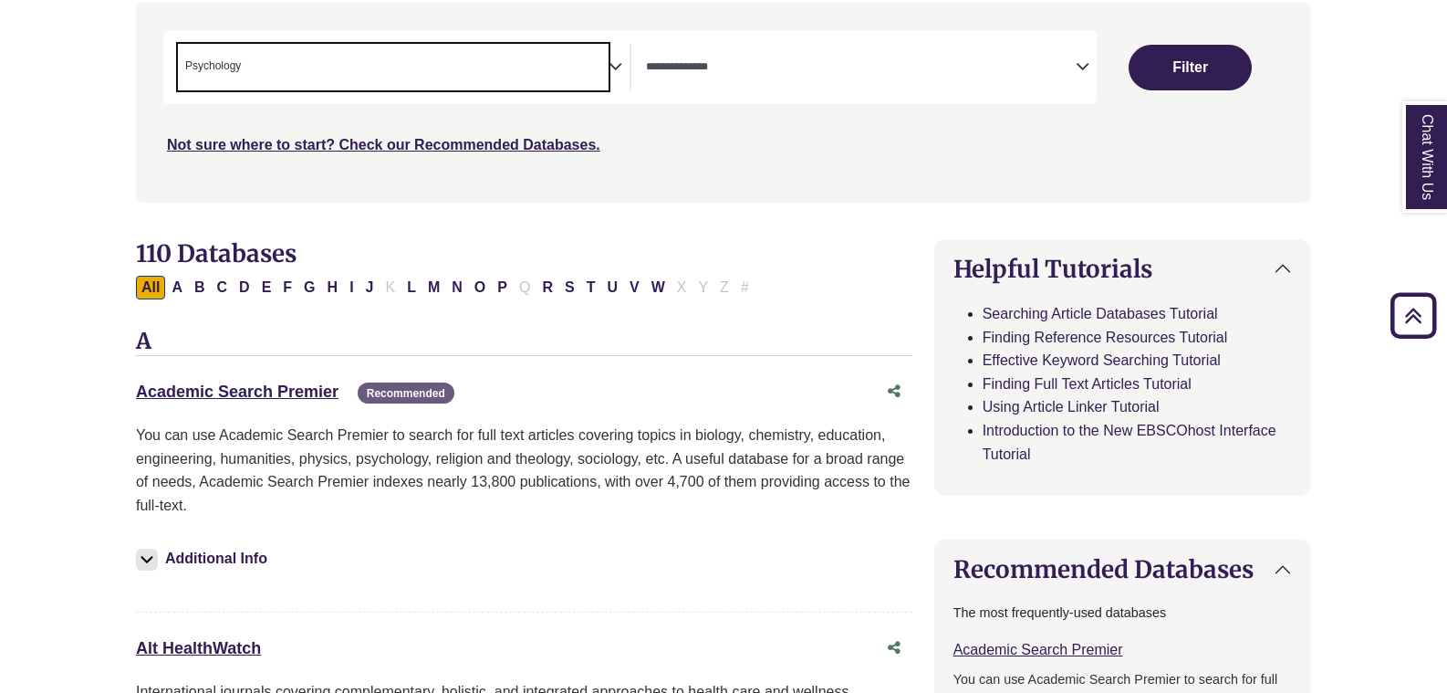
scroll to position [648, 0]
click at [741, 31] on div "**********" at bounding box center [629, 67] width 933 height 74
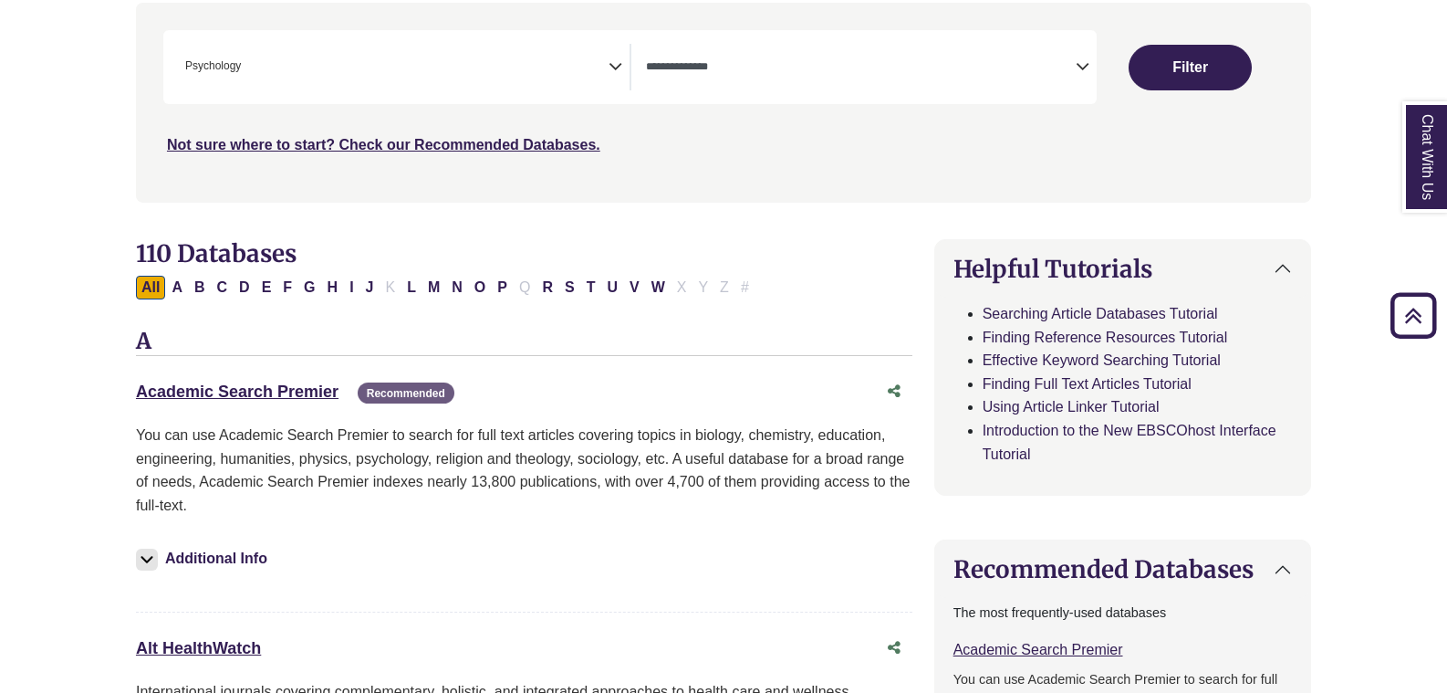
click at [714, 78] on span "Search filters" at bounding box center [861, 67] width 431 height 47
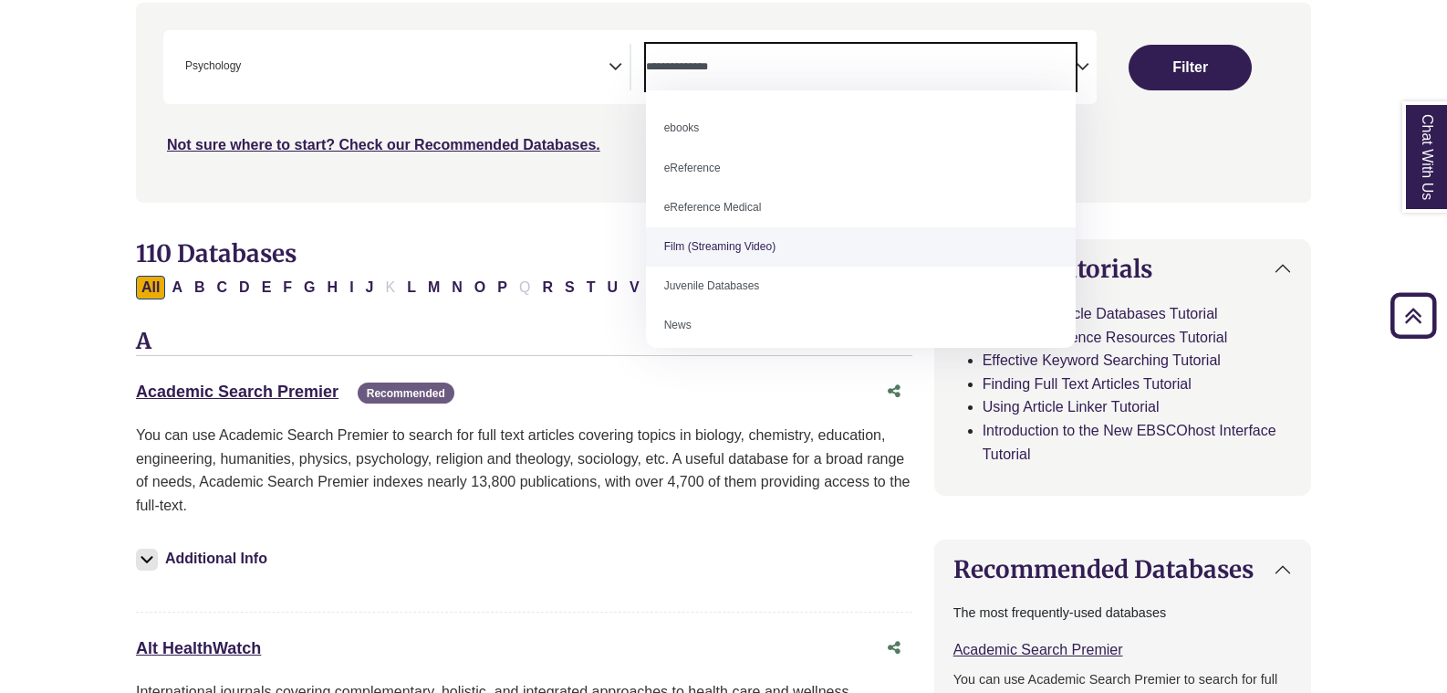
scroll to position [0, 0]
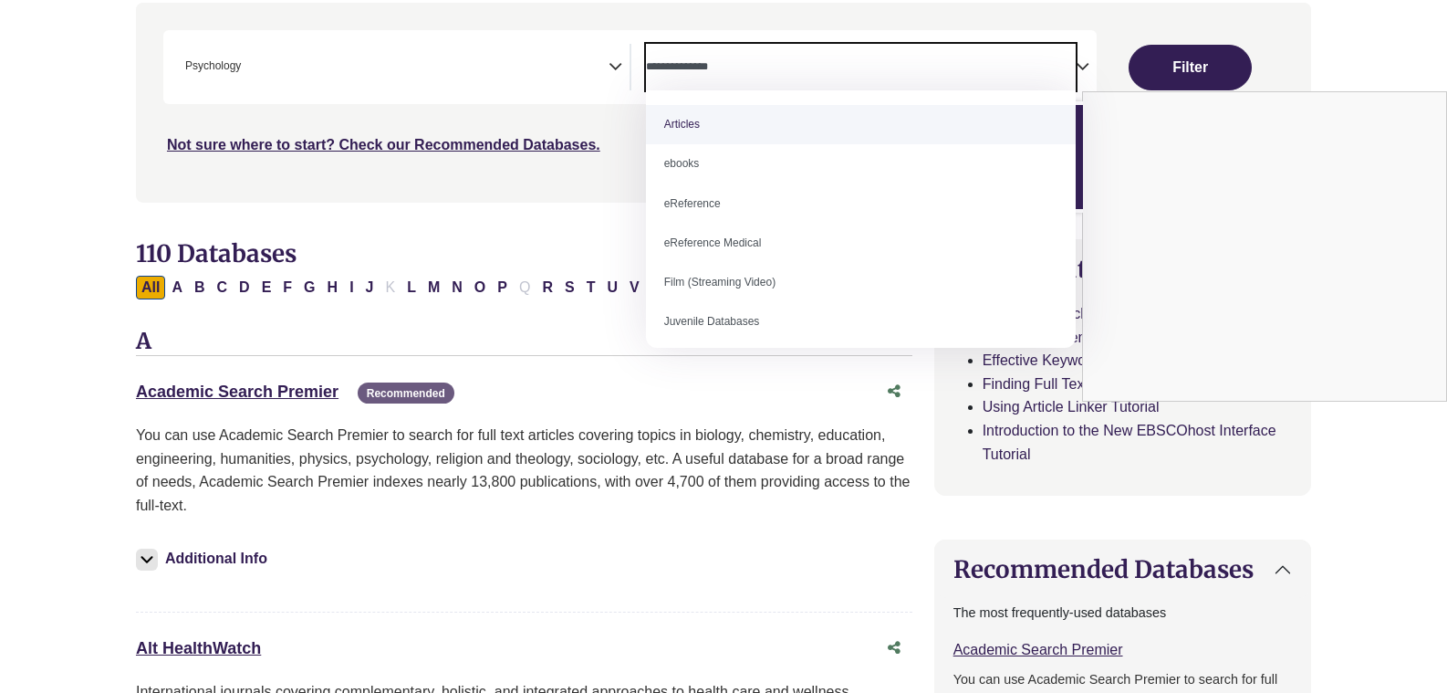
select select "*****"
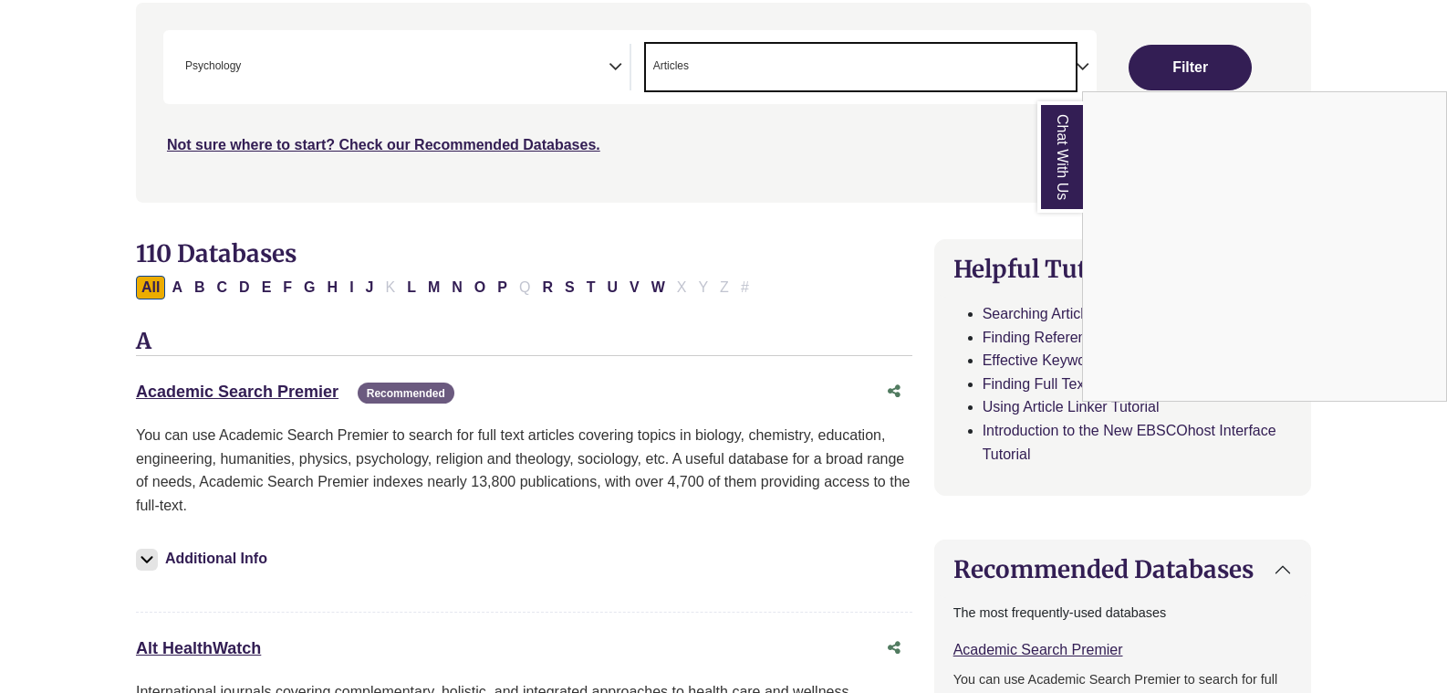
click at [1186, 67] on div "Chat With Us" at bounding box center [723, 346] width 1447 height 693
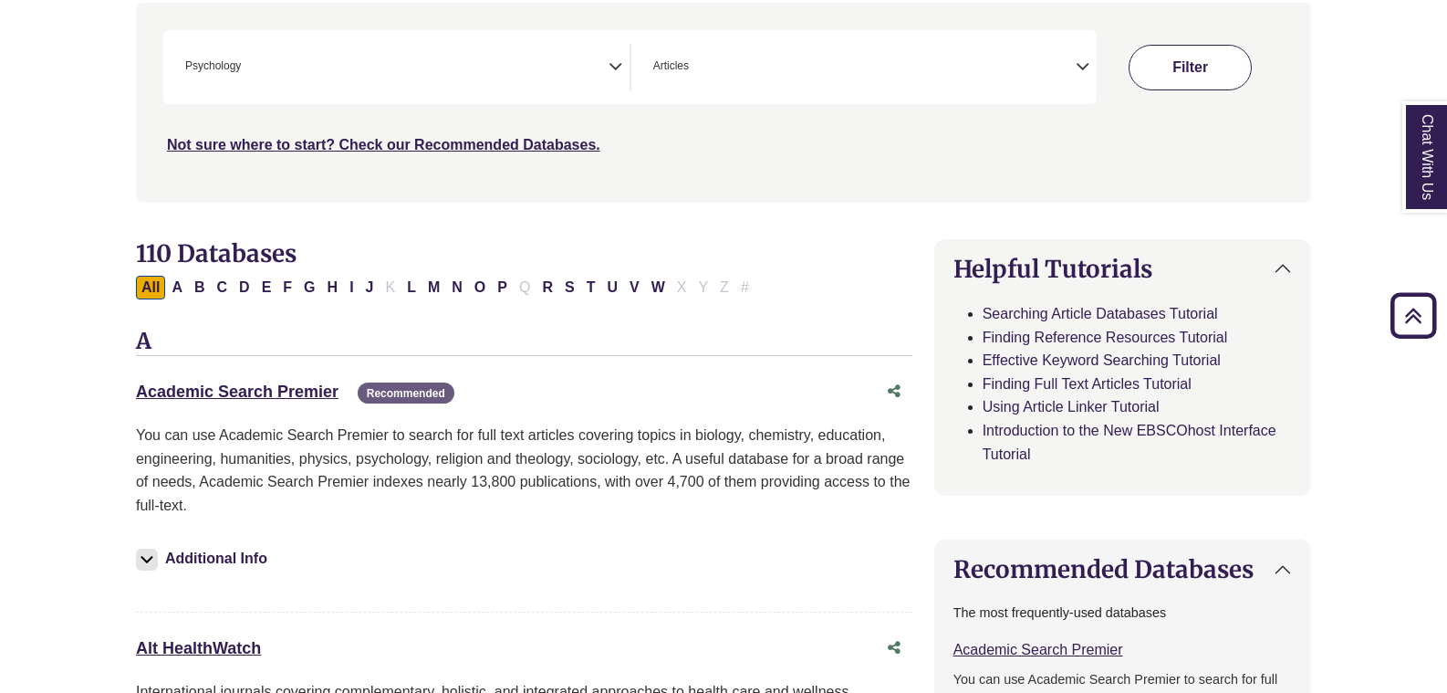
click at [1158, 57] on button "Filter" at bounding box center [1191, 68] width 124 height 46
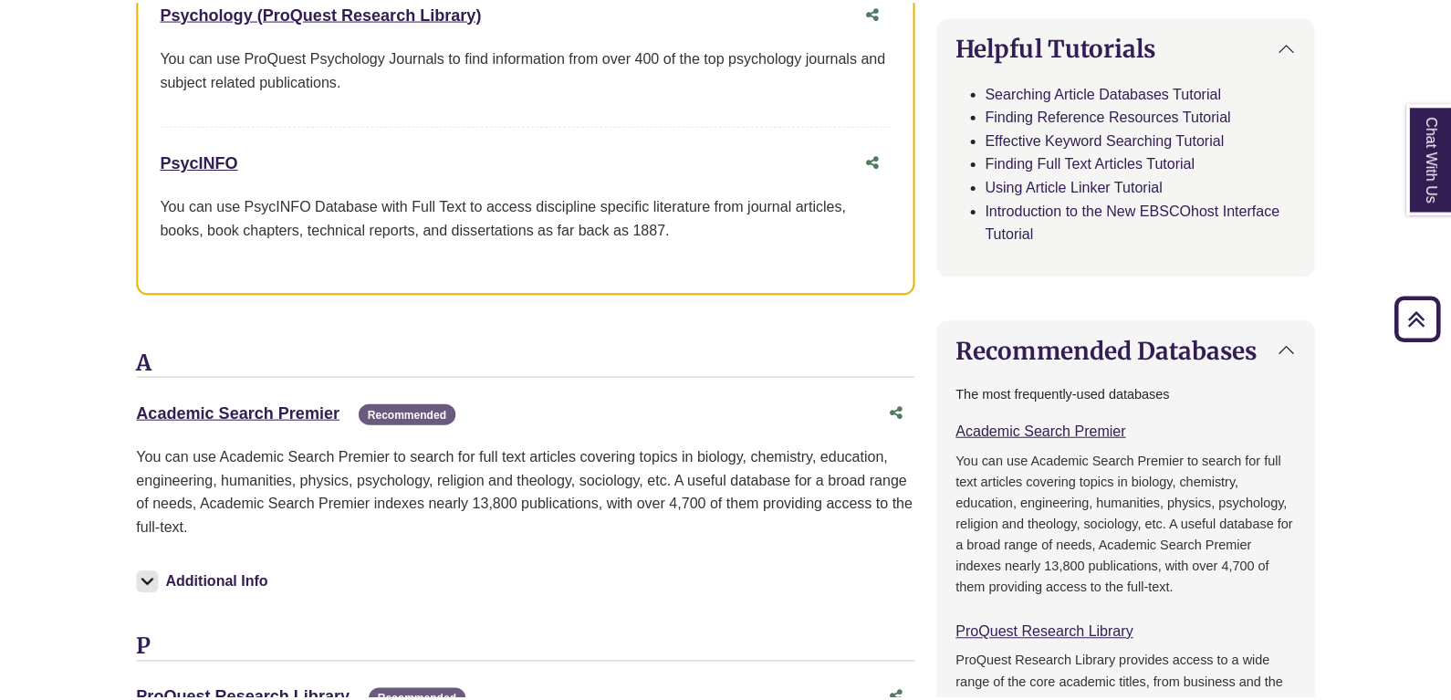
scroll to position [1186, 0]
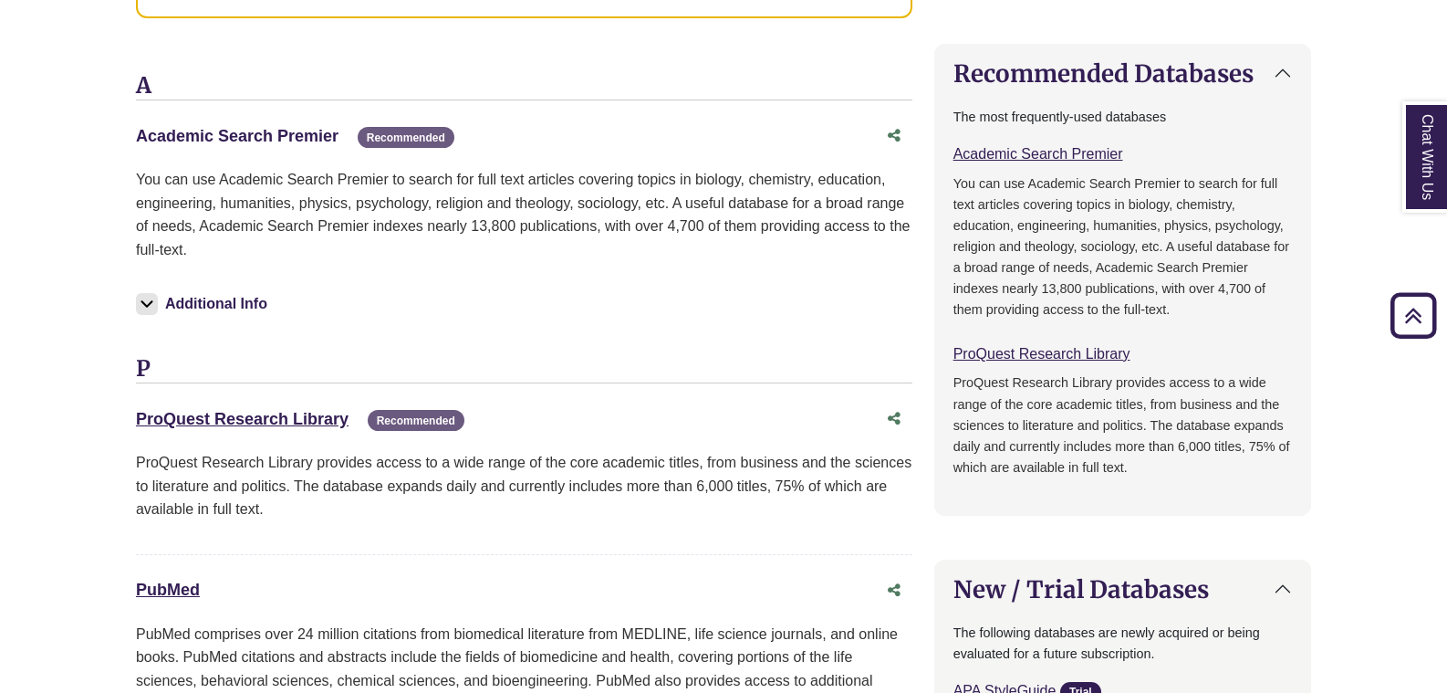
click at [306, 140] on link "Academic Search Premier This link opens in a new window" at bounding box center [237, 136] width 203 height 18
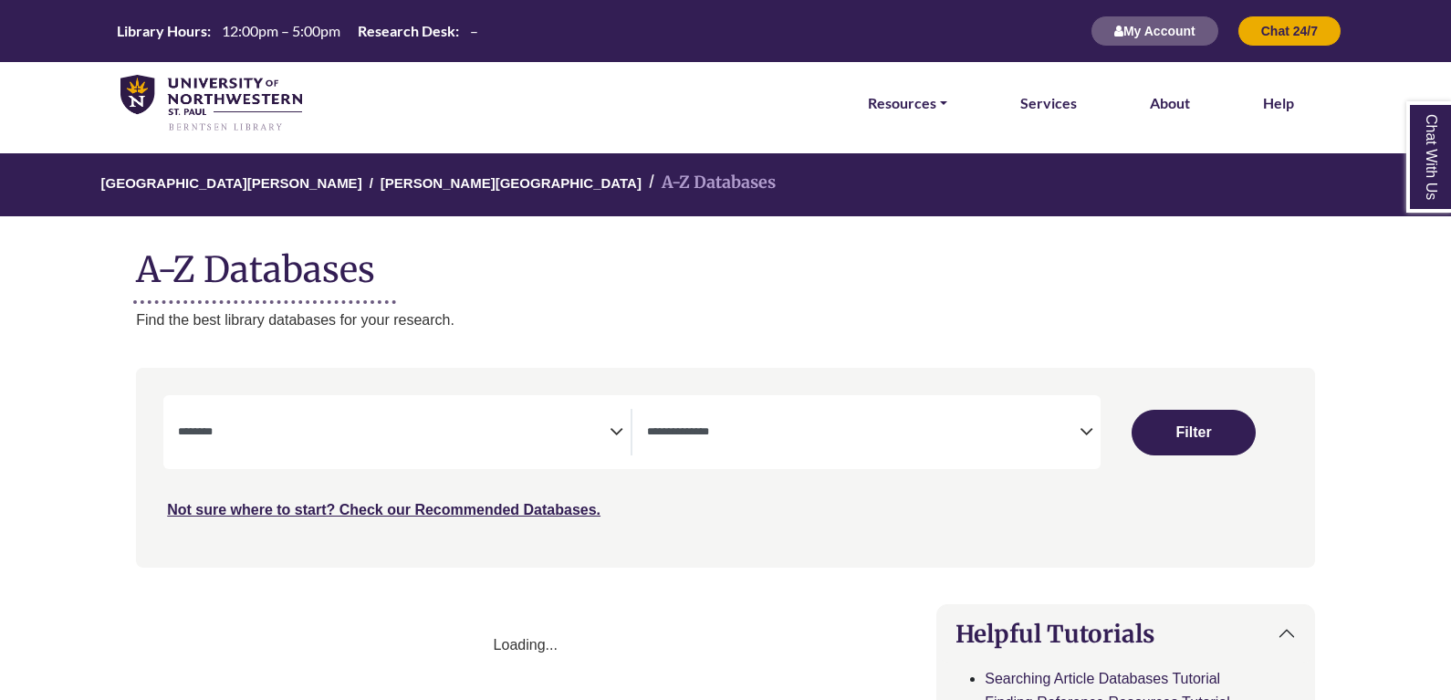
select select "Database Subject Filter"
select select "Database Types Filter"
select select "Database Subject Filter"
select select "Database Types Filter"
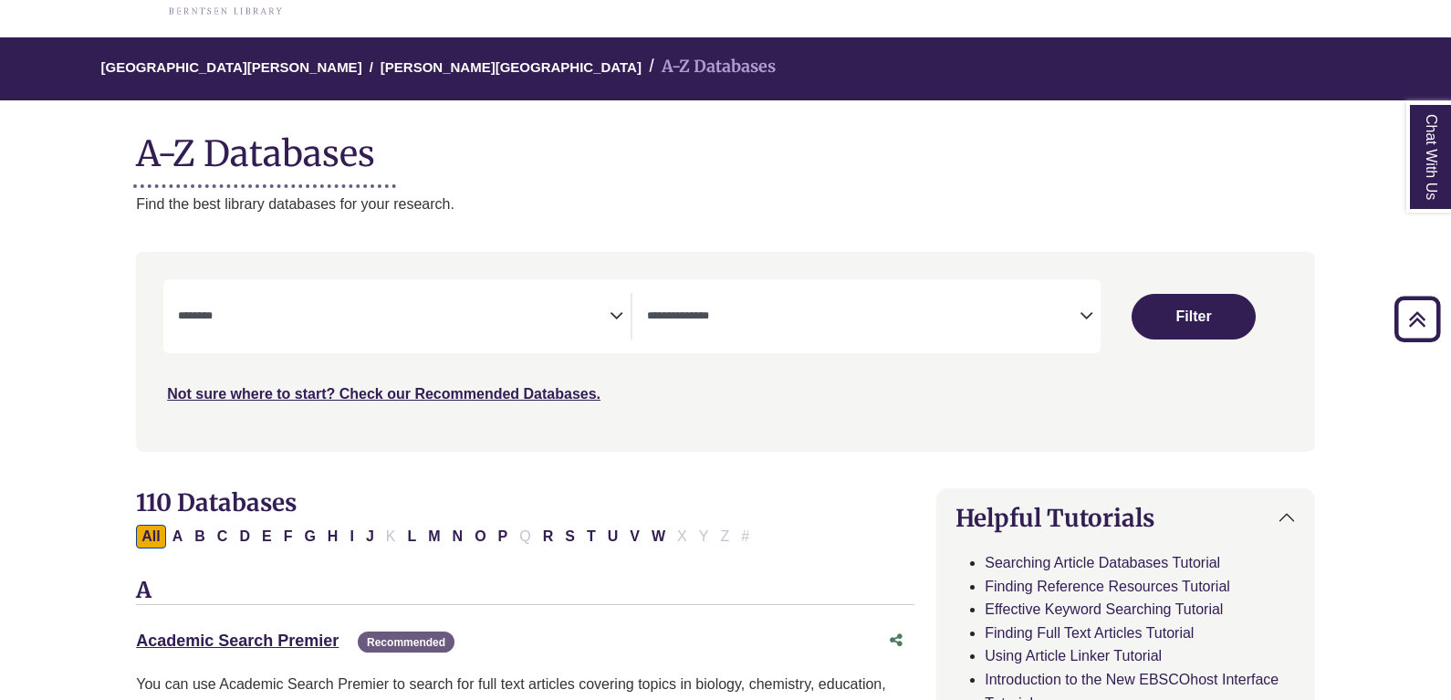
scroll to position [91, 0]
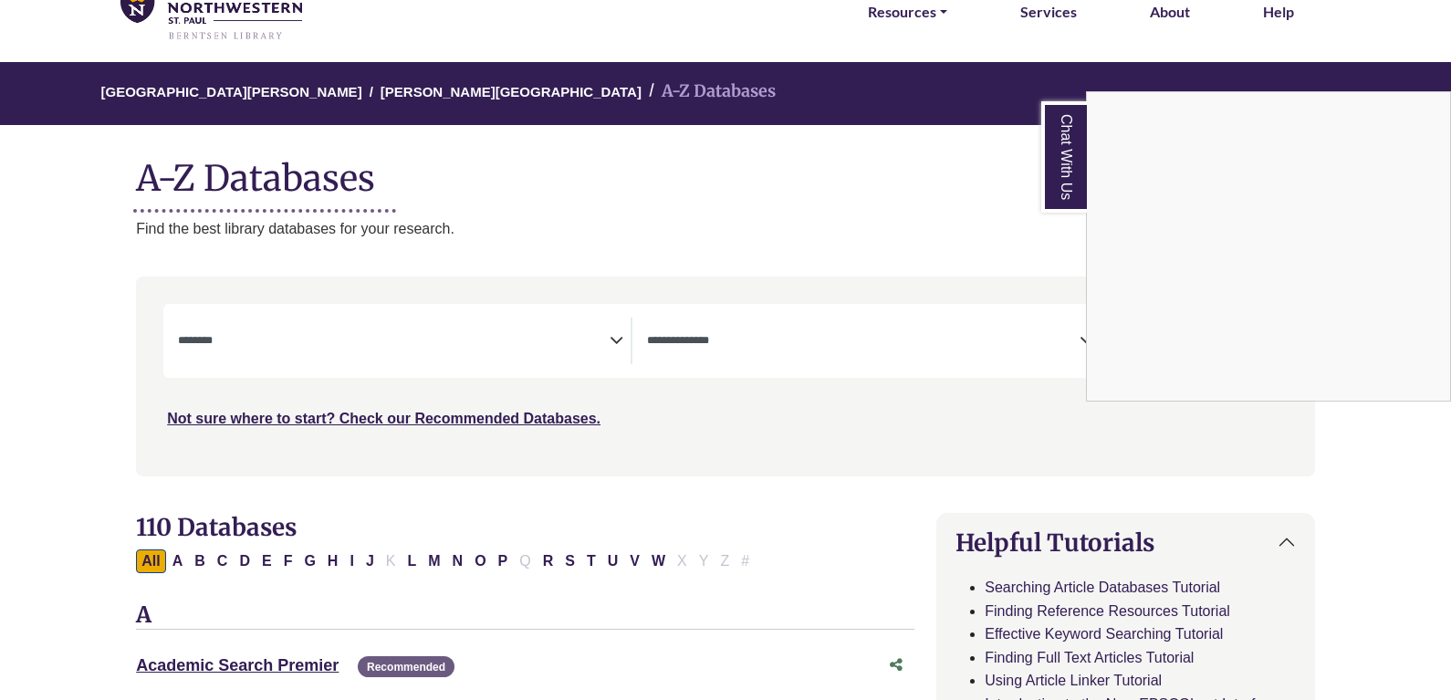
click at [502, 322] on div "Chat With Us" at bounding box center [725, 350] width 1451 height 700
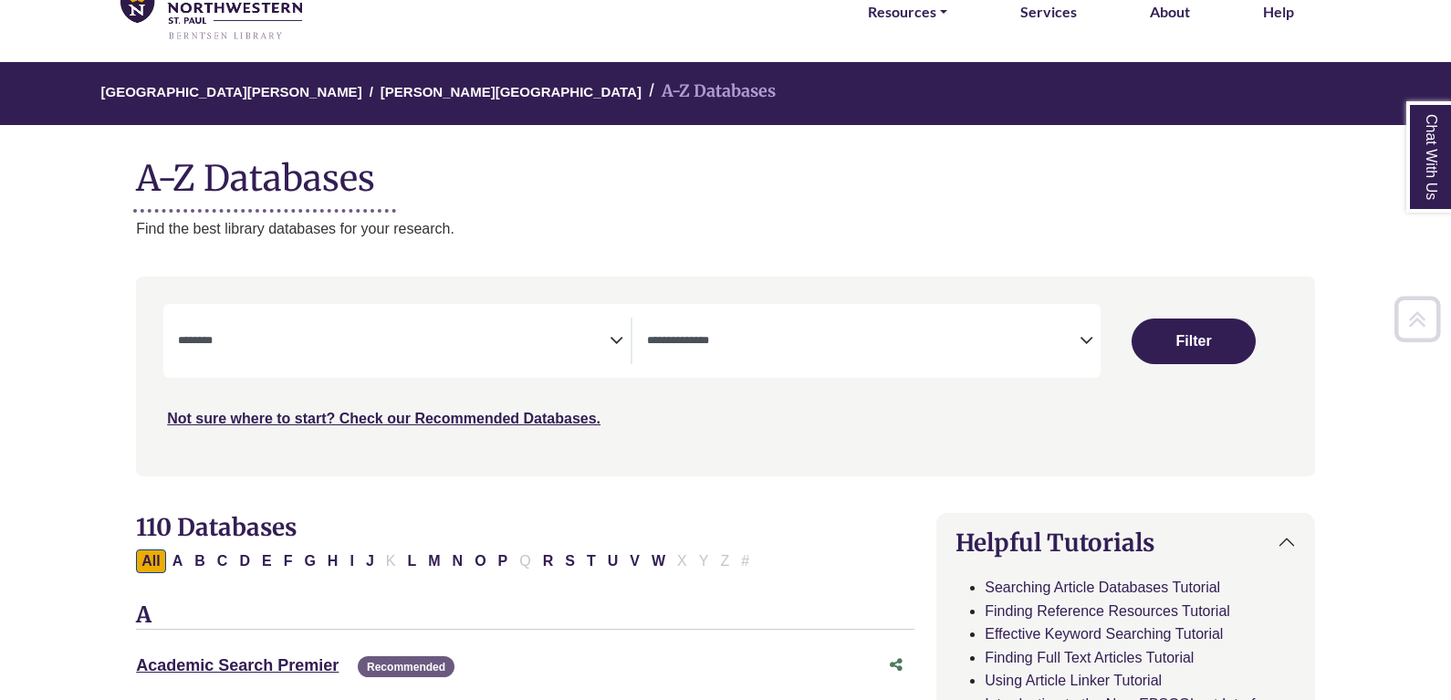
click at [501, 349] on textarea "Search" at bounding box center [394, 342] width 432 height 15
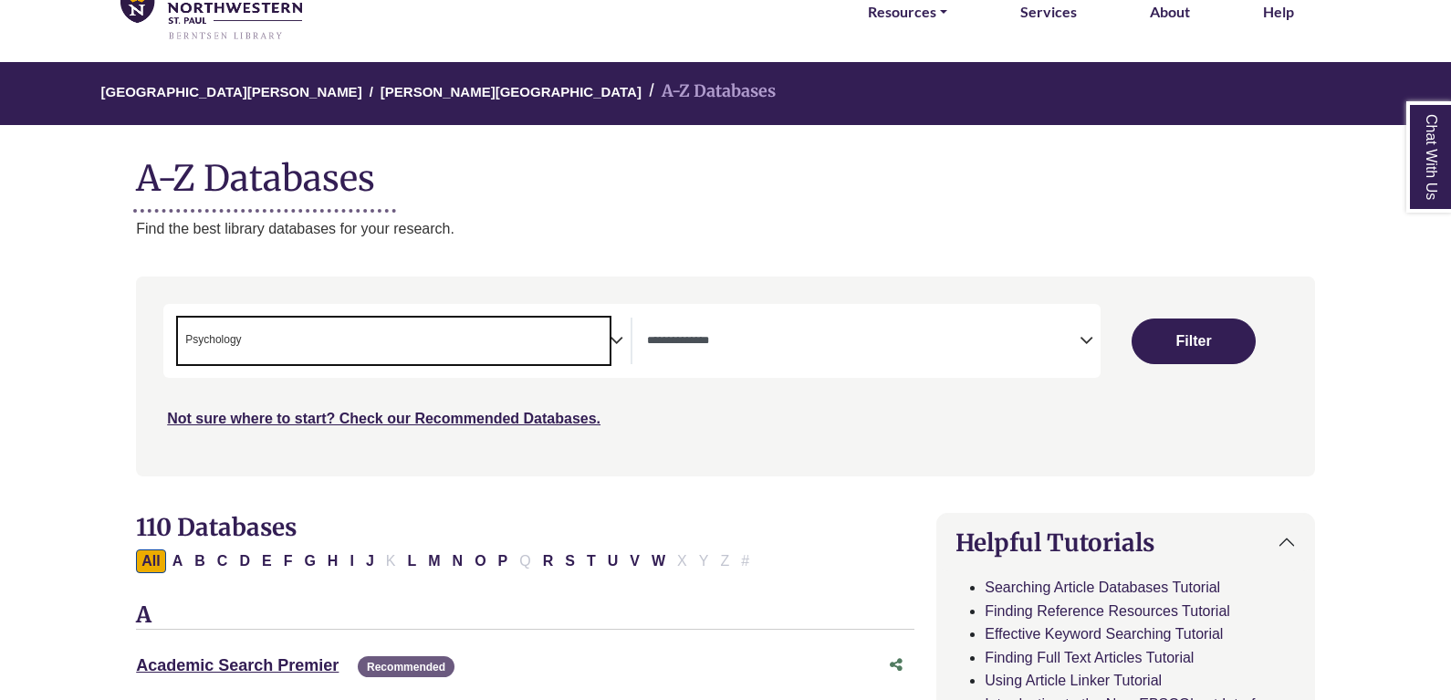
scroll to position [648, 0]
click at [476, 337] on span "× Psychology" at bounding box center [394, 341] width 432 height 47
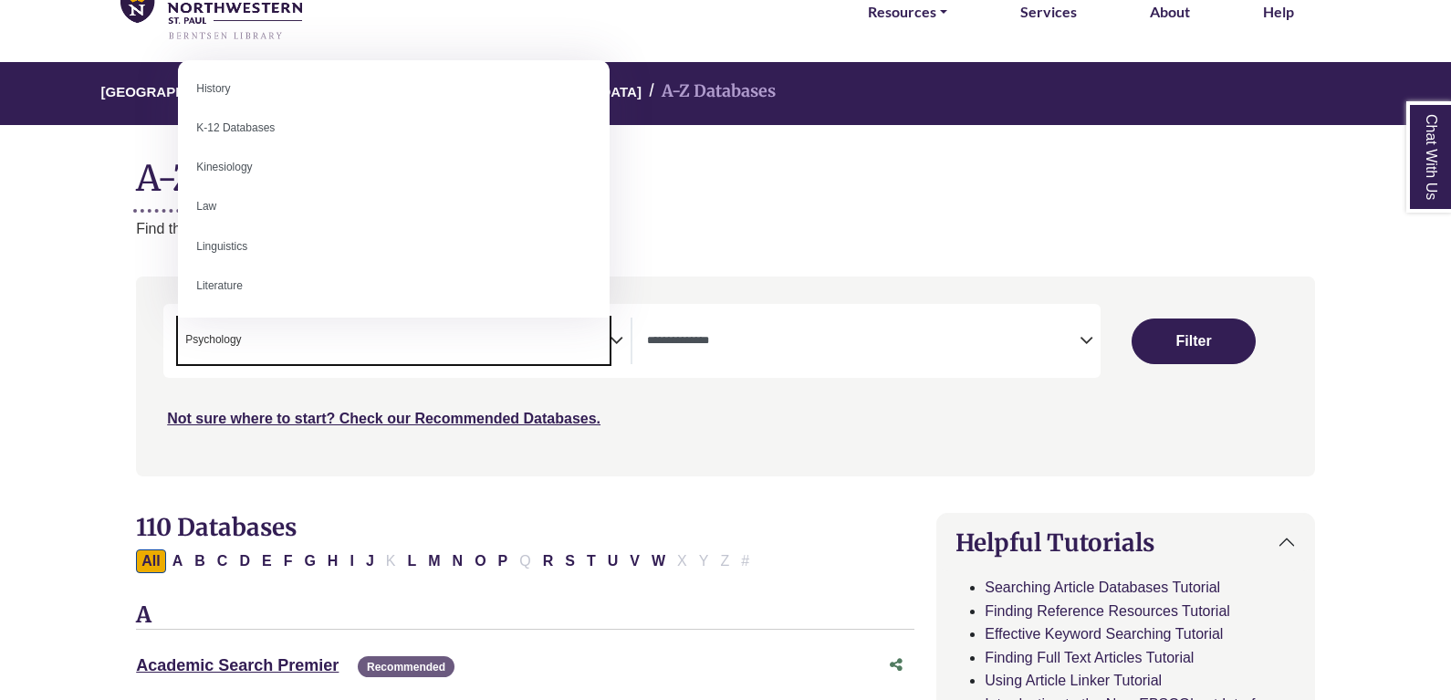
scroll to position [821, 0]
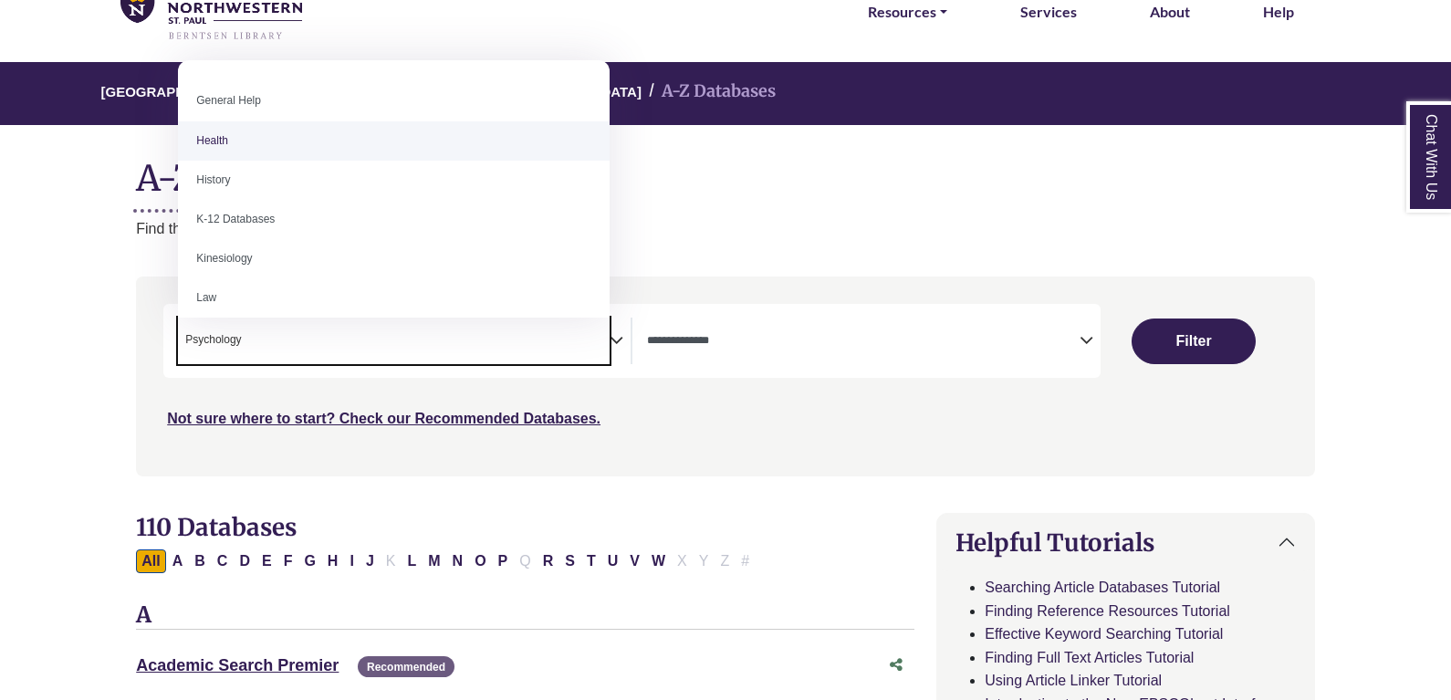
select select "*****"
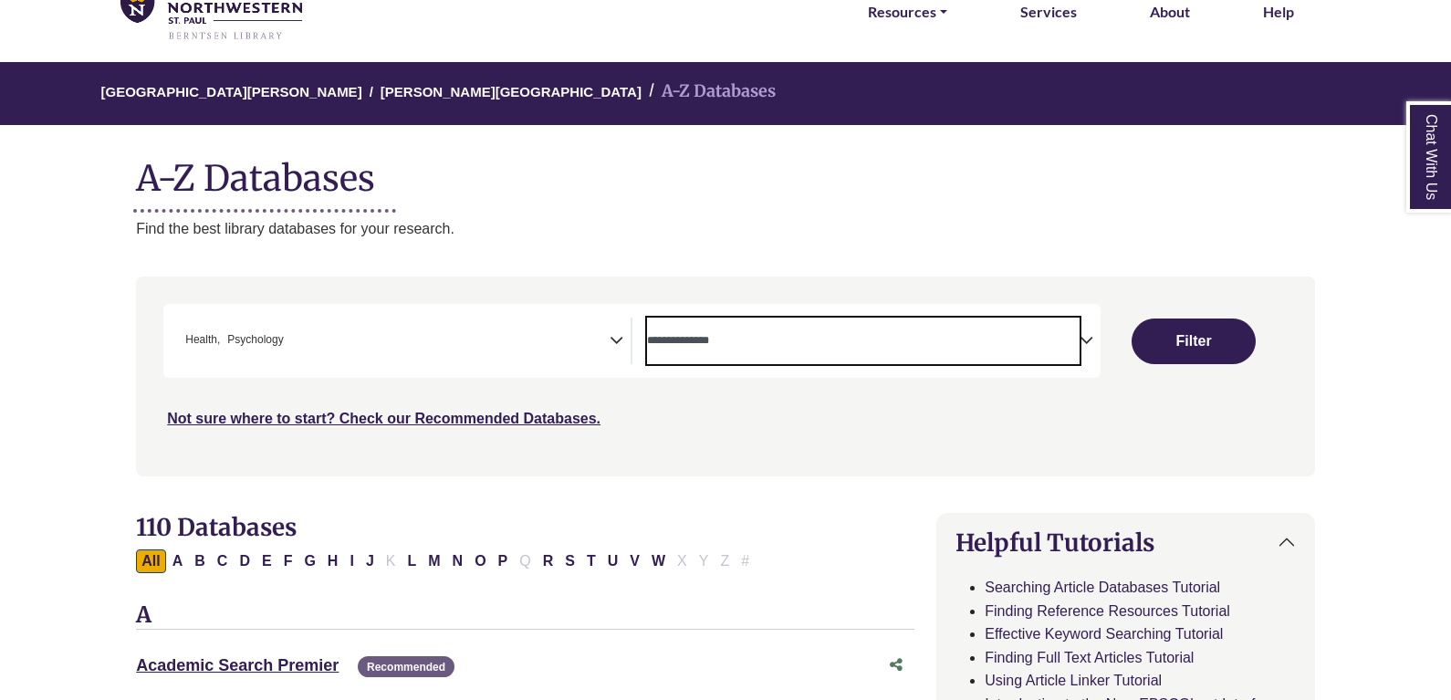
click at [826, 356] on span "Search filters" at bounding box center [863, 341] width 432 height 47
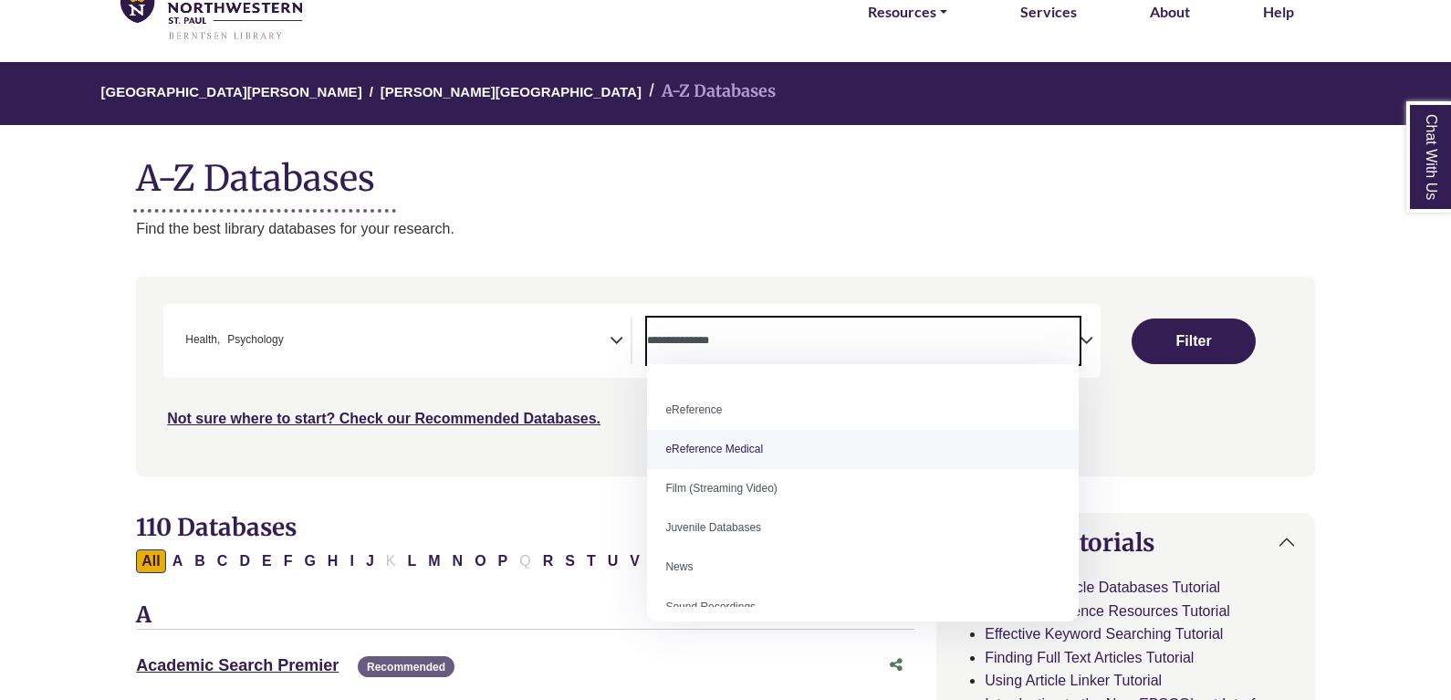
scroll to position [36, 0]
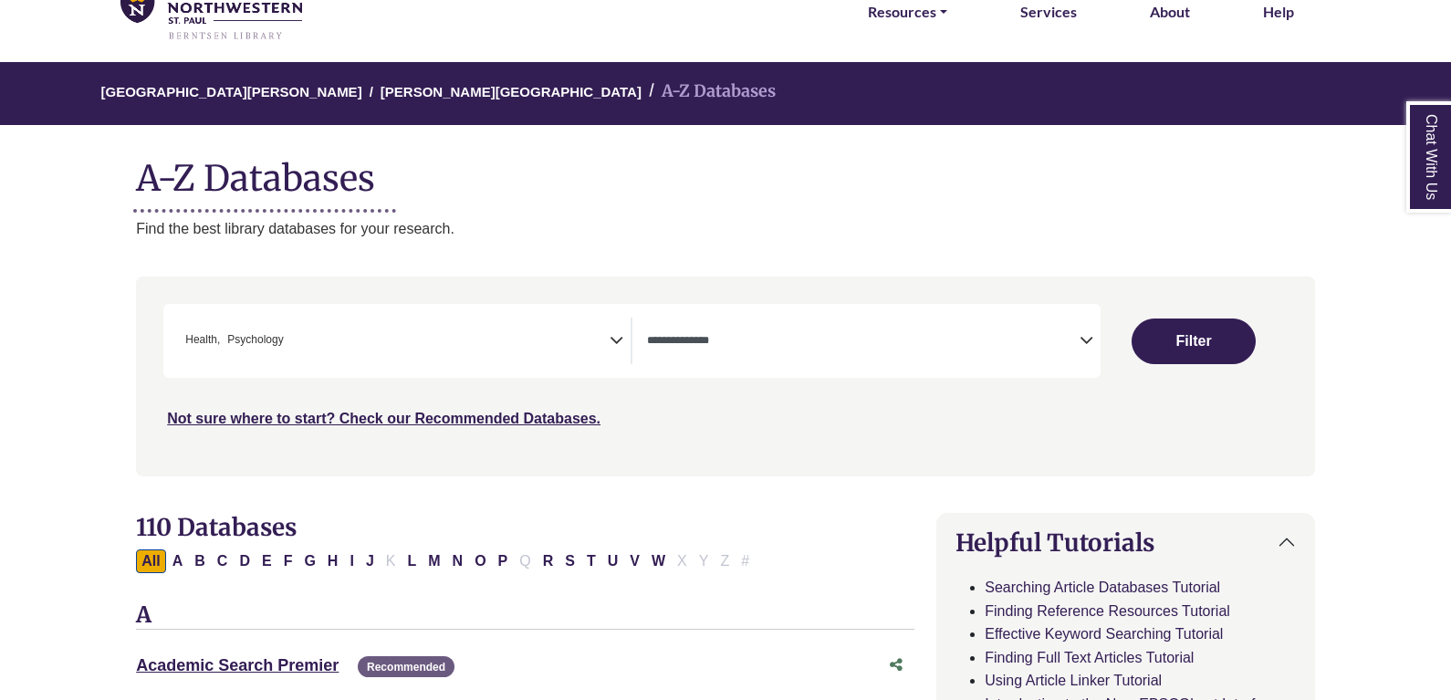
click at [956, 344] on textarea "Search" at bounding box center [863, 342] width 432 height 15
click at [1190, 342] on button "Filter" at bounding box center [1193, 341] width 124 height 46
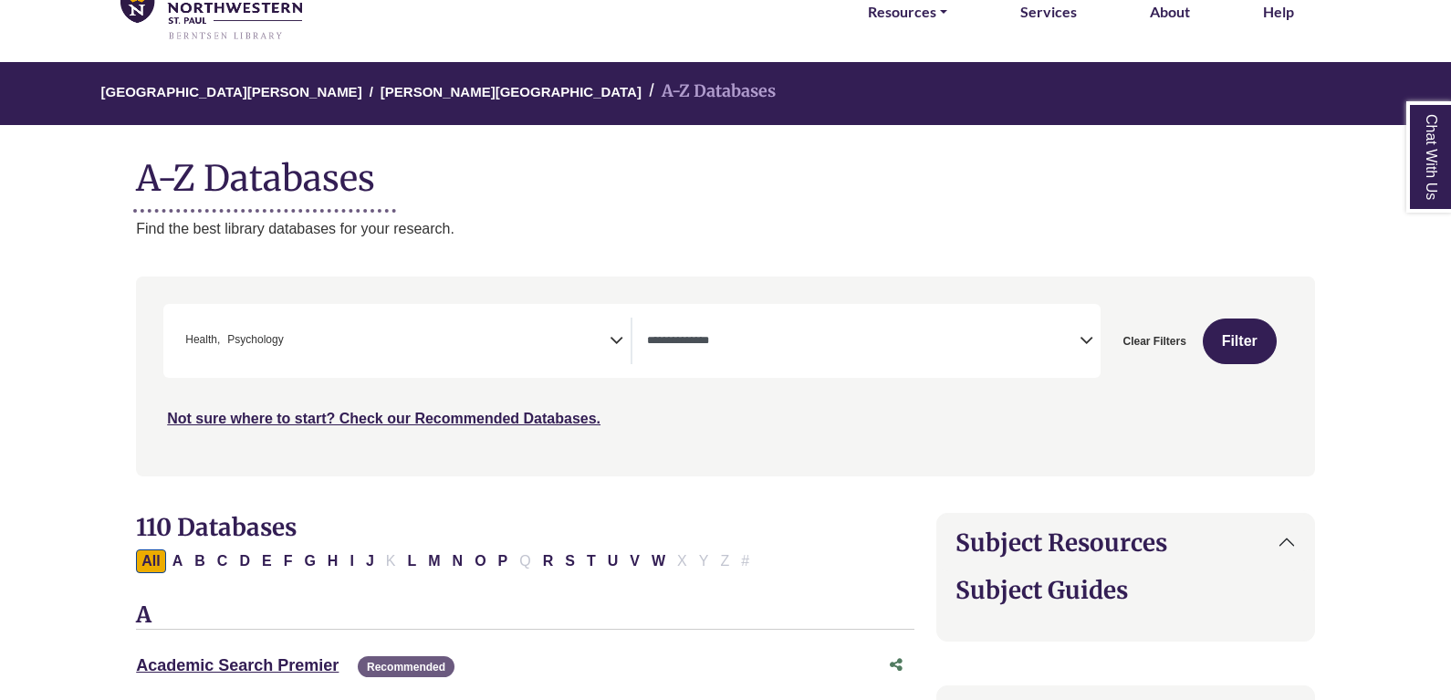
select select "Database Types Filter"
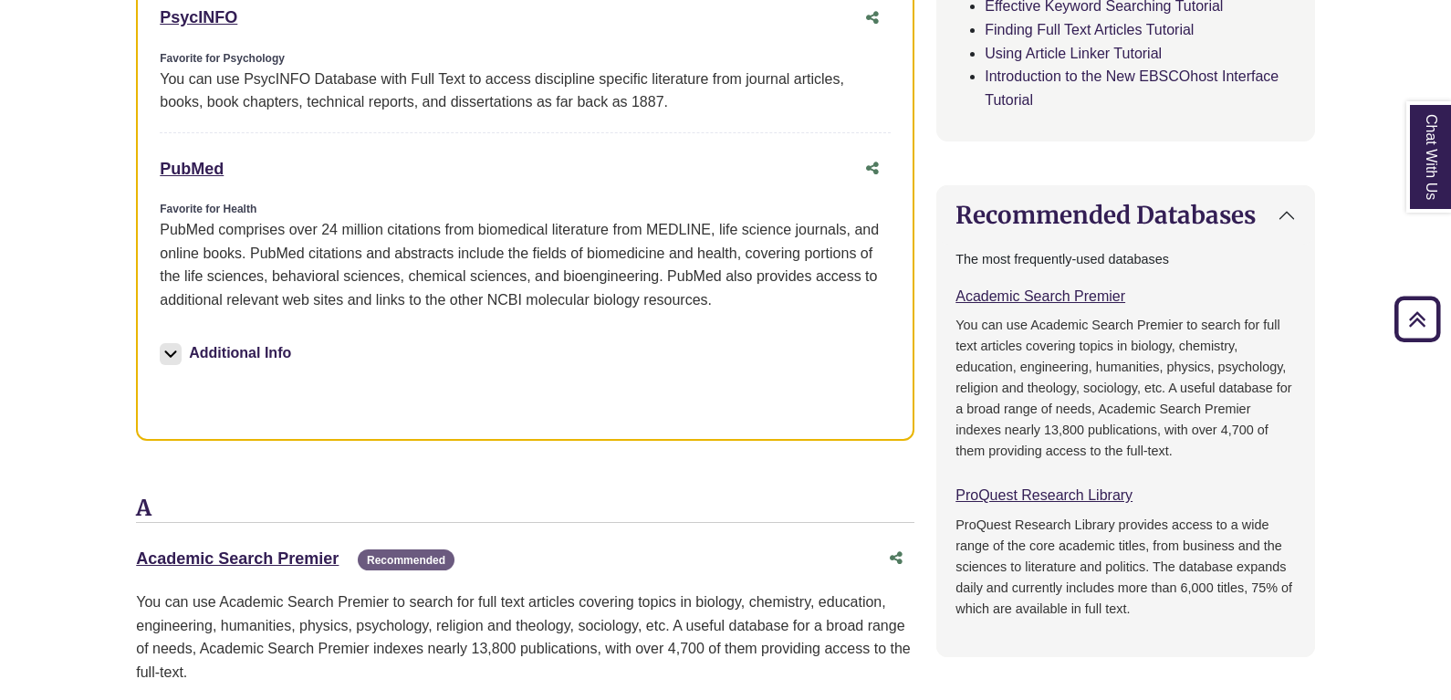
scroll to position [1095, 0]
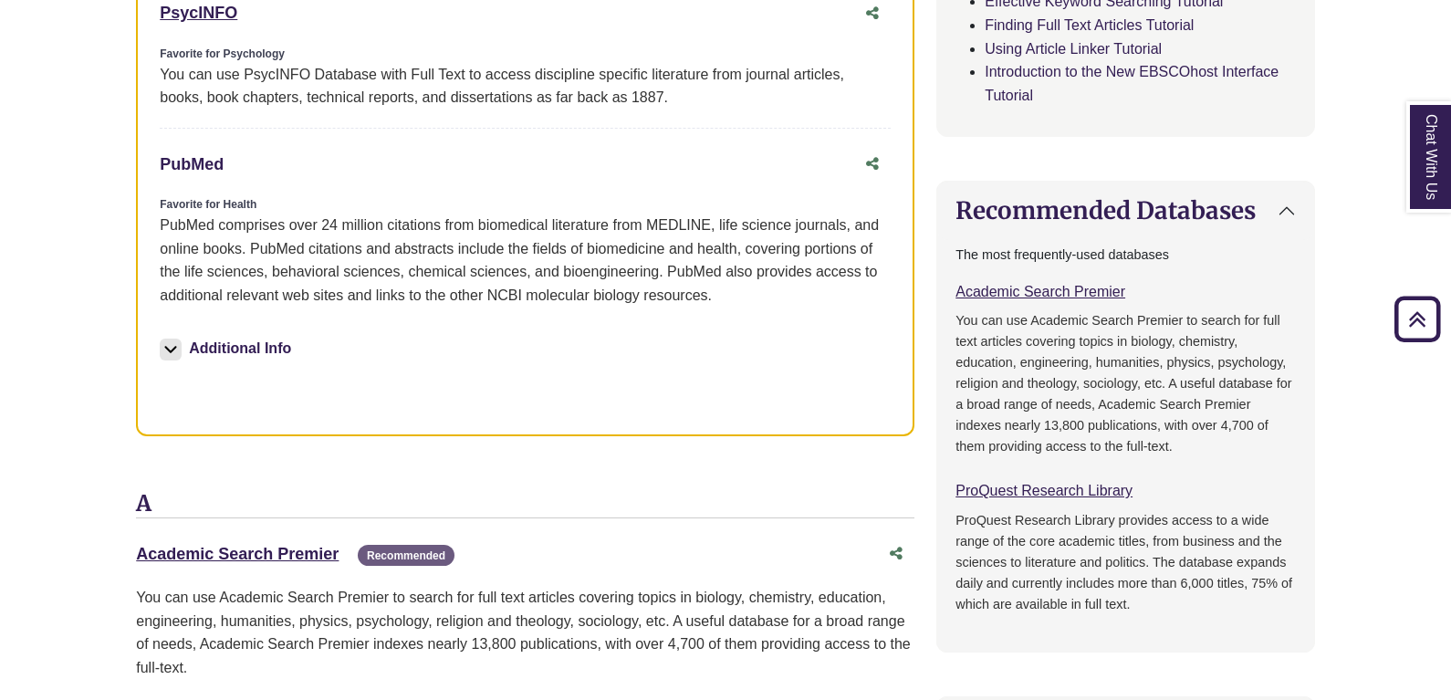
click at [203, 166] on link "PubMed This link opens in a new window" at bounding box center [192, 164] width 64 height 18
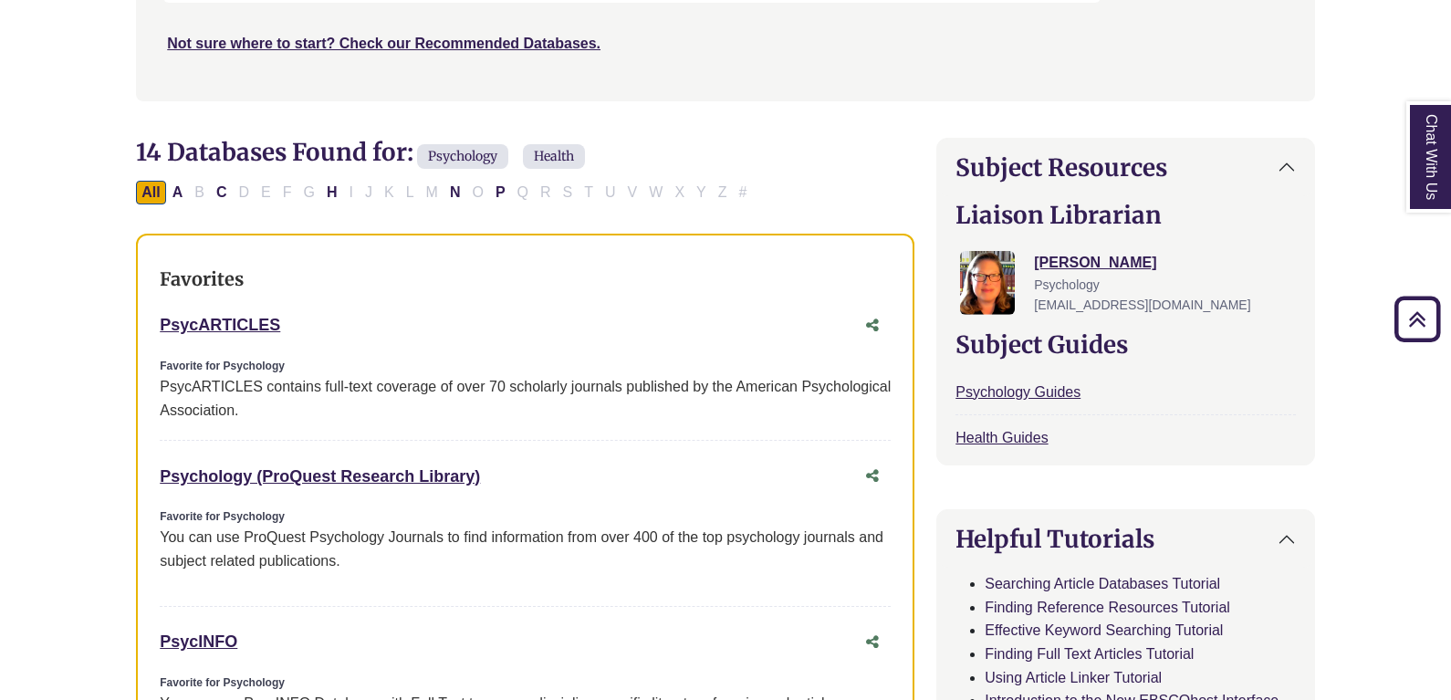
scroll to position [456, 0]
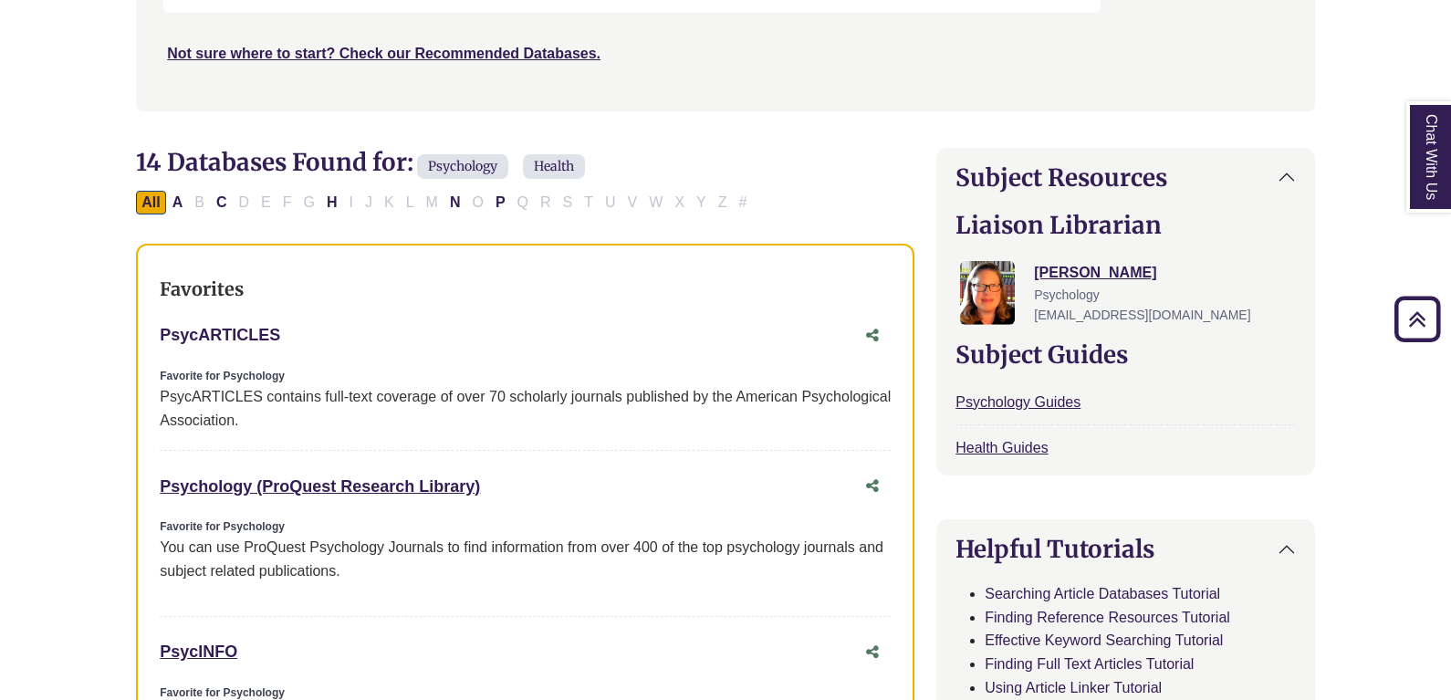
click at [263, 331] on link "PsycARTICLES This link opens in a new window" at bounding box center [220, 335] width 120 height 18
click at [374, 491] on link "Psychology (ProQuest Research Library) This link opens in a new window" at bounding box center [320, 486] width 320 height 18
drag, startPoint x: 207, startPoint y: 310, endPoint x: 277, endPoint y: 307, distance: 70.3
click at [277, 307] on div "Favorites PsycARTICLES This link opens in a new window Favorite for Psychology …" at bounding box center [525, 659] width 778 height 831
click at [529, 481] on div "Psychology (ProQuest Research Library) This link opens in a new window" at bounding box center [507, 487] width 694 height 26
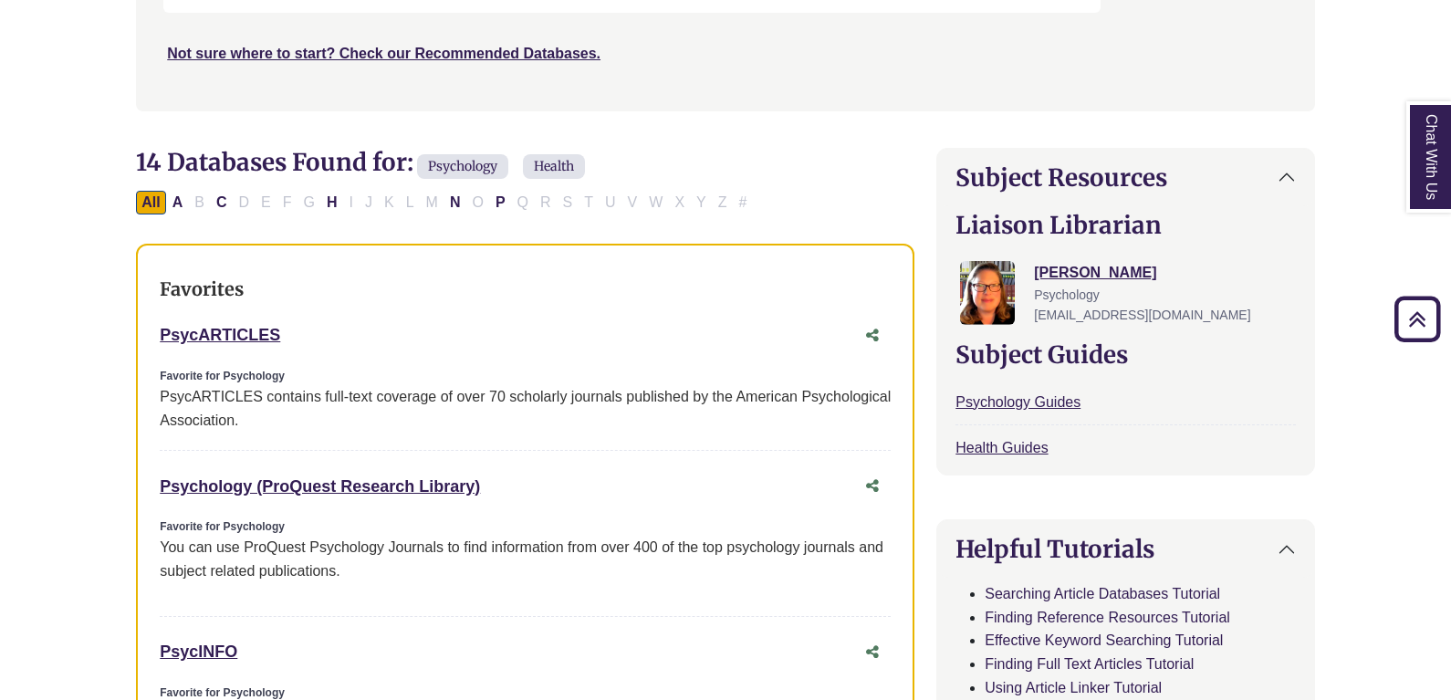
drag, startPoint x: 536, startPoint y: 481, endPoint x: 145, endPoint y: 480, distance: 390.5
click at [145, 480] on div "Favorites PsycARTICLES This link opens in a new window Favorite for Psychology …" at bounding box center [525, 659] width 778 height 831
copy link "Psychology (ProQuest Research Library)"
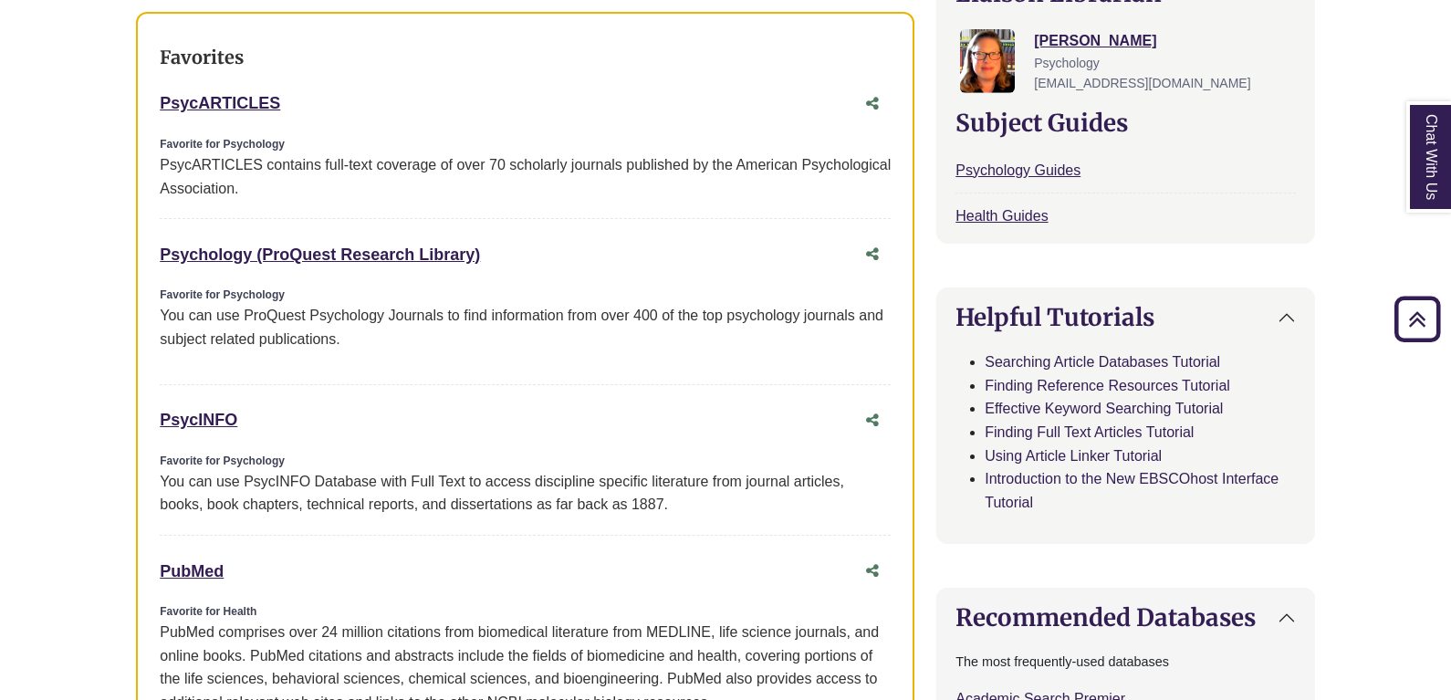
scroll to position [821, 0]
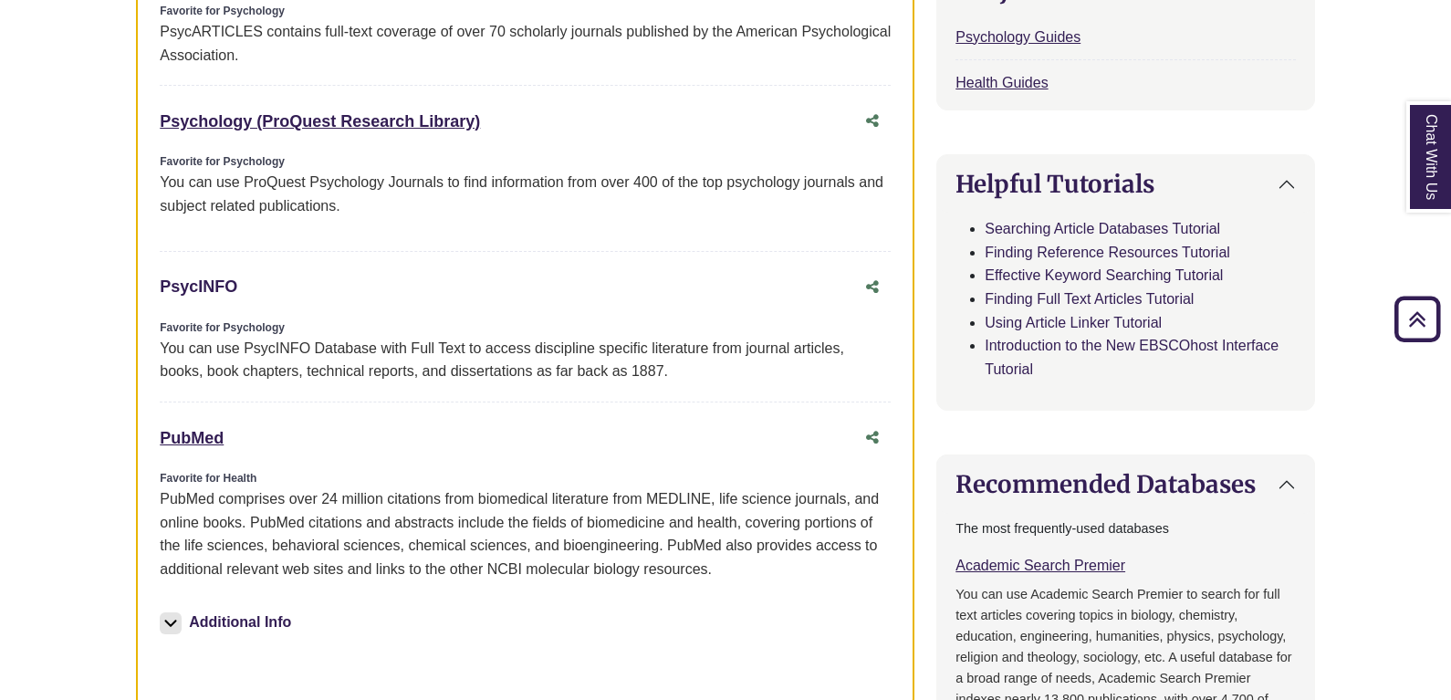
click at [213, 289] on link "PsycINFO This link opens in a new window" at bounding box center [199, 286] width 78 height 18
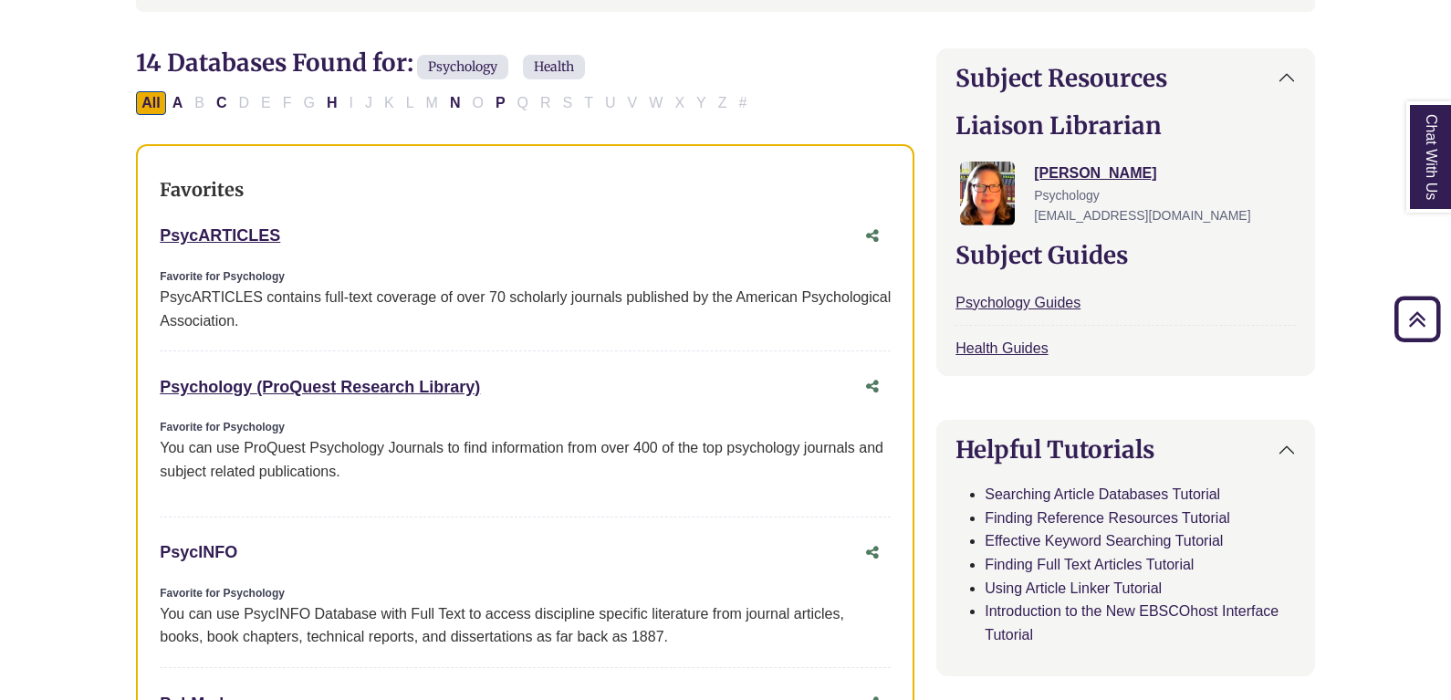
scroll to position [547, 0]
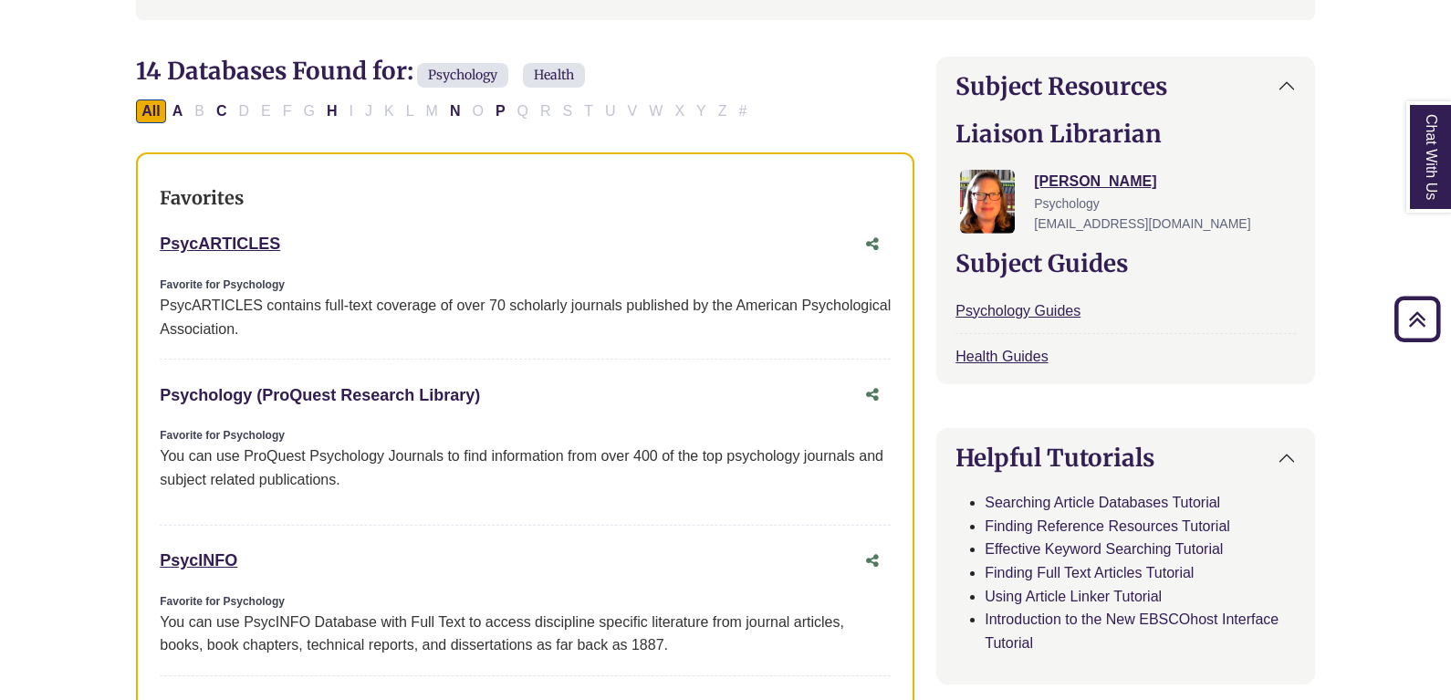
click at [394, 386] on link "Psychology (ProQuest Research Library) This link opens in a new window" at bounding box center [320, 395] width 320 height 18
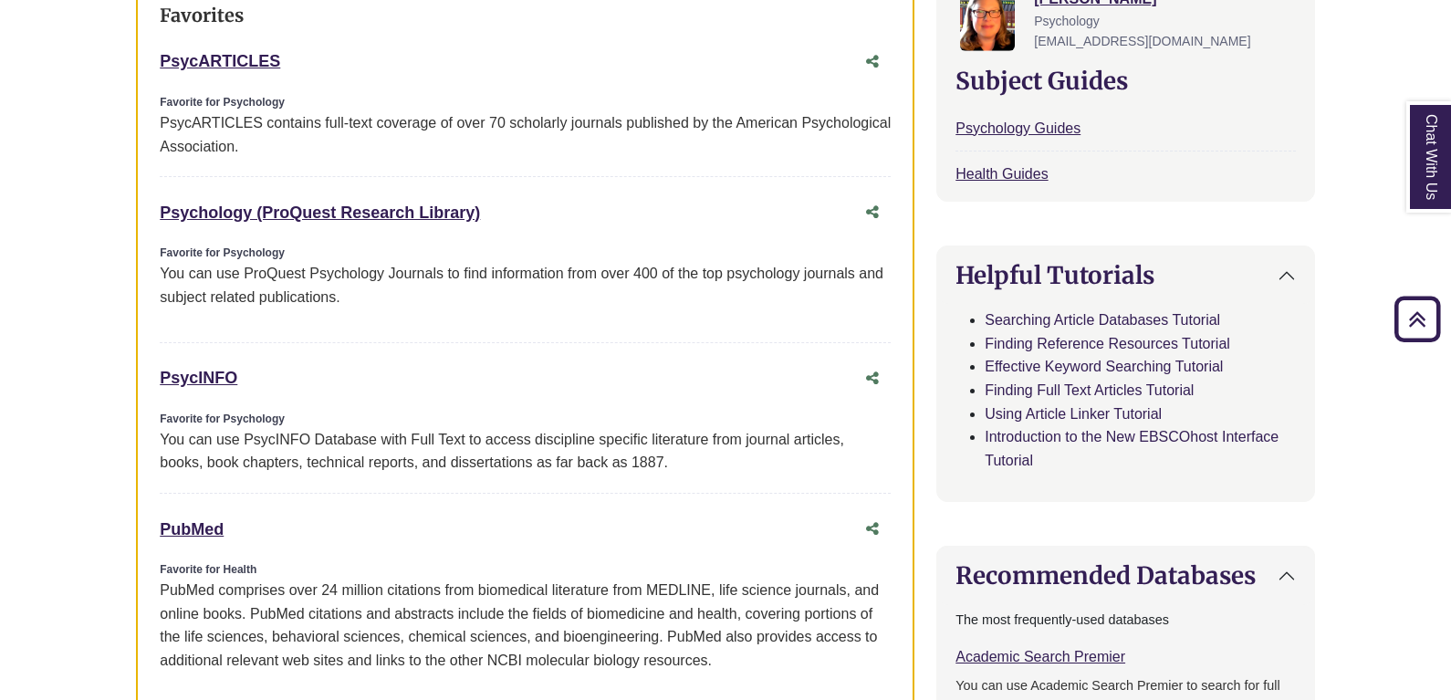
click at [288, 369] on div "PsycINFO This link opens in a new window" at bounding box center [507, 378] width 694 height 26
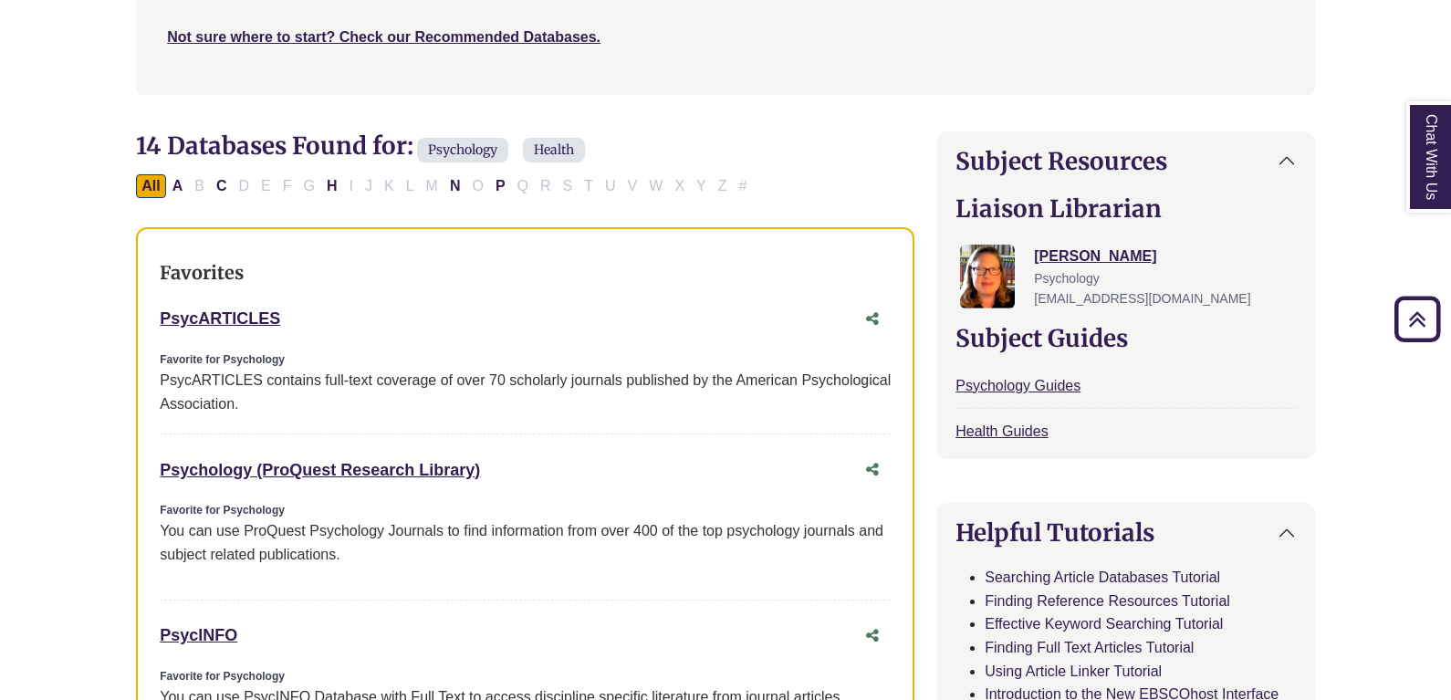
scroll to position [274, 0]
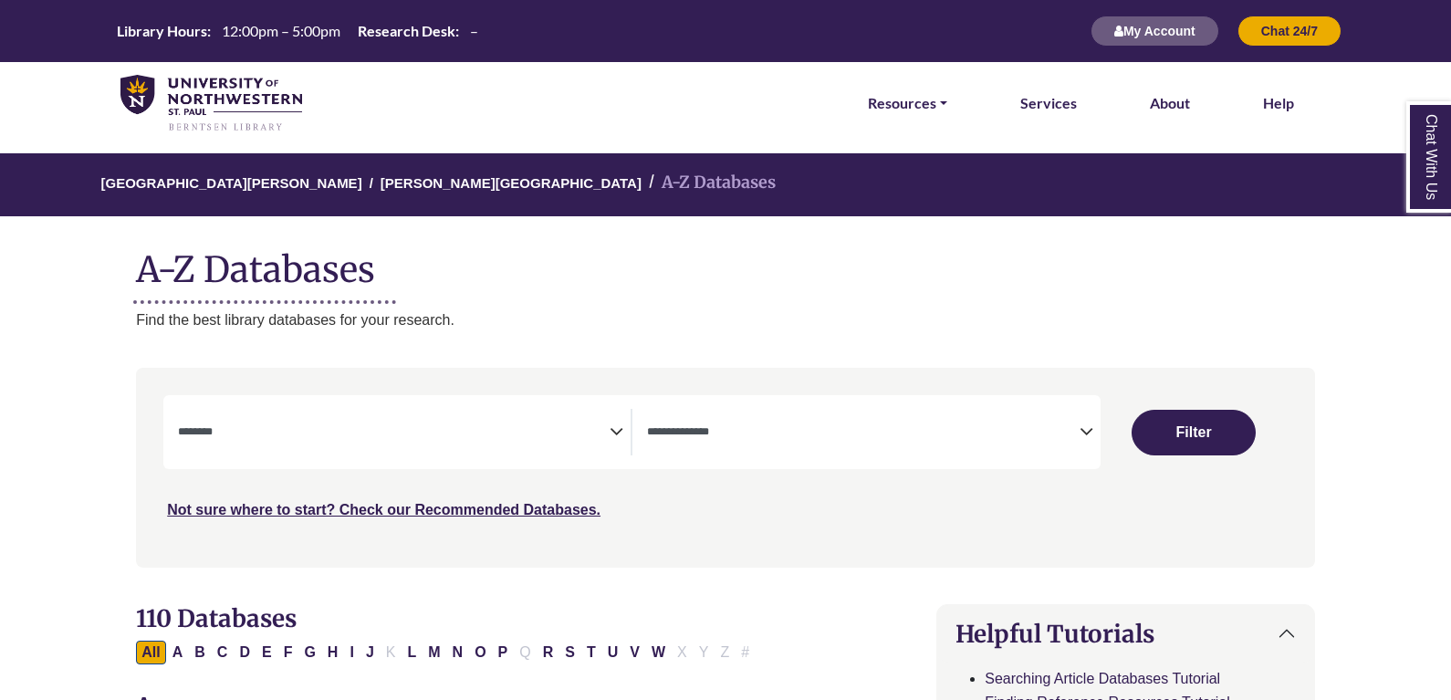
select select "Database Subject Filter"
select select "Database Types Filter"
click at [357, 423] on span "Search filters" at bounding box center [394, 430] width 432 height 16
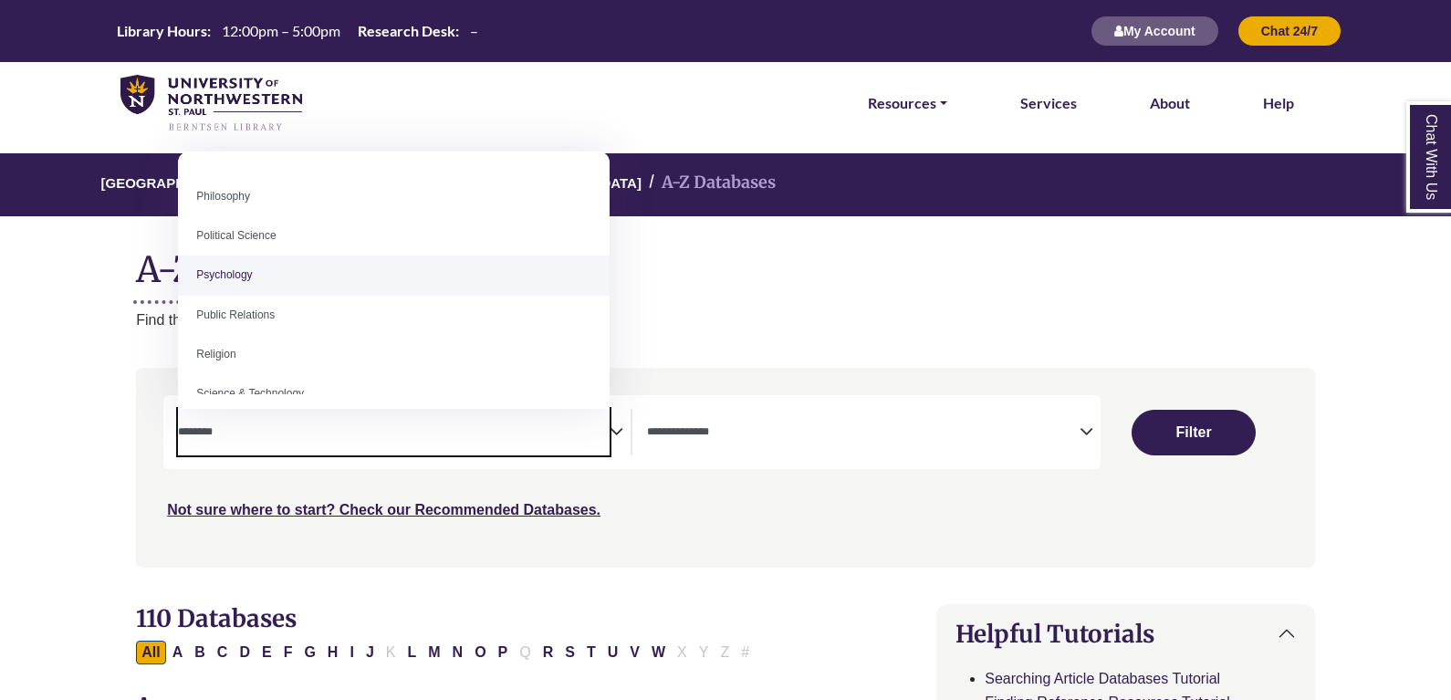
scroll to position [648, 0]
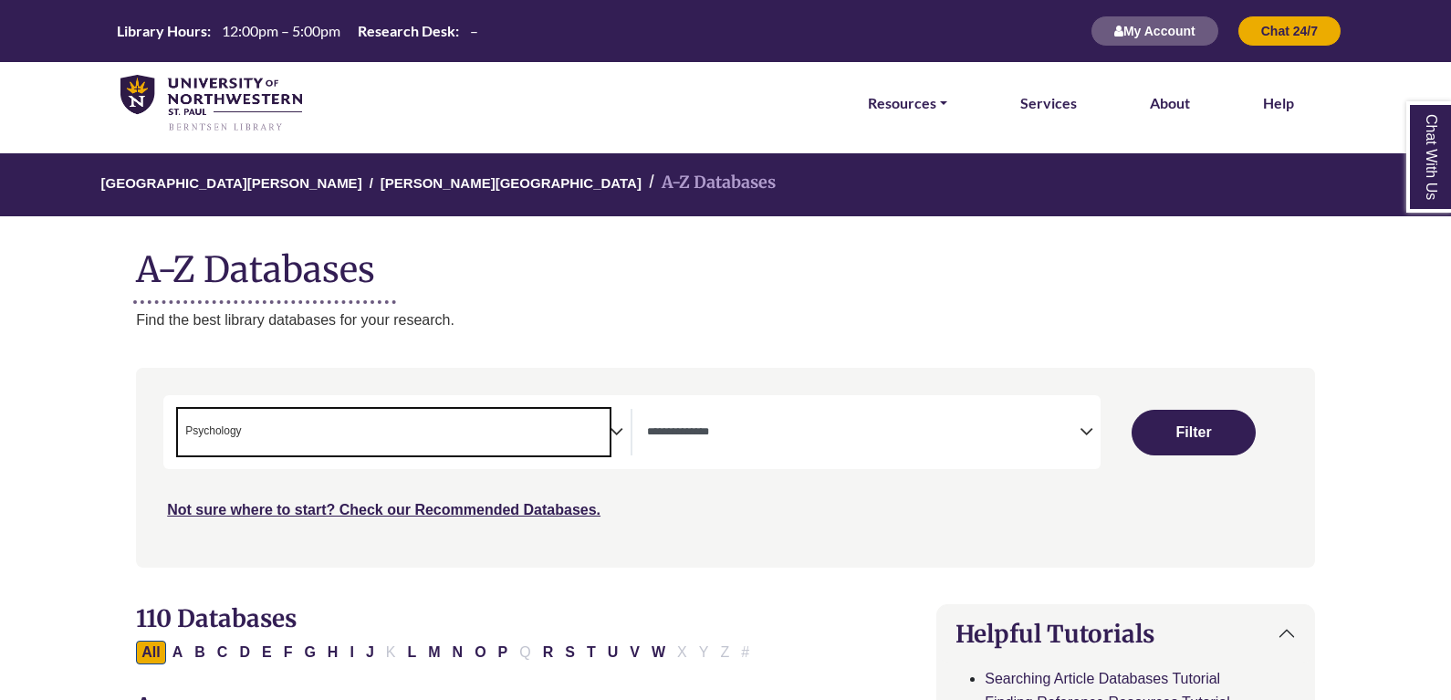
click at [347, 422] on span "× Psychology" at bounding box center [394, 432] width 432 height 47
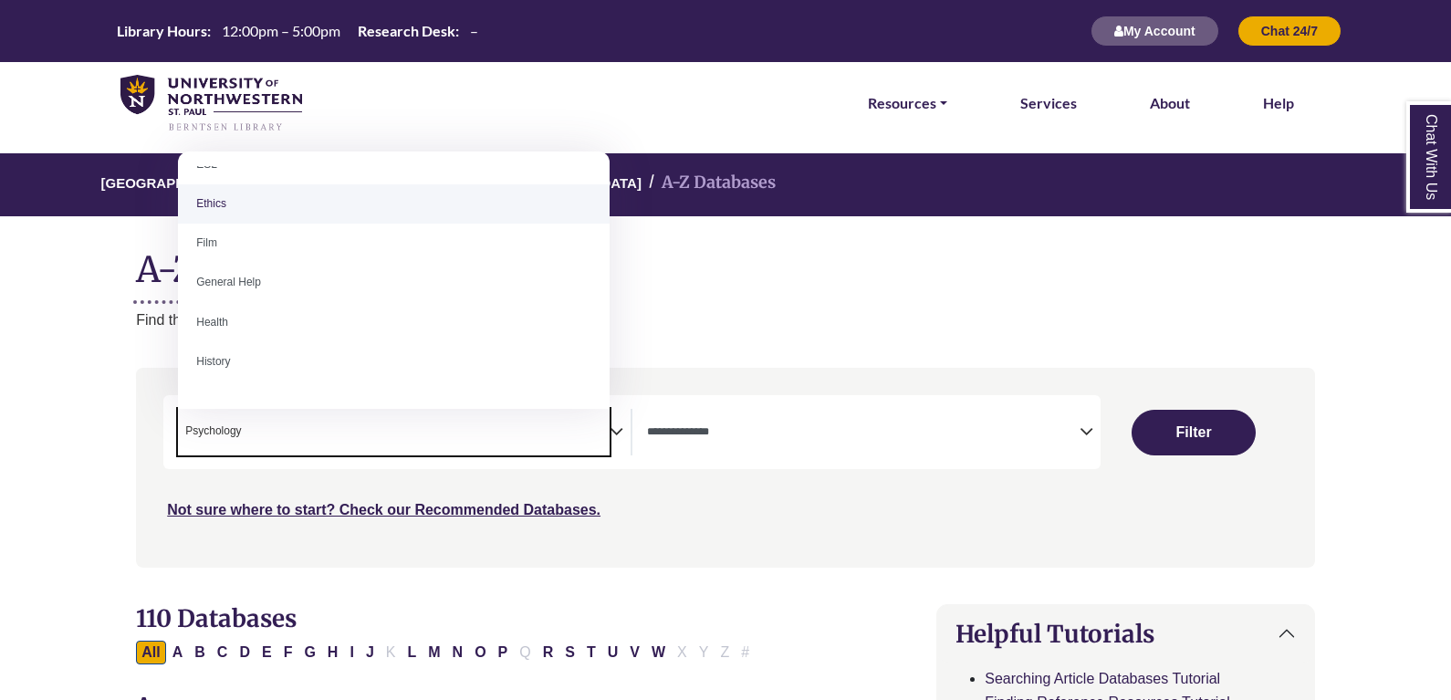
scroll to position [821, 0]
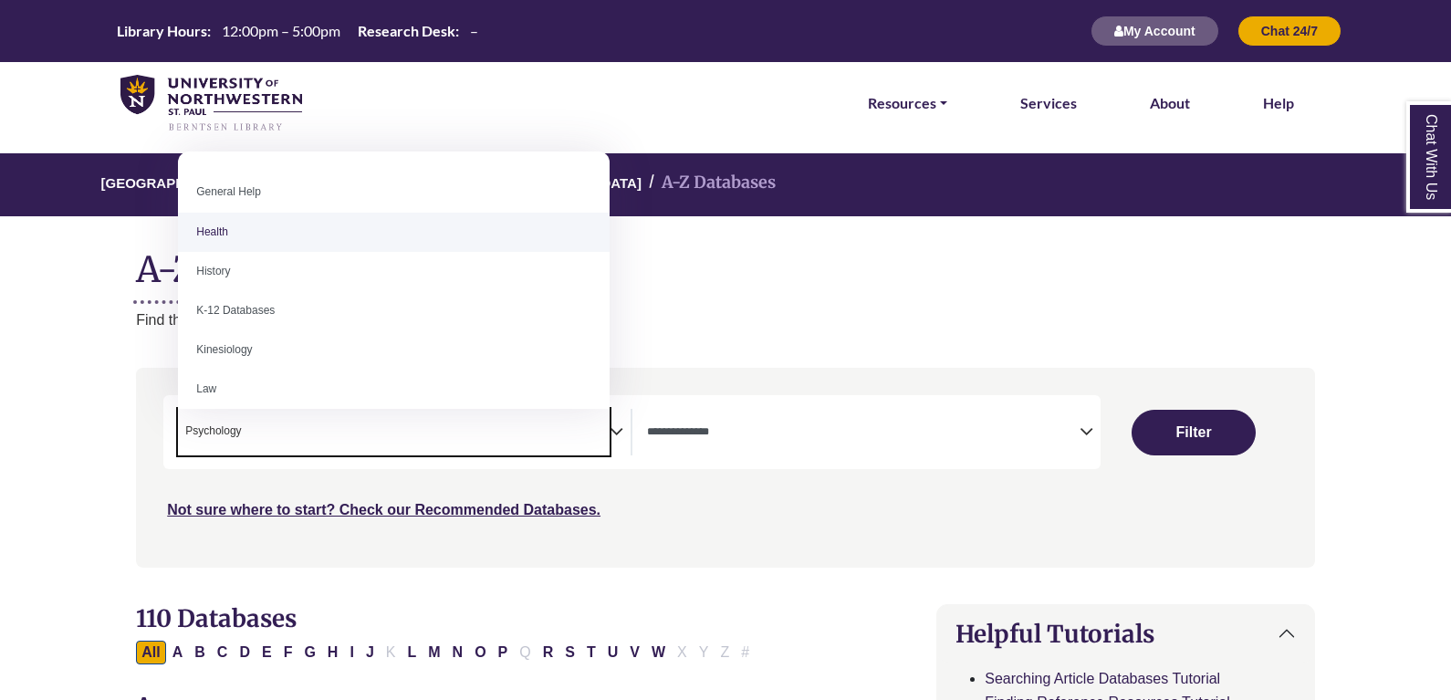
select select "*****"
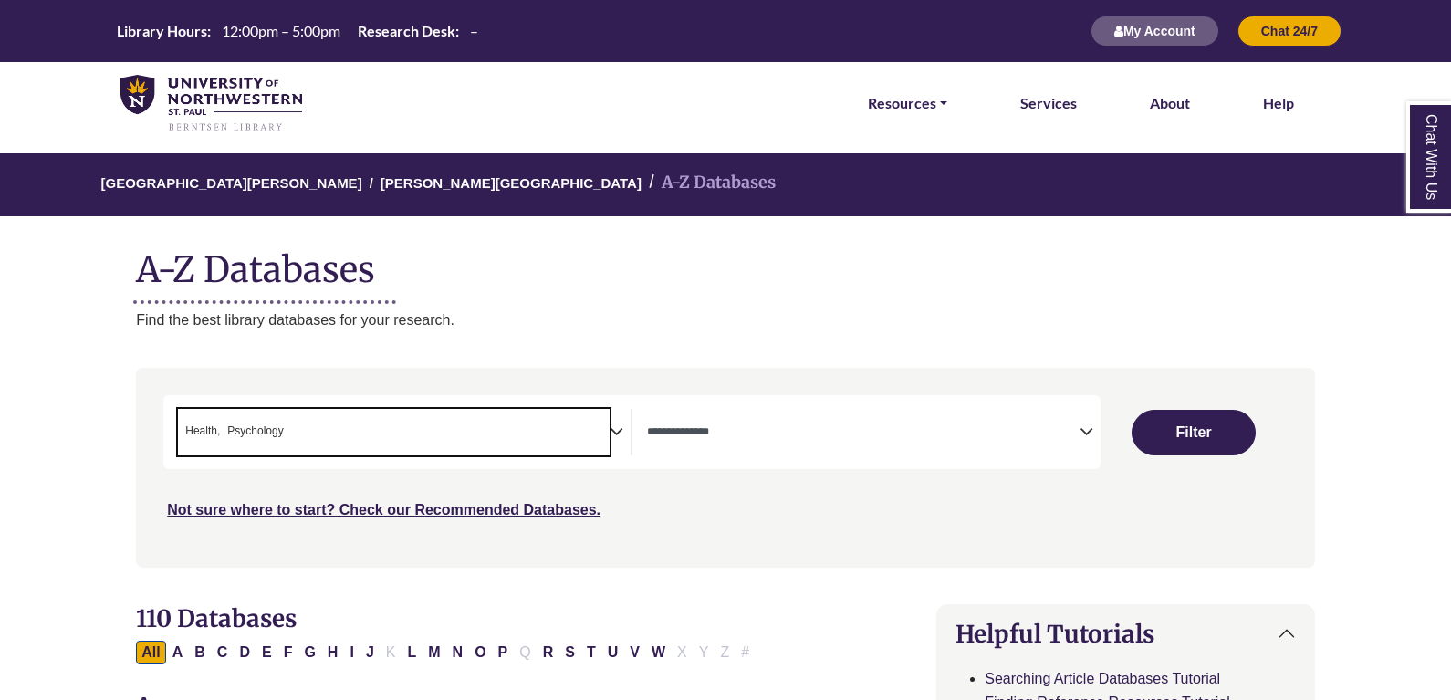
click at [695, 428] on textarea "Search" at bounding box center [863, 433] width 432 height 15
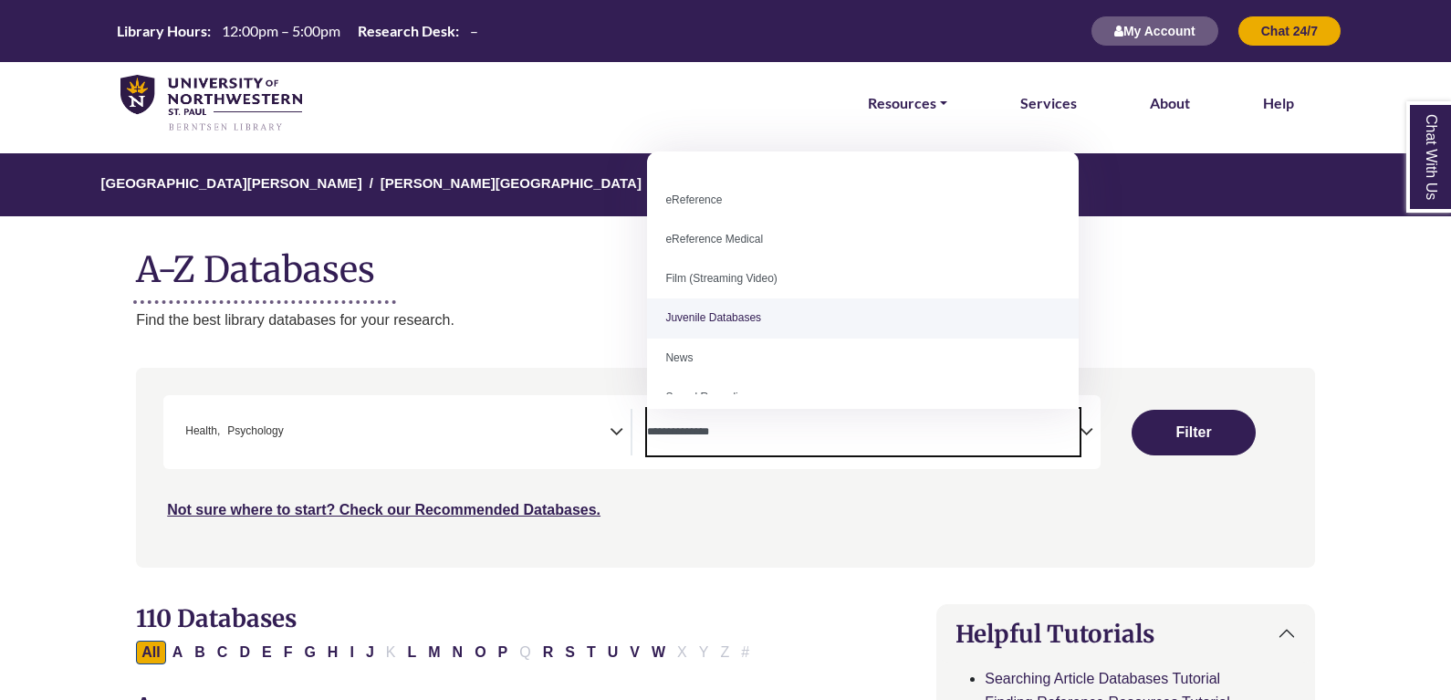
scroll to position [0, 0]
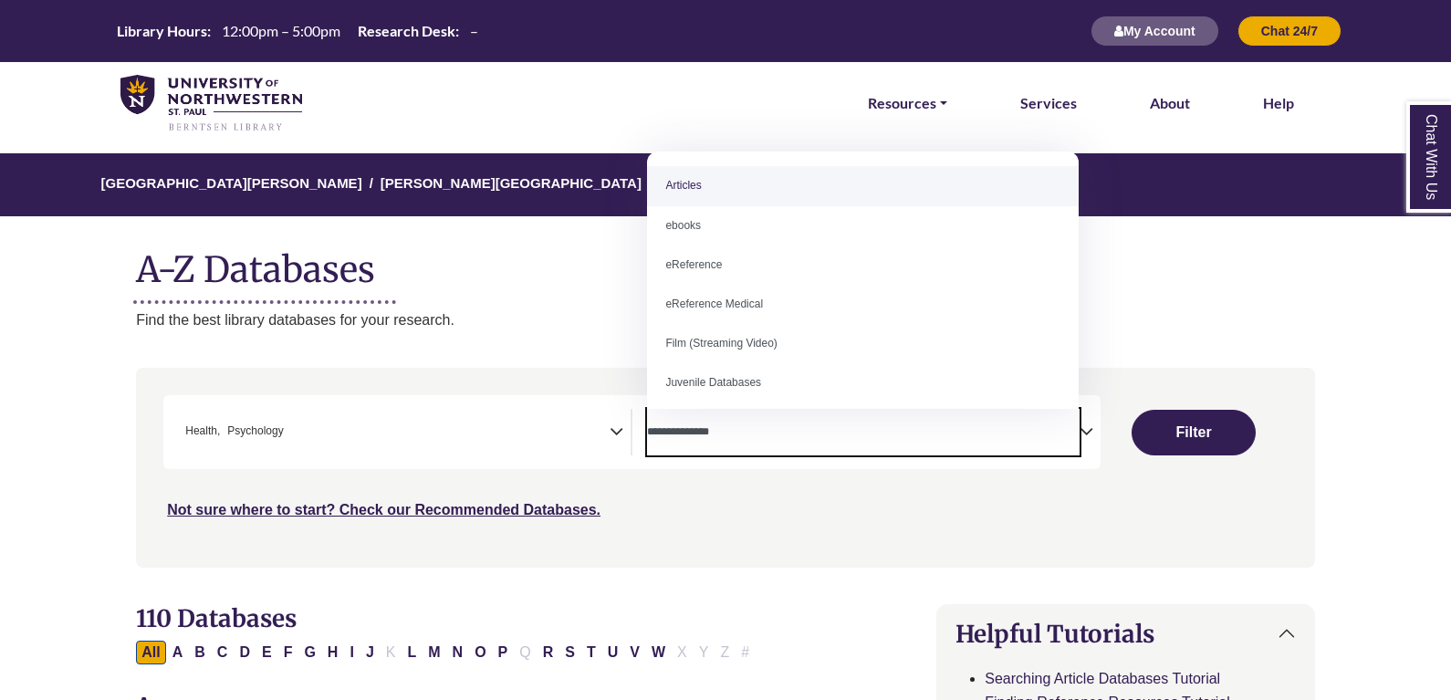
select select "*****"
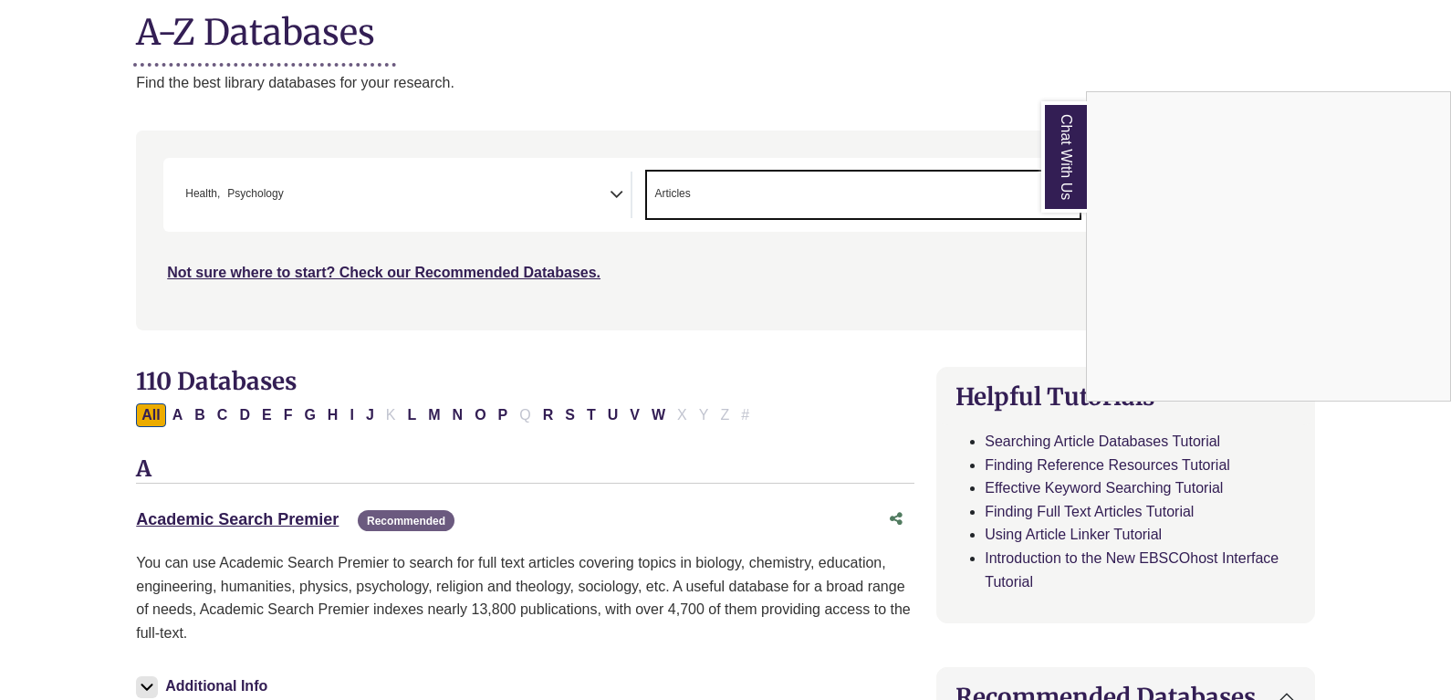
scroll to position [365, 0]
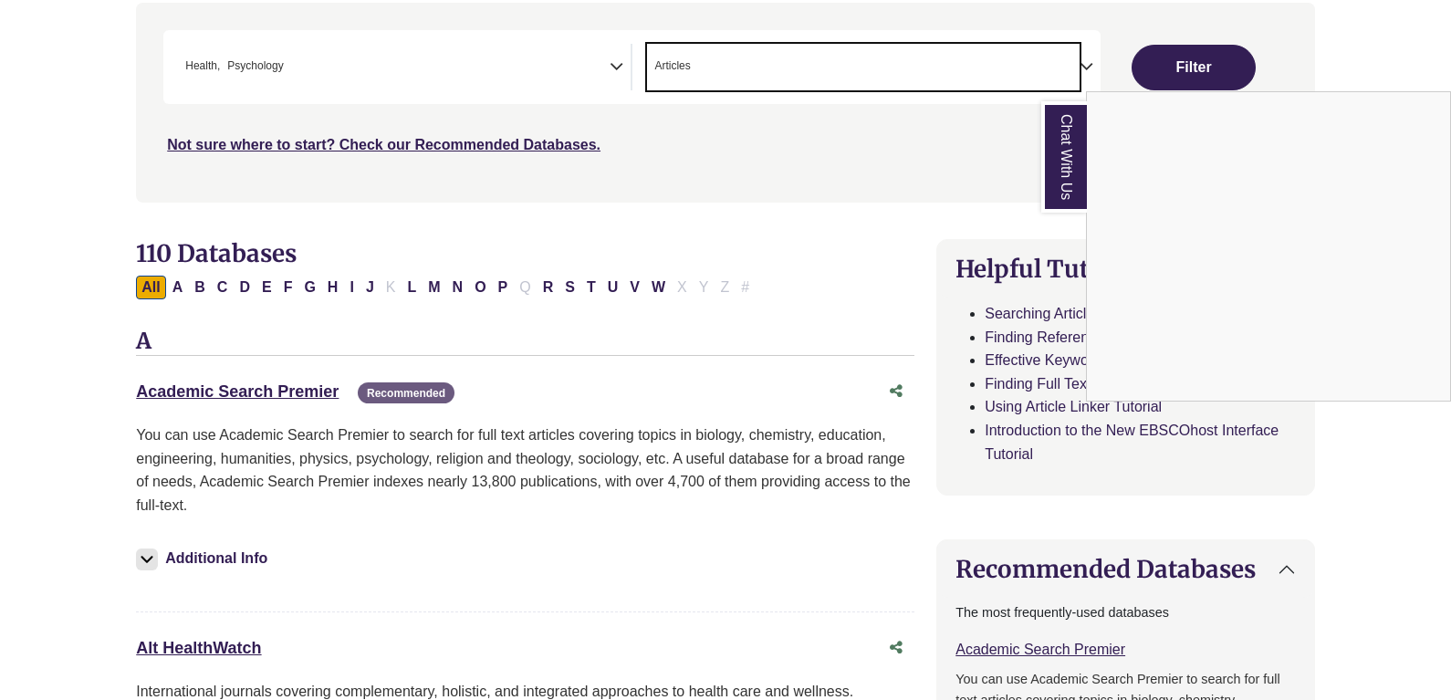
click at [241, 395] on div "Chat With Us" at bounding box center [725, 350] width 1451 height 700
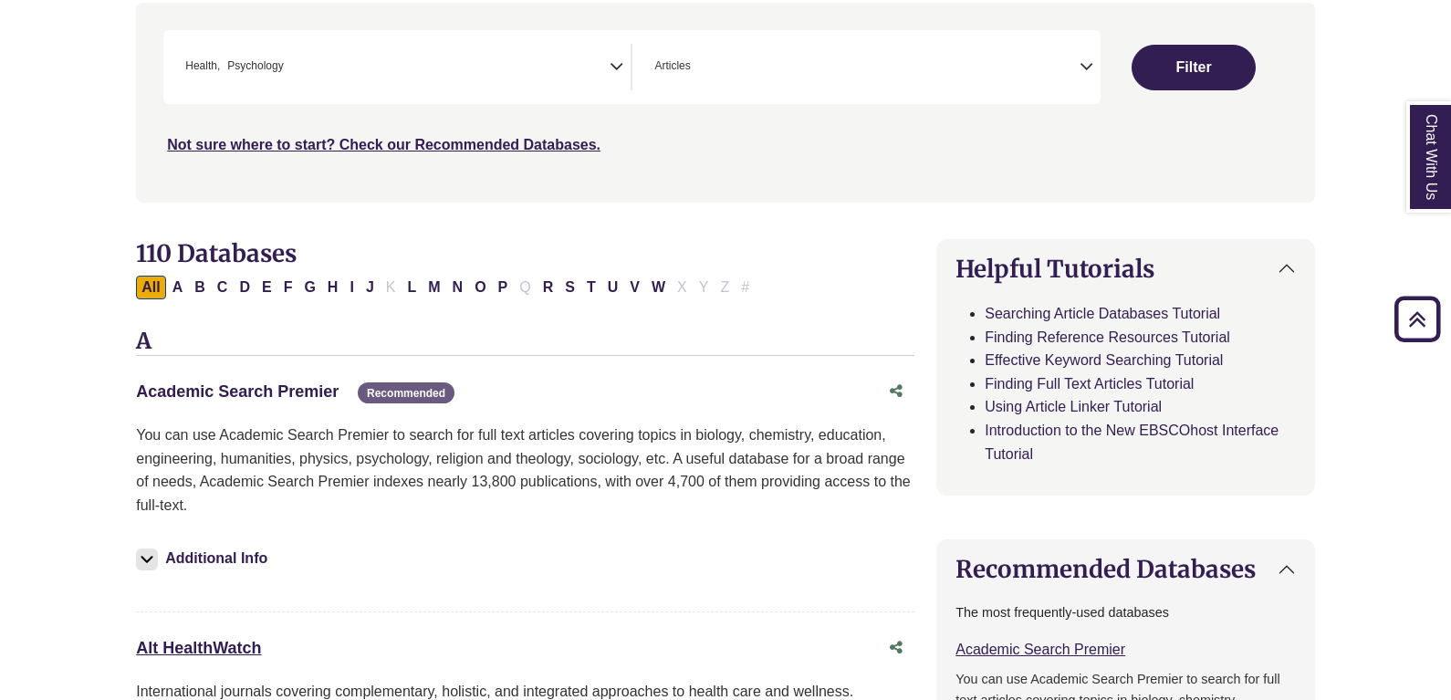
click at [286, 401] on div "Academic Search Premier This link opens in a new window Recommended" at bounding box center [507, 392] width 742 height 26
click at [311, 386] on link "Academic Search Premier This link opens in a new window" at bounding box center [237, 391] width 203 height 18
click at [262, 399] on link "Academic Search Premier This link opens in a new window" at bounding box center [237, 391] width 203 height 18
